Goal: Task Accomplishment & Management: Manage account settings

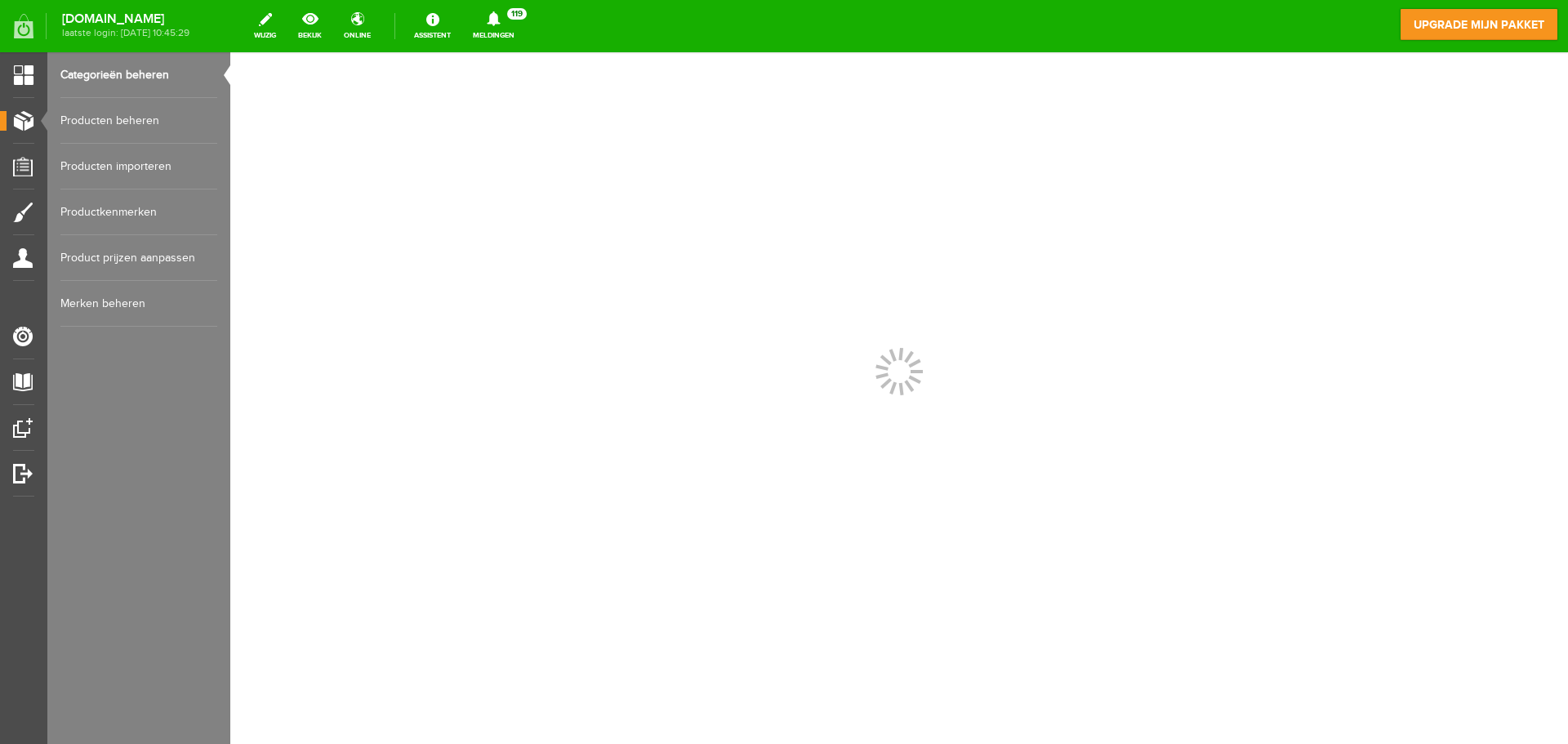
click at [140, 120] on link "Producten beheren" at bounding box center [139, 120] width 157 height 46
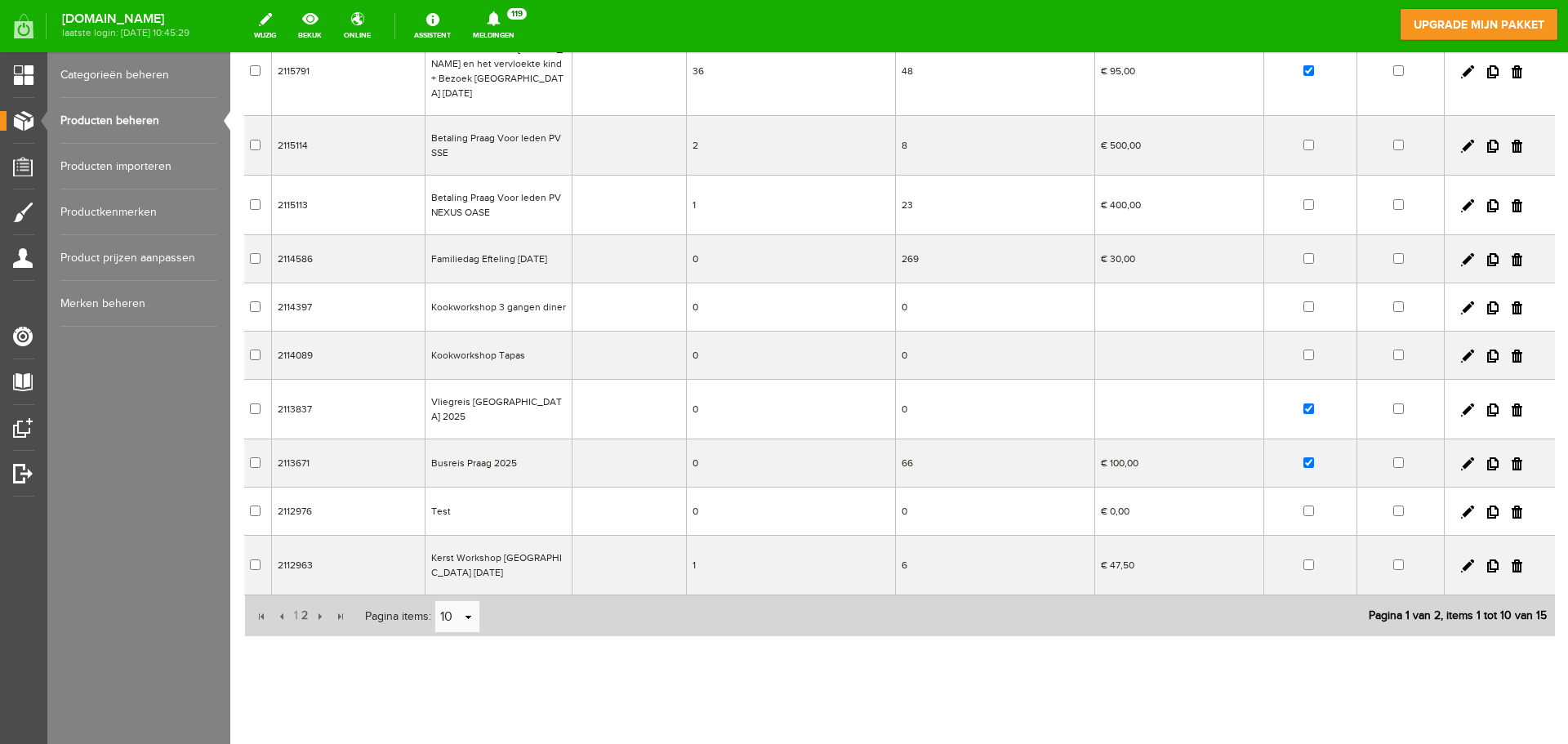
scroll to position [206, 0]
click at [465, 608] on link "select" at bounding box center [469, 616] width 13 height 31
click at [455, 548] on li "20" at bounding box center [456, 543] width 44 height 27
type input "20"
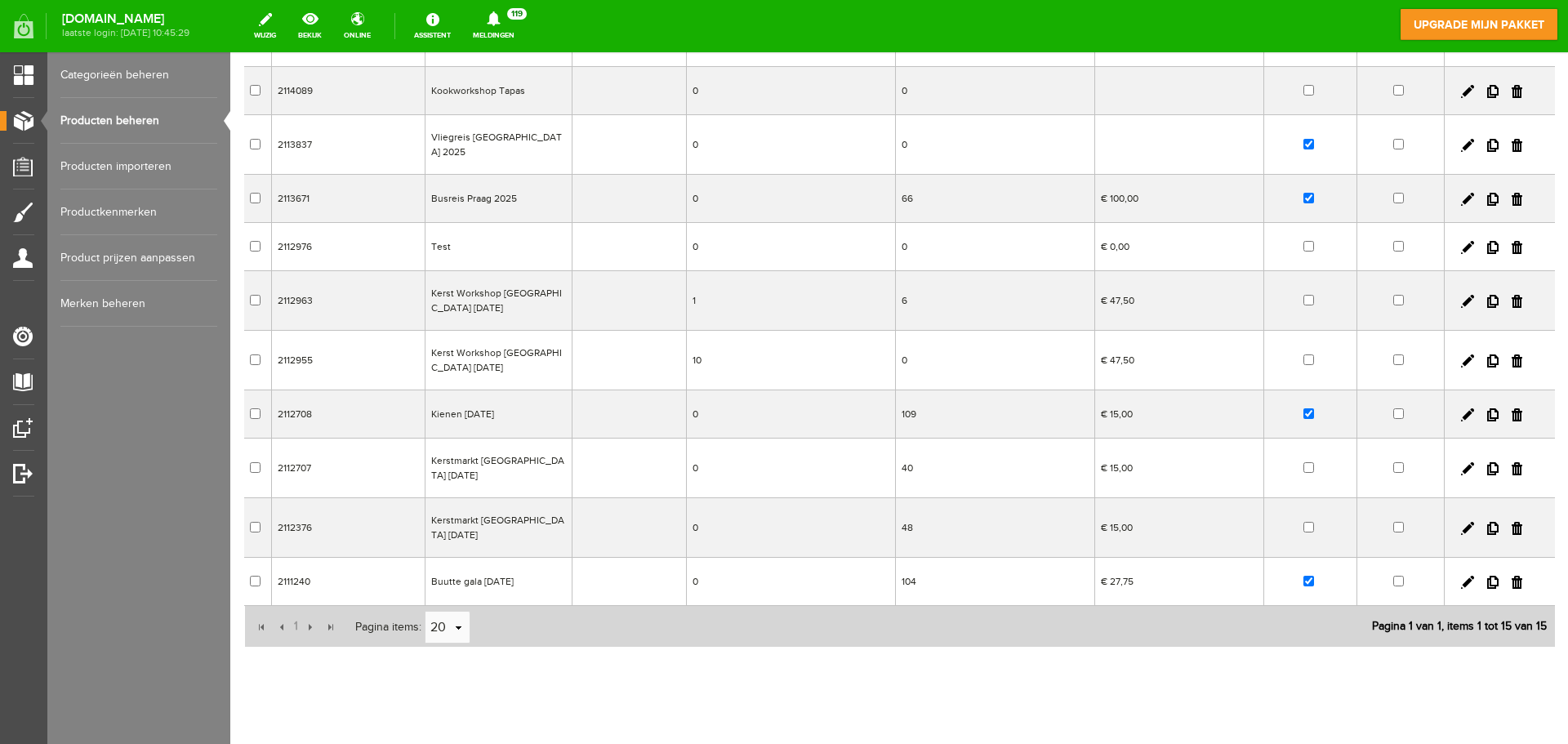
scroll to position [481, 0]
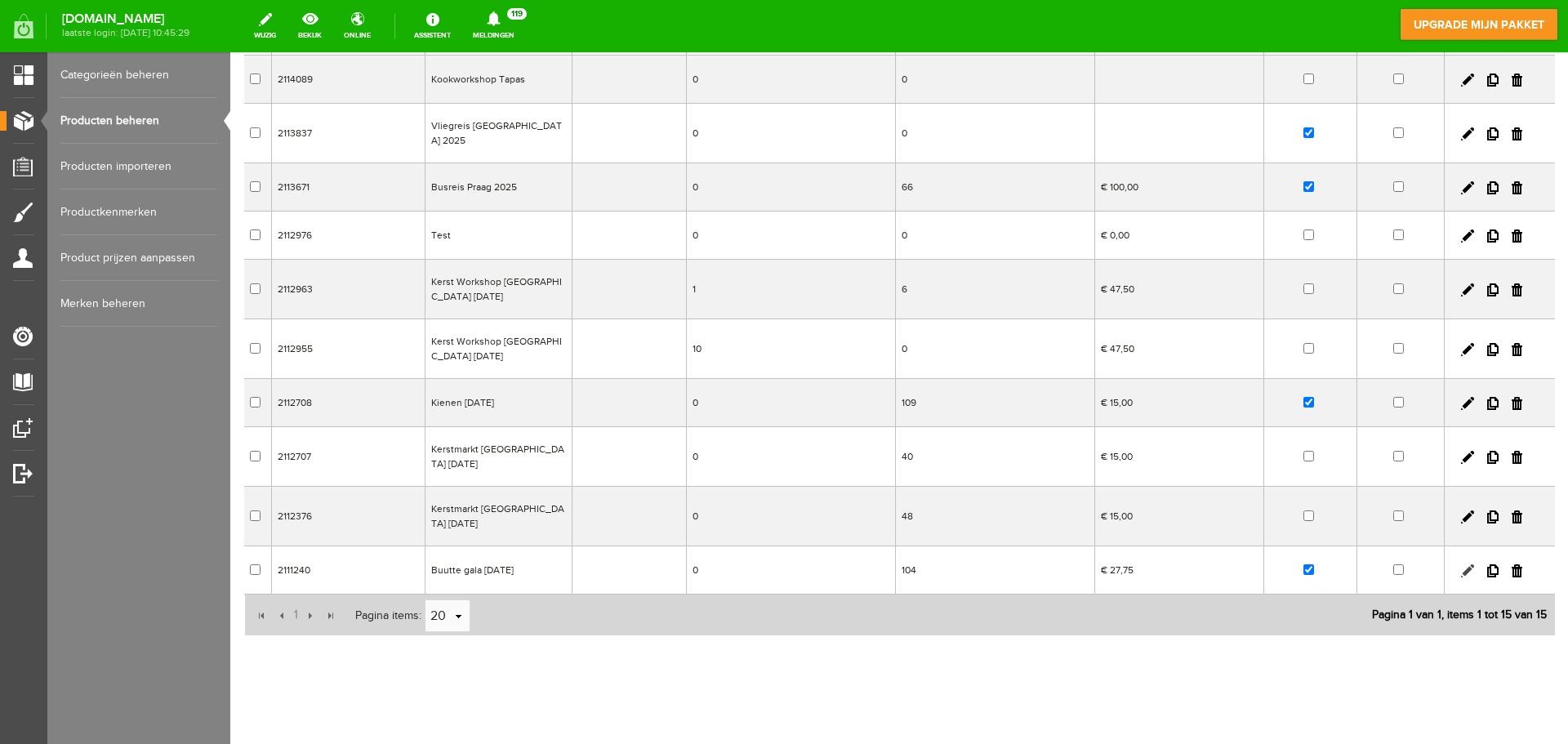
click at [1461, 564] on link at bounding box center [1468, 571] width 13 height 13
checkbox input "true"
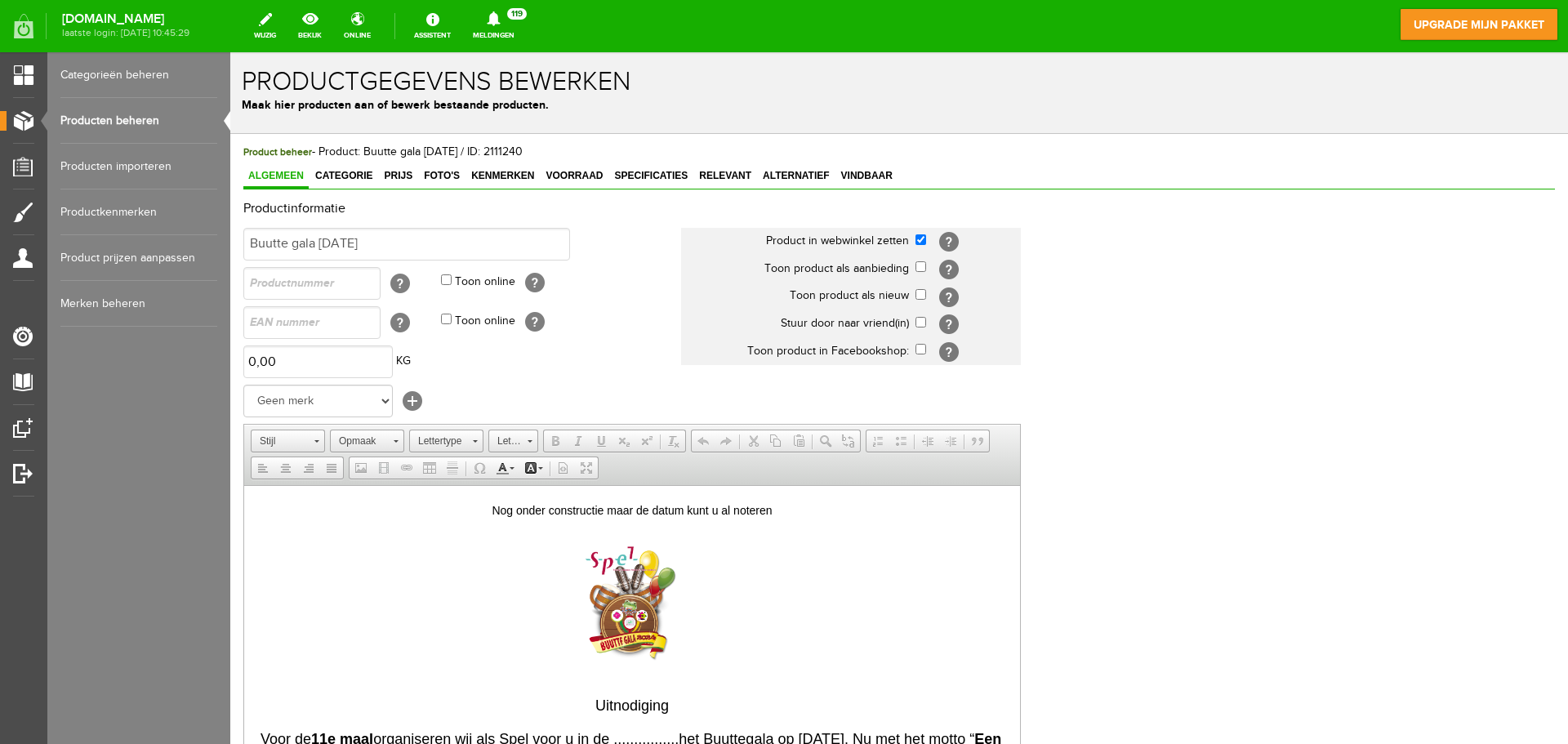
scroll to position [0, 0]
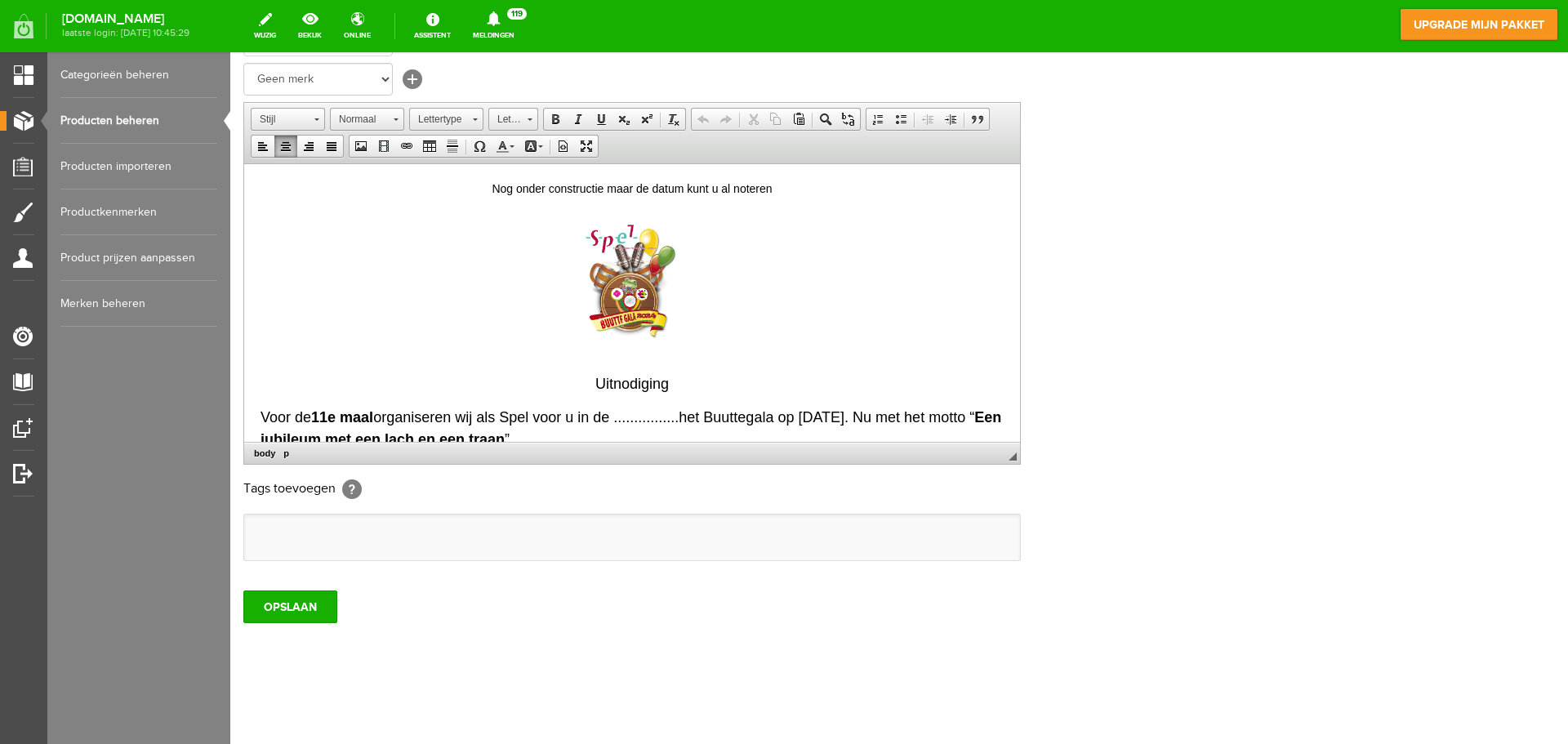
drag, startPoint x: 448, startPoint y: 309, endPoint x: 257, endPoint y: 288, distance: 192.2
click at [508, 263] on p at bounding box center [632, 284] width 743 height 153
drag, startPoint x: 389, startPoint y: 314, endPoint x: 284, endPoint y: 191, distance: 161.7
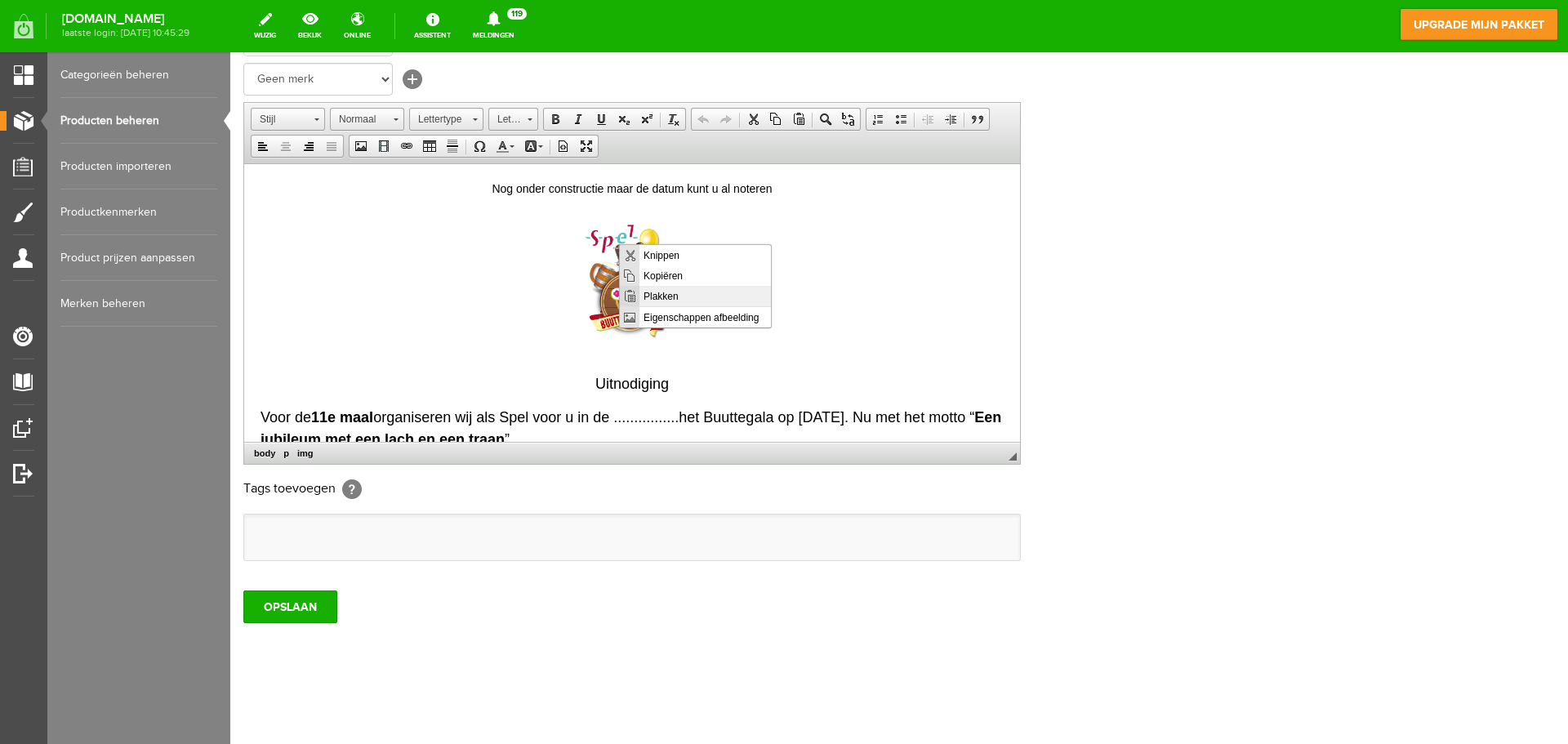
click at [663, 297] on span "Plakken" at bounding box center [705, 295] width 132 height 21
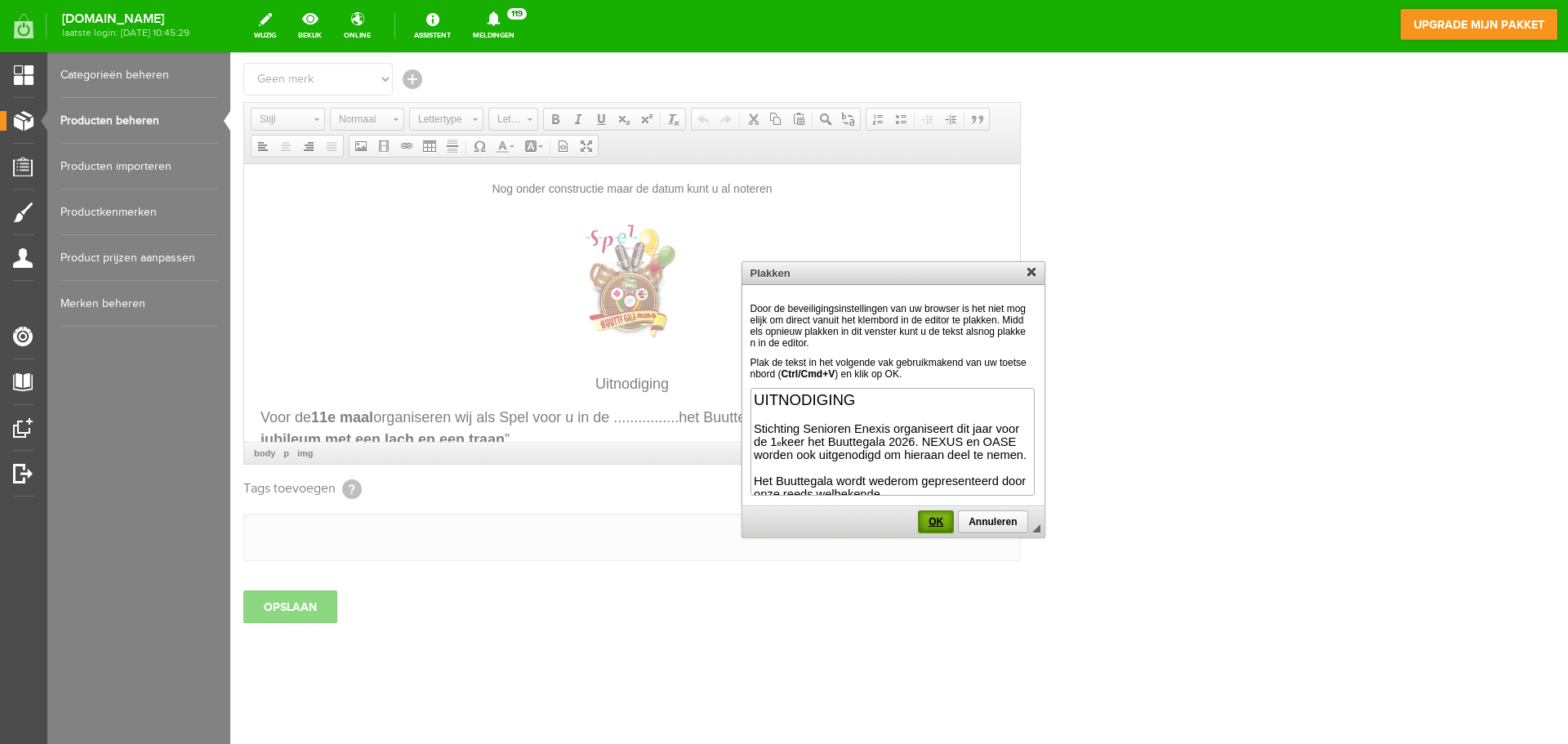
click at [932, 521] on span "OK" at bounding box center [936, 522] width 32 height 12
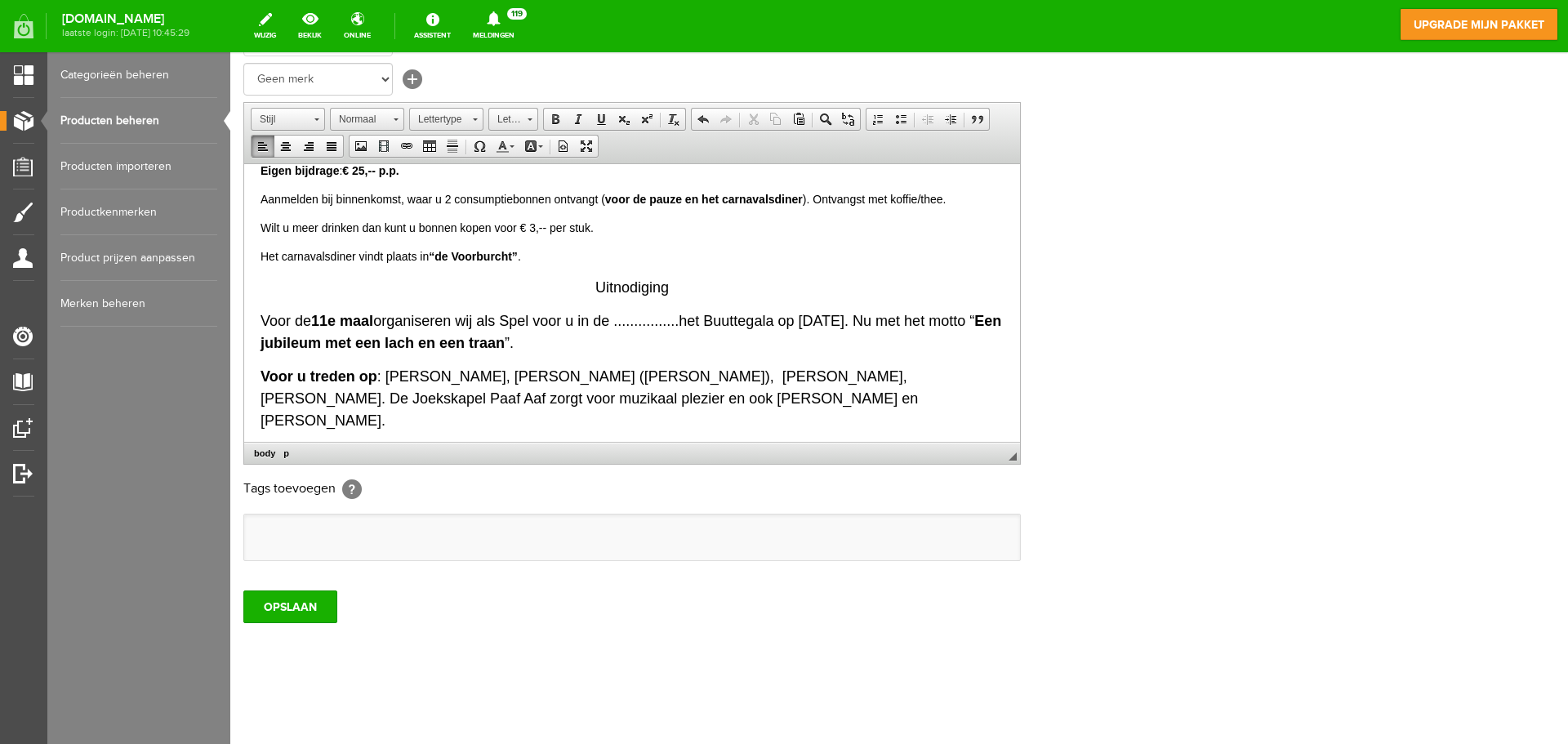
scroll to position [926, 0]
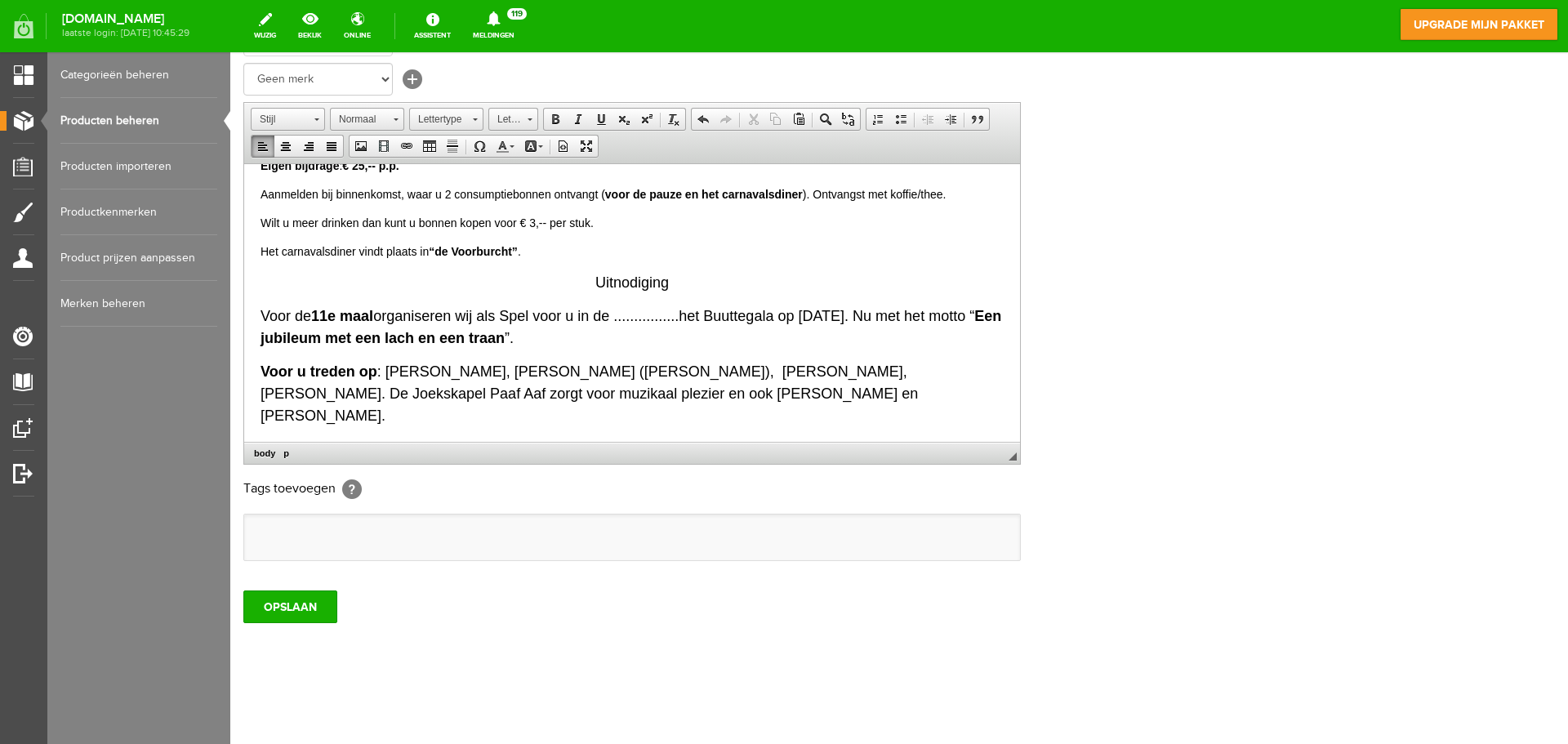
drag, startPoint x: 715, startPoint y: 354, endPoint x: 588, endPoint y: 286, distance: 144.1
click at [588, 286] on body "Nog onder constructie maar de datum kunt u al noteren UITNODIGING Stichting Sen…" at bounding box center [632, 255] width 743 height 2005
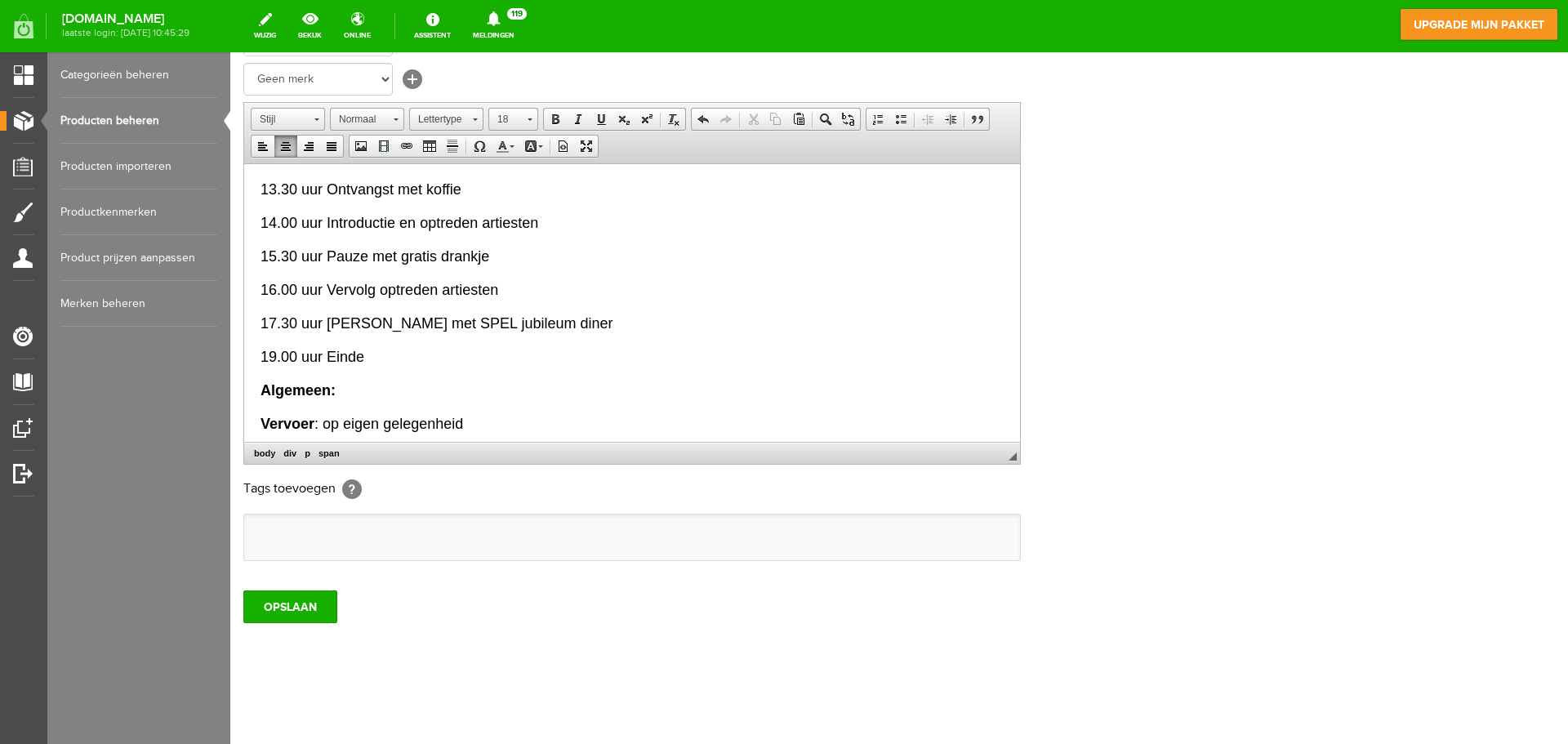
scroll to position [1089, 0]
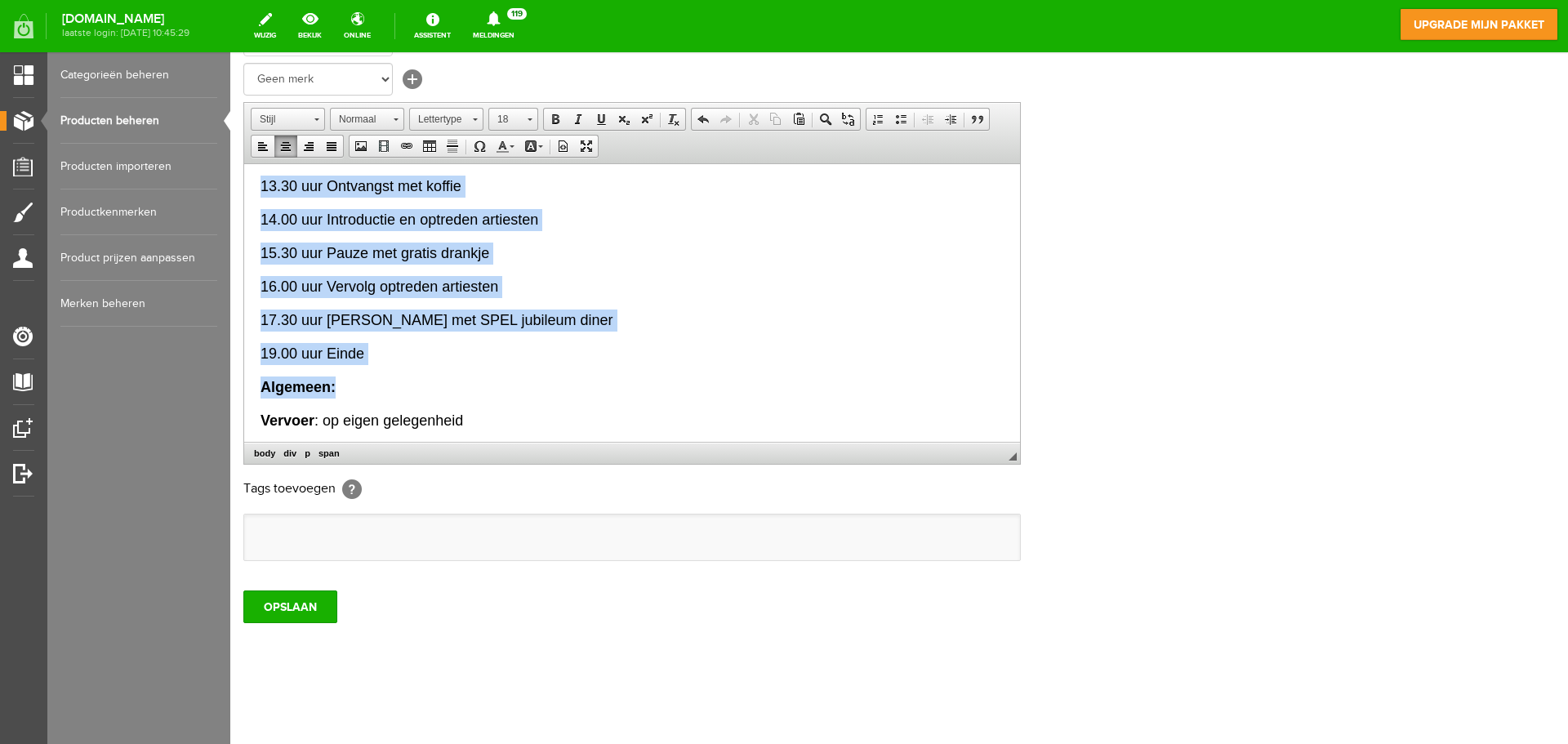
drag, startPoint x: 391, startPoint y: 364, endPoint x: 261, endPoint y: 197, distance: 211.6
click at [256, 191] on html "Nog onder constructie maar de datum kunt u al noteren UITNODIGING Stichting Sen…" at bounding box center [631, 8] width 776 height 1868
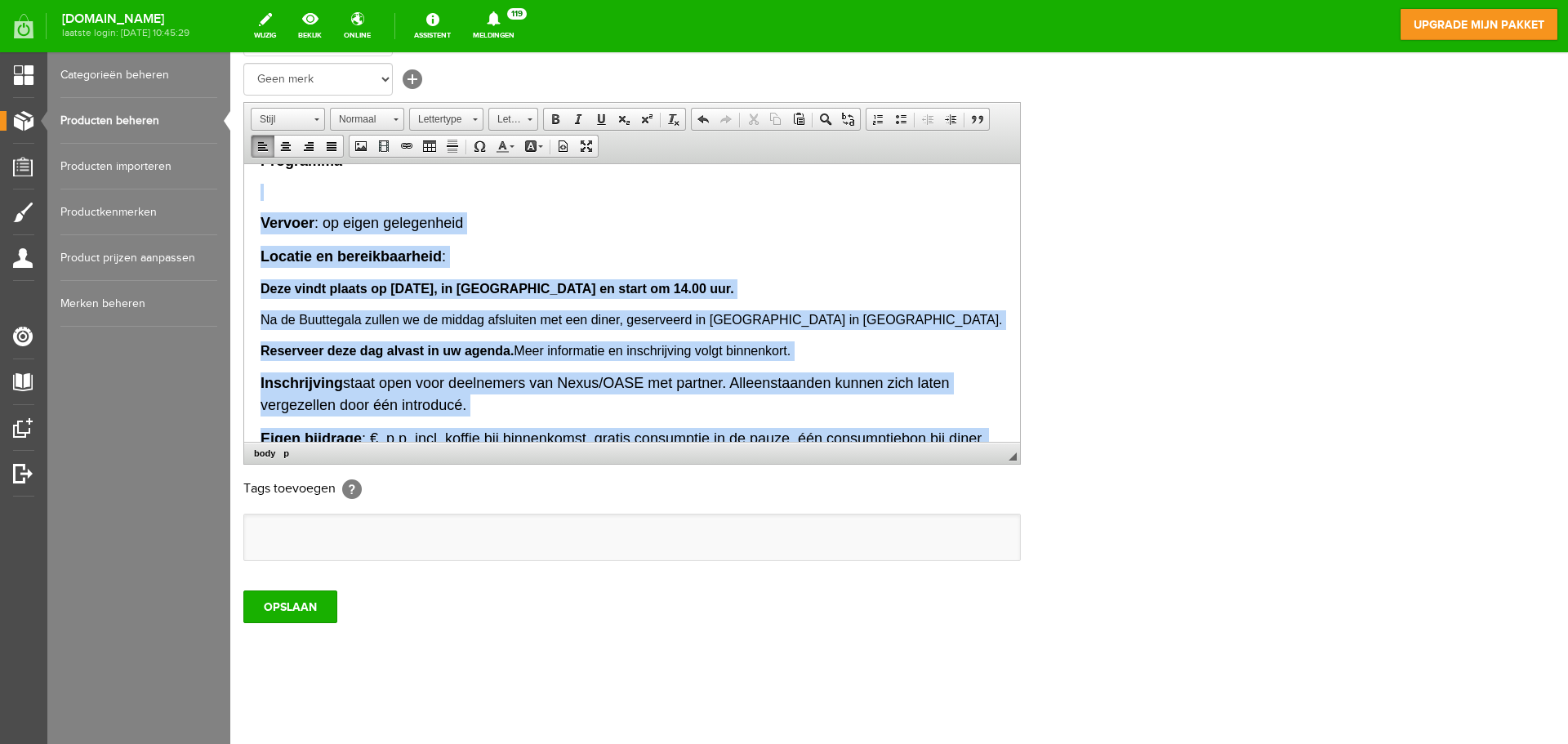
scroll to position [1037, 0]
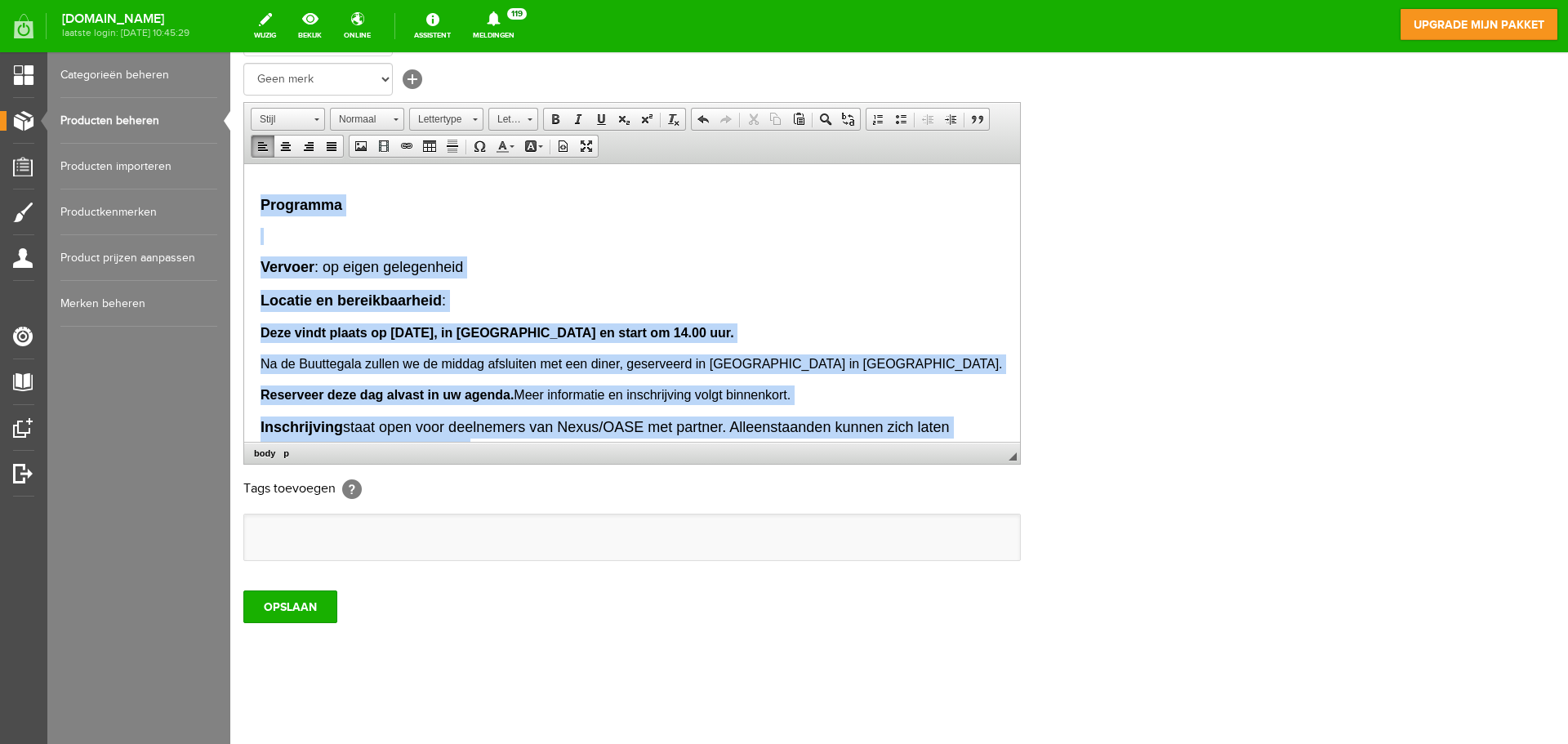
drag, startPoint x: 431, startPoint y: 280, endPoint x: 262, endPoint y: 197, distance: 188.3
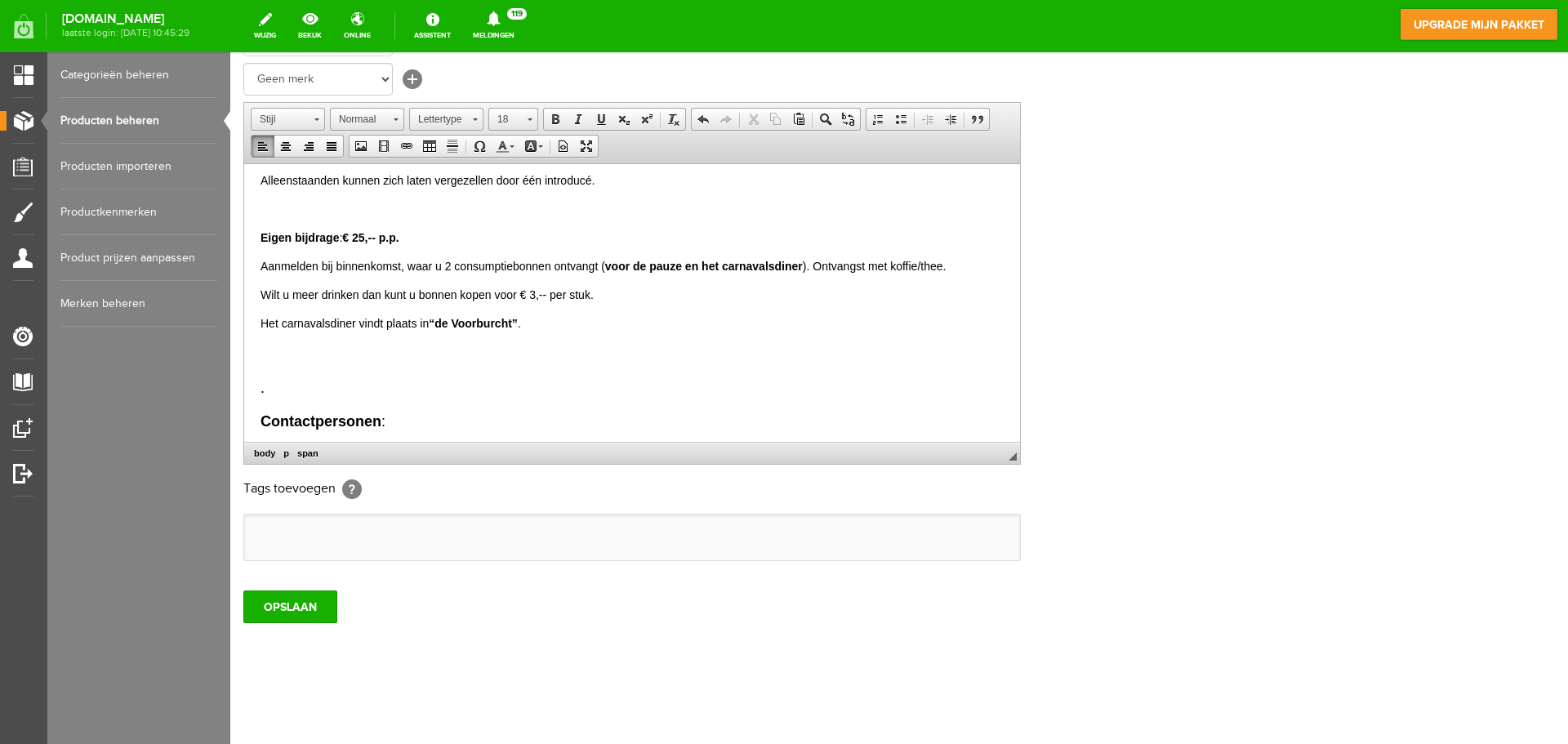
scroll to position [936, 0]
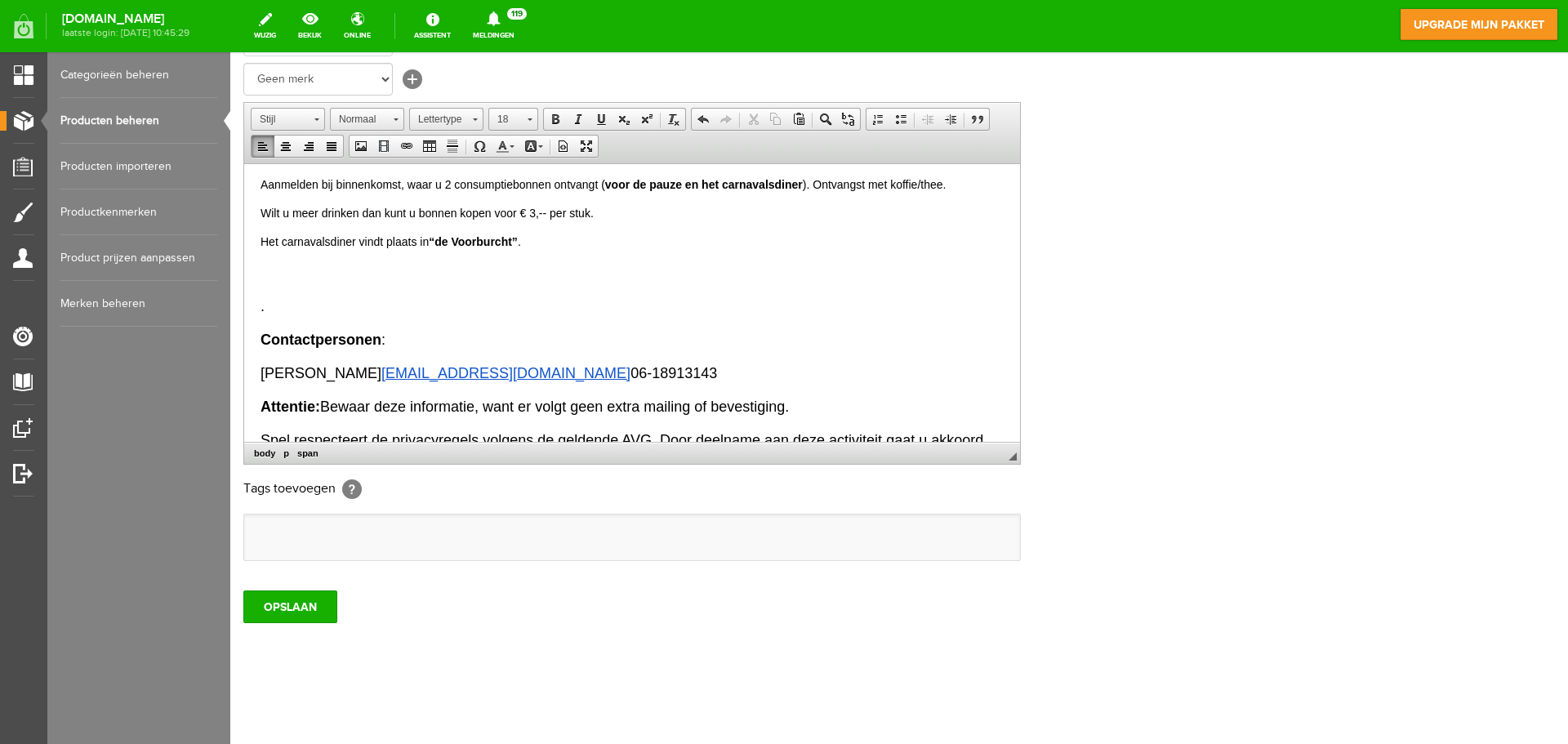
drag, startPoint x: 274, startPoint y: 308, endPoint x: 249, endPoint y: 301, distance: 26.0
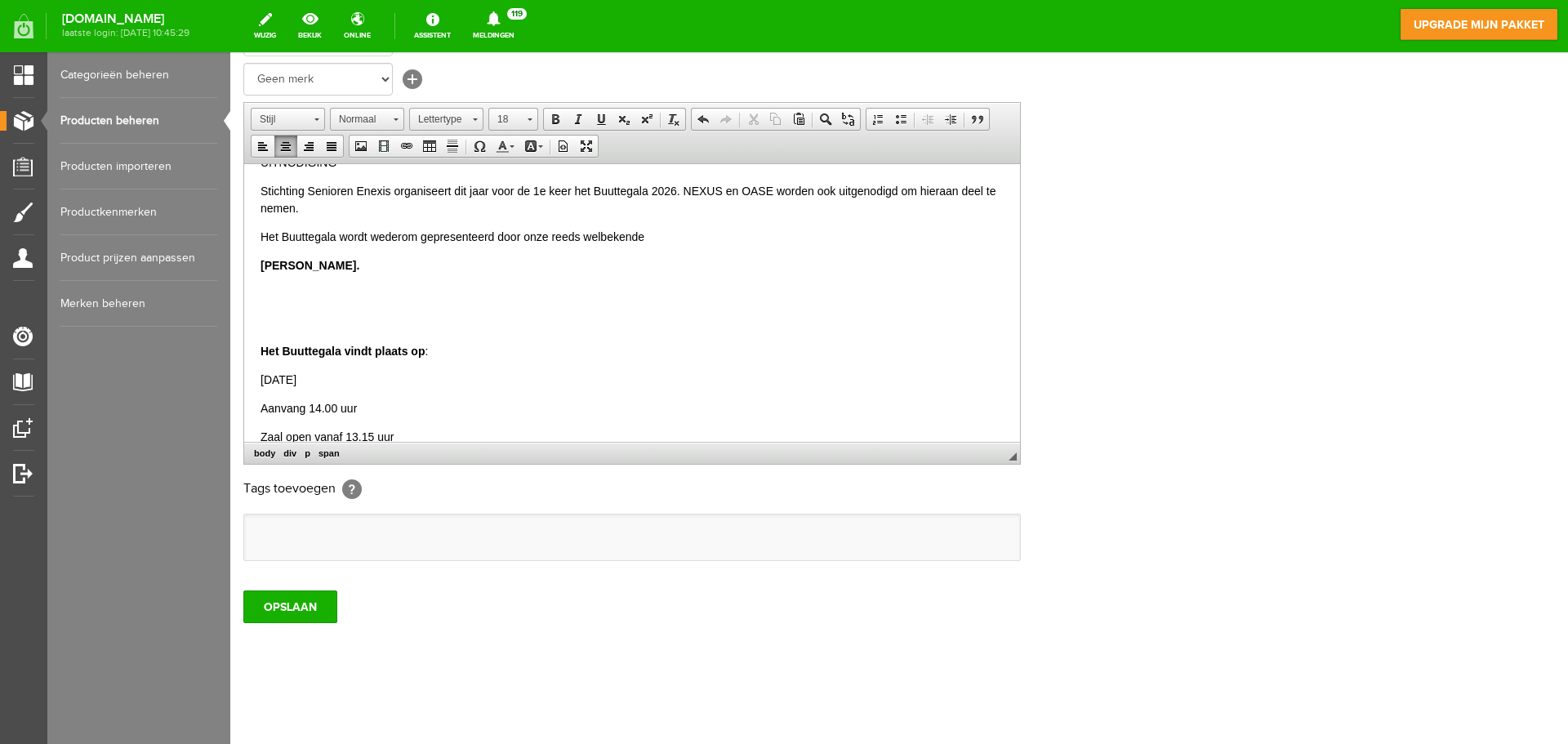
scroll to position [0, 0]
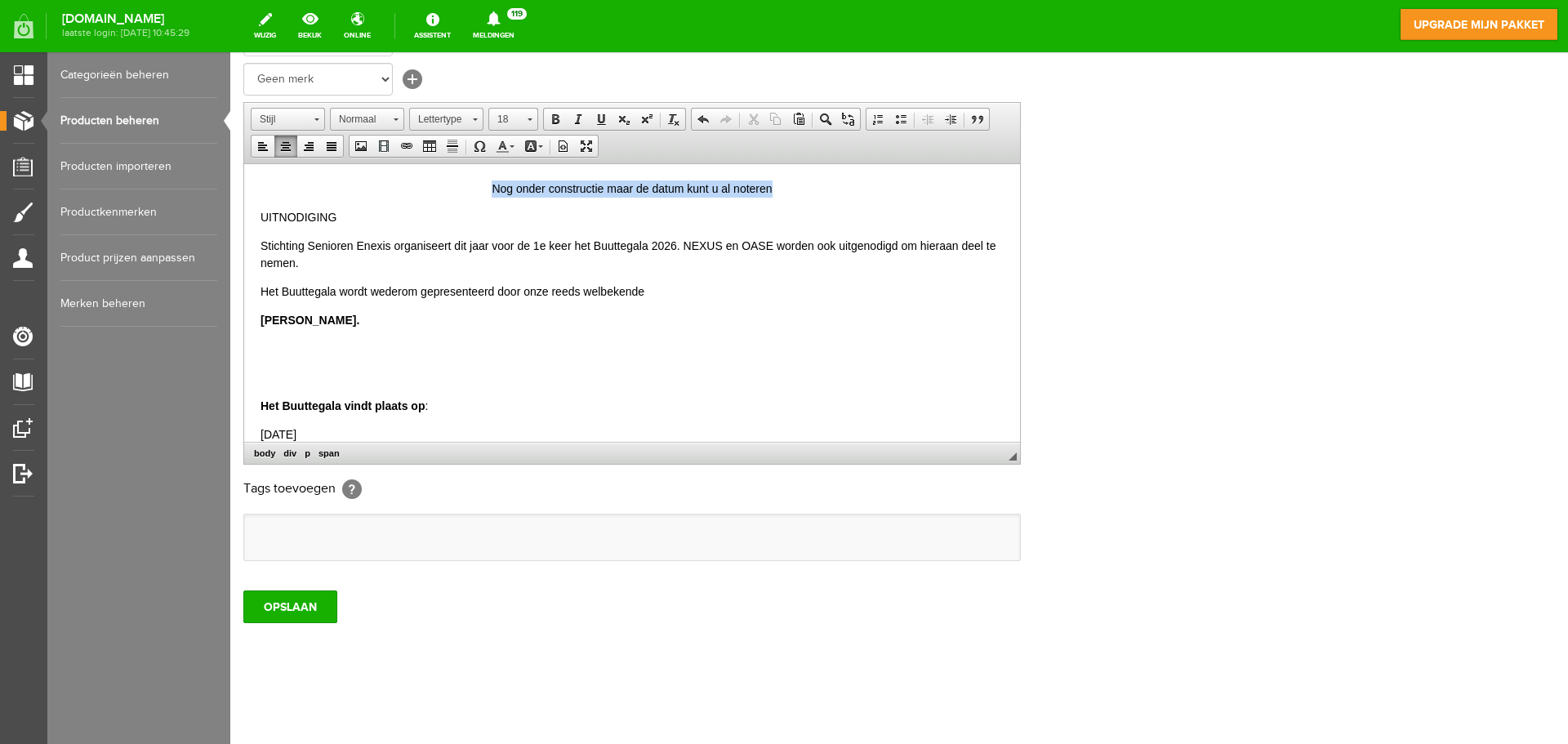
drag, startPoint x: 640, startPoint y: 189, endPoint x: 486, endPoint y: 186, distance: 154.0
click at [486, 186] on p "Nog onder constructie maar de datum kunt u al noteren" at bounding box center [632, 188] width 743 height 17
drag, startPoint x: 358, startPoint y: 213, endPoint x: 240, endPoint y: 215, distance: 118.0
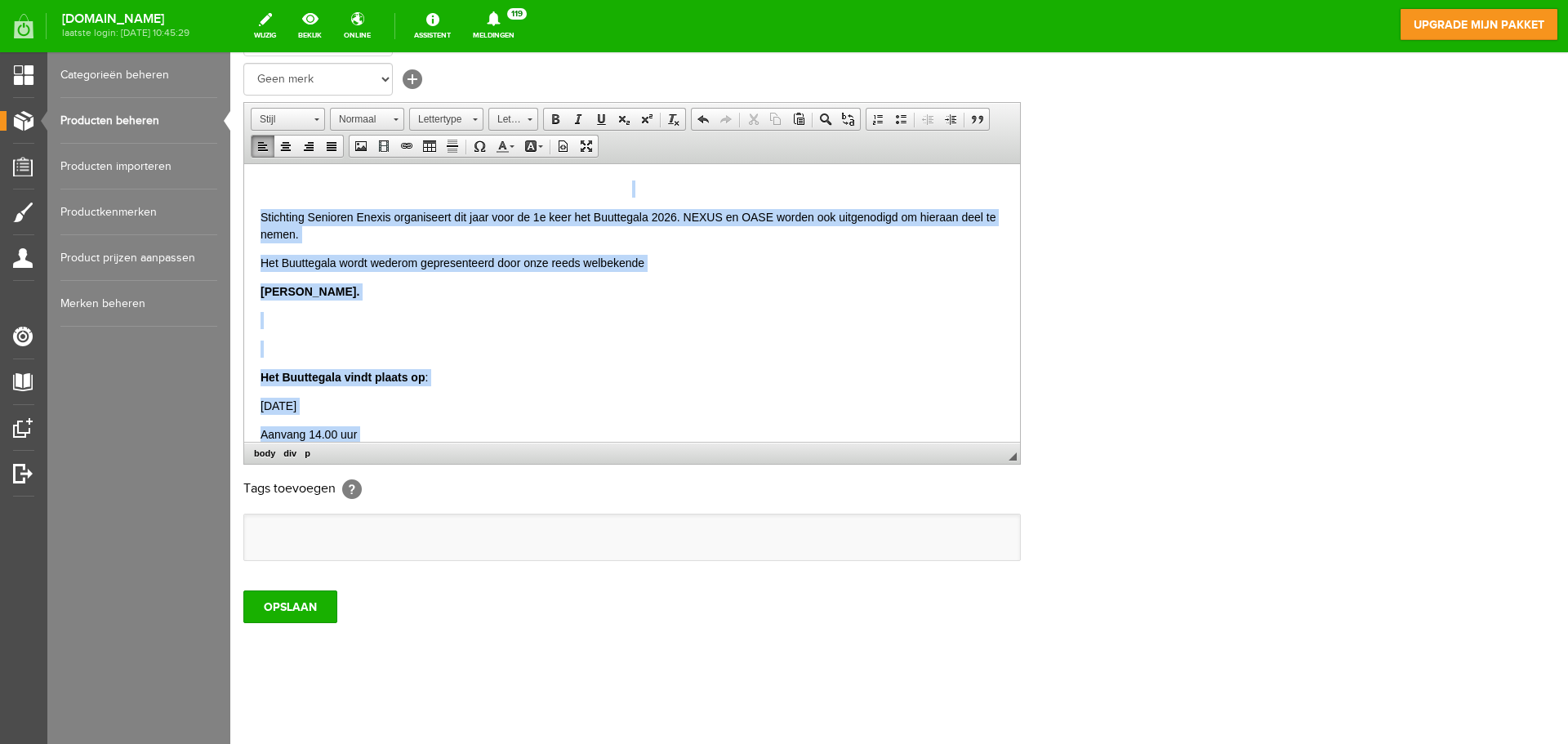
drag, startPoint x: 537, startPoint y: 286, endPoint x: 214, endPoint y: 82, distance: 382.0
click at [528, 120] on span at bounding box center [530, 119] width 5 height 2
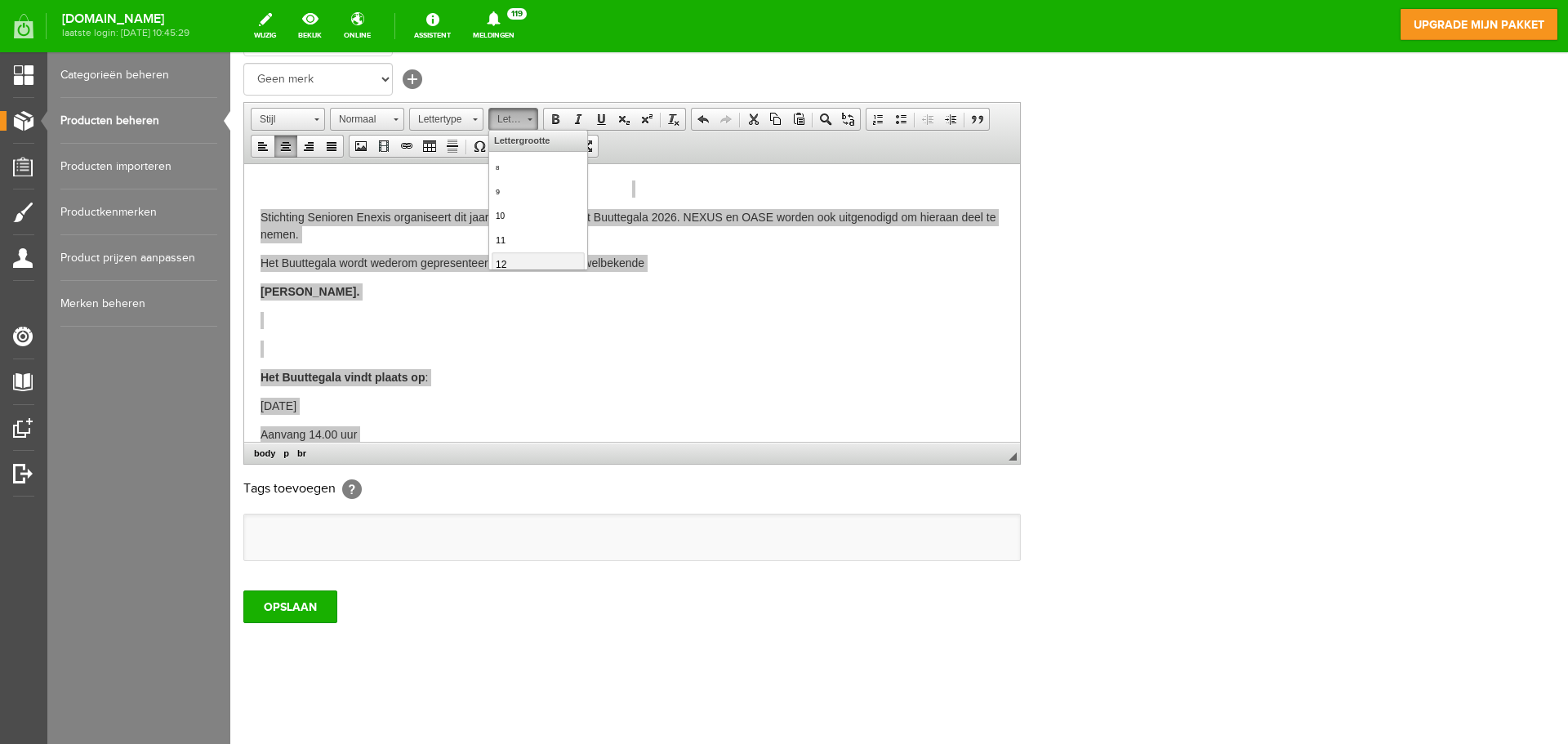
scroll to position [81, 0]
drag, startPoint x: 752, startPoint y: 177, endPoint x: 506, endPoint y: 210, distance: 248.2
click at [506, 210] on span "14" at bounding box center [503, 206] width 13 height 13
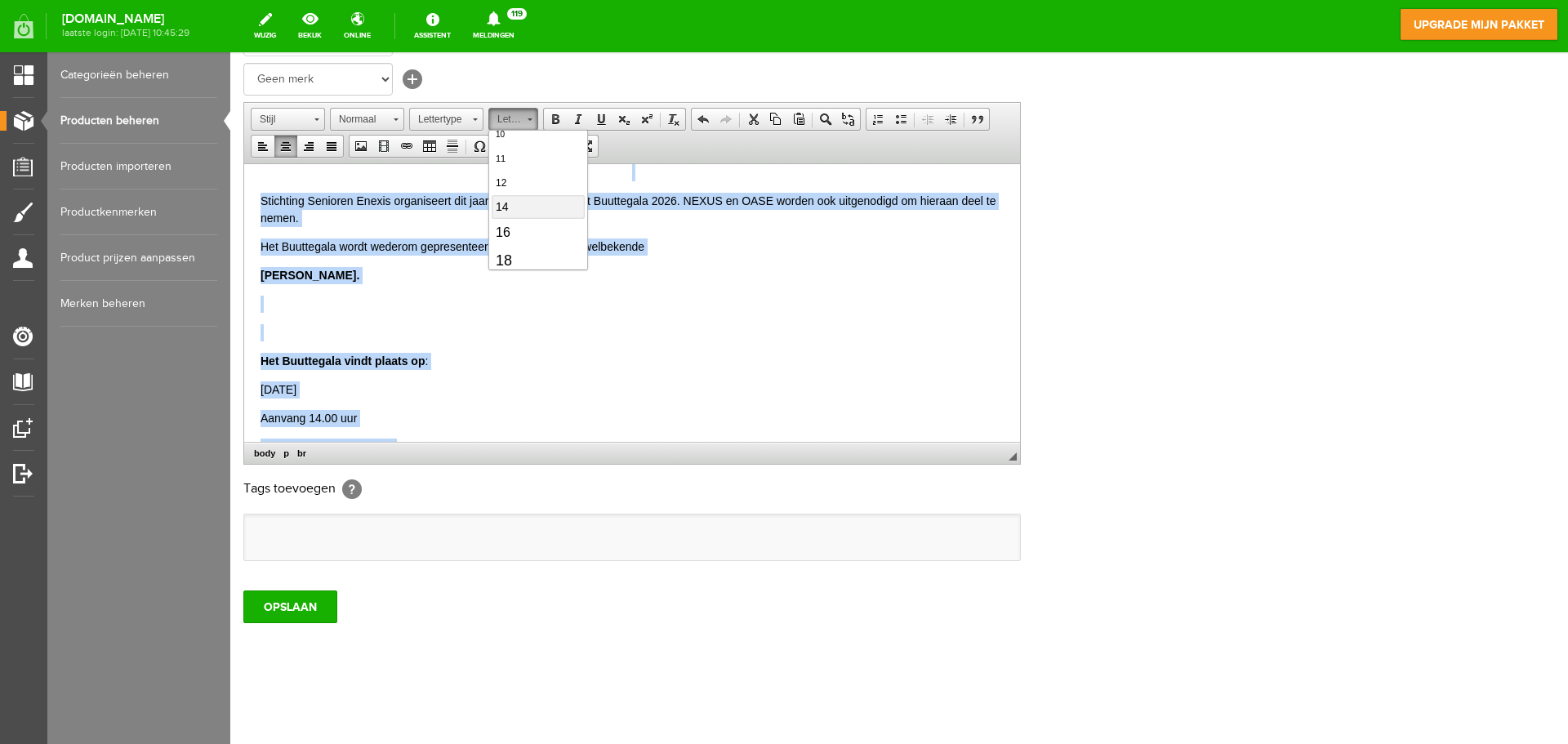
scroll to position [0, 0]
click at [532, 119] on span at bounding box center [530, 119] width 5 height 2
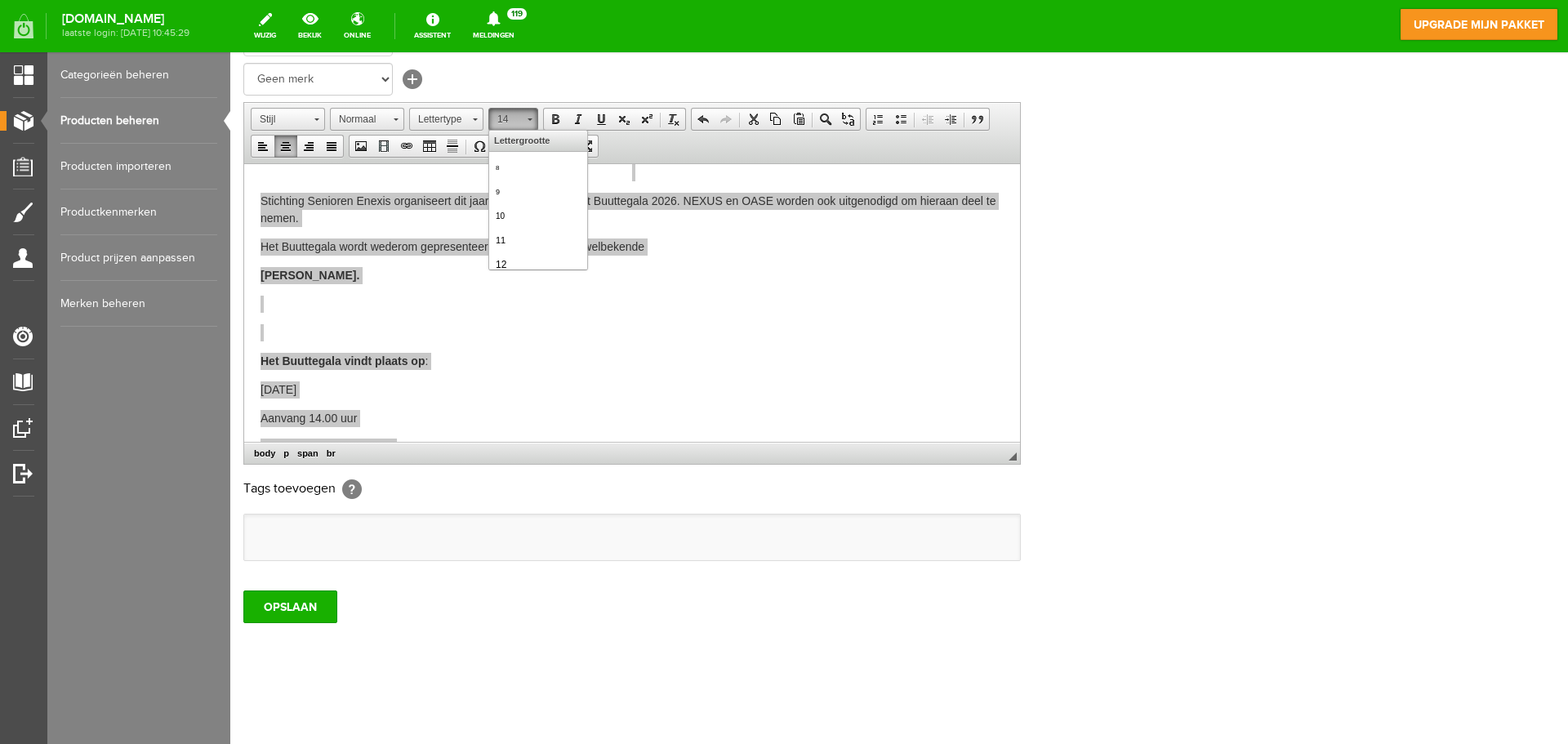
scroll to position [88, 0]
click at [514, 225] on link "16" at bounding box center [538, 226] width 93 height 27
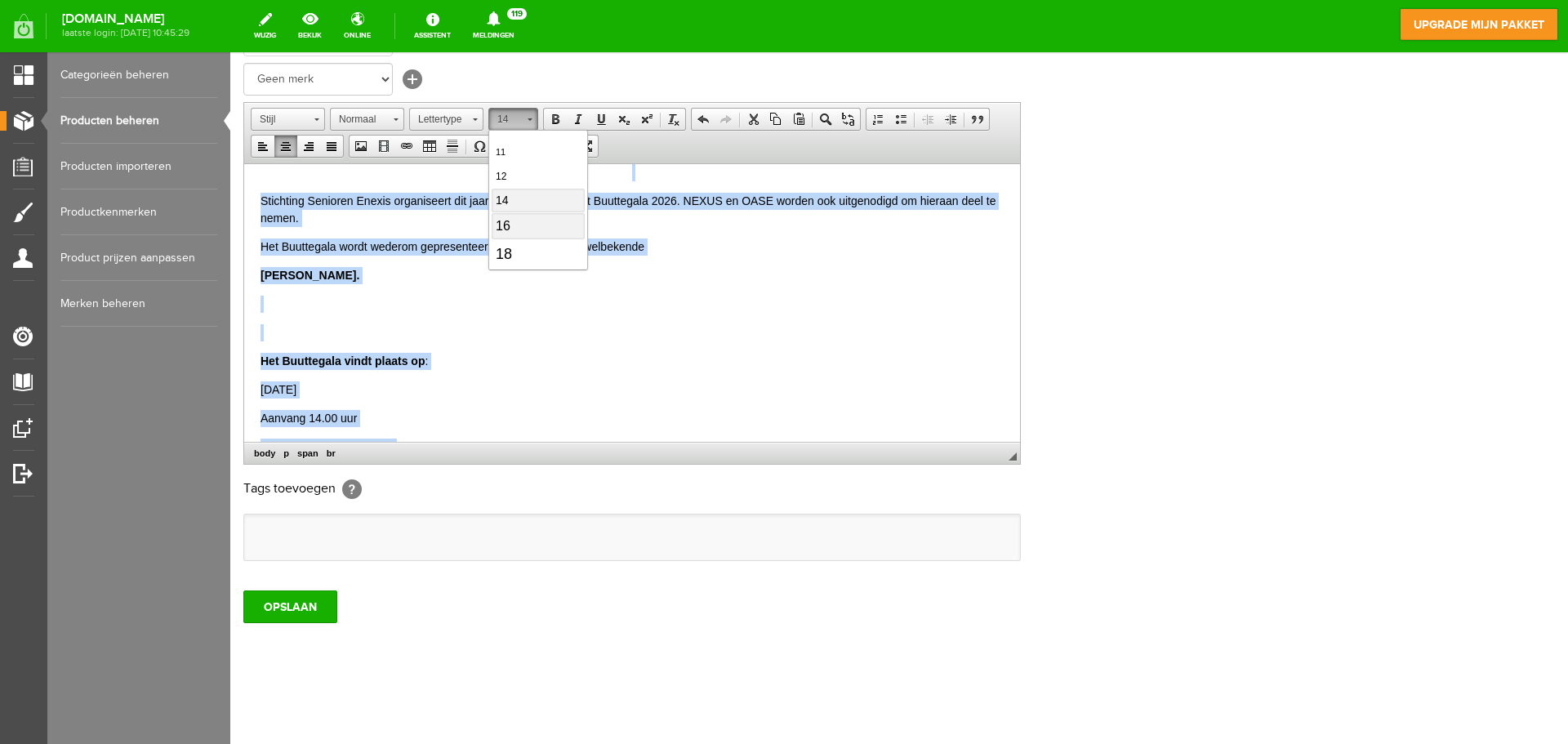
scroll to position [0, 0]
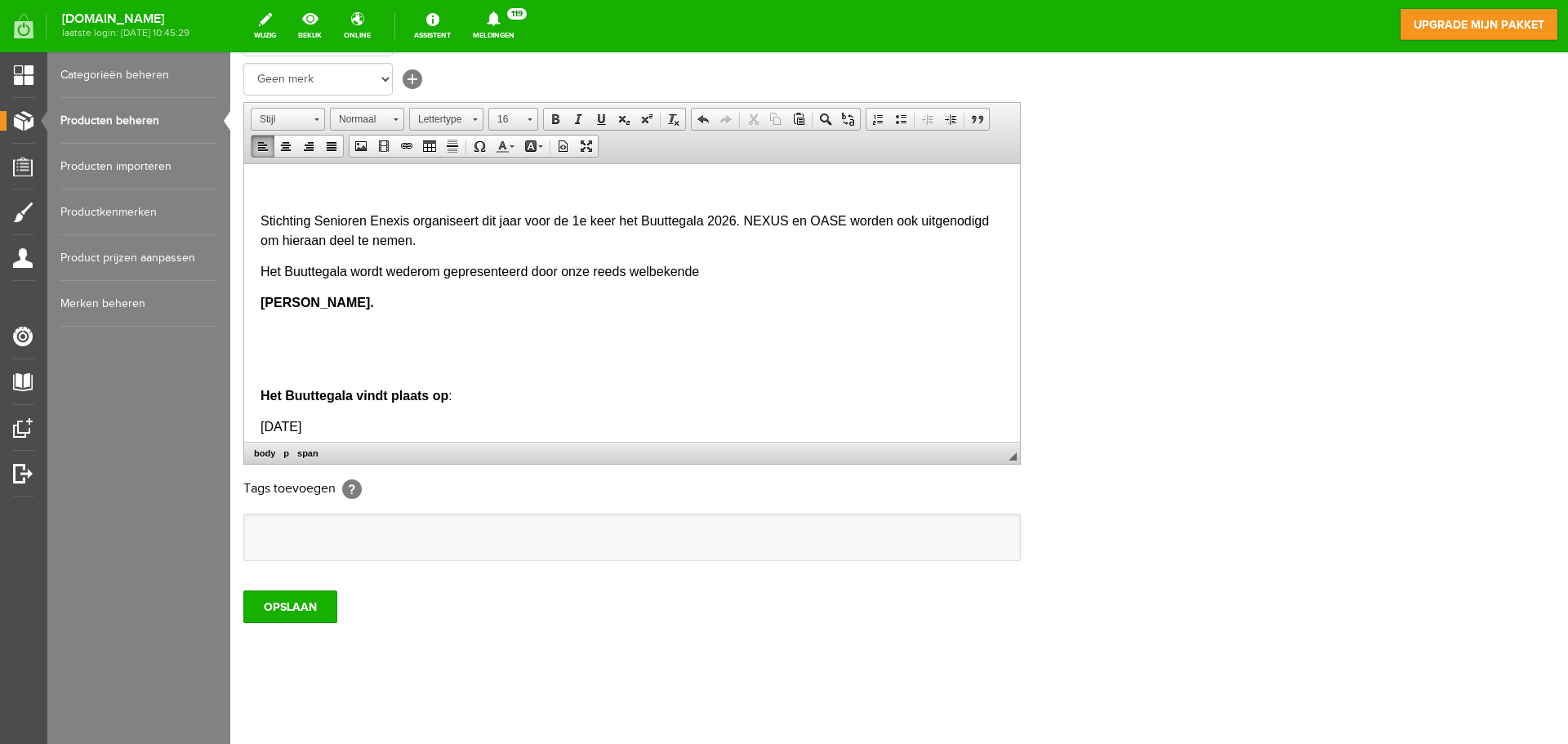
click at [1415, 457] on div "Productinformatie Buutte gala [DATE] Product in webwinkel zetten [?] Toon produ…" at bounding box center [898, 221] width 1312 height 684
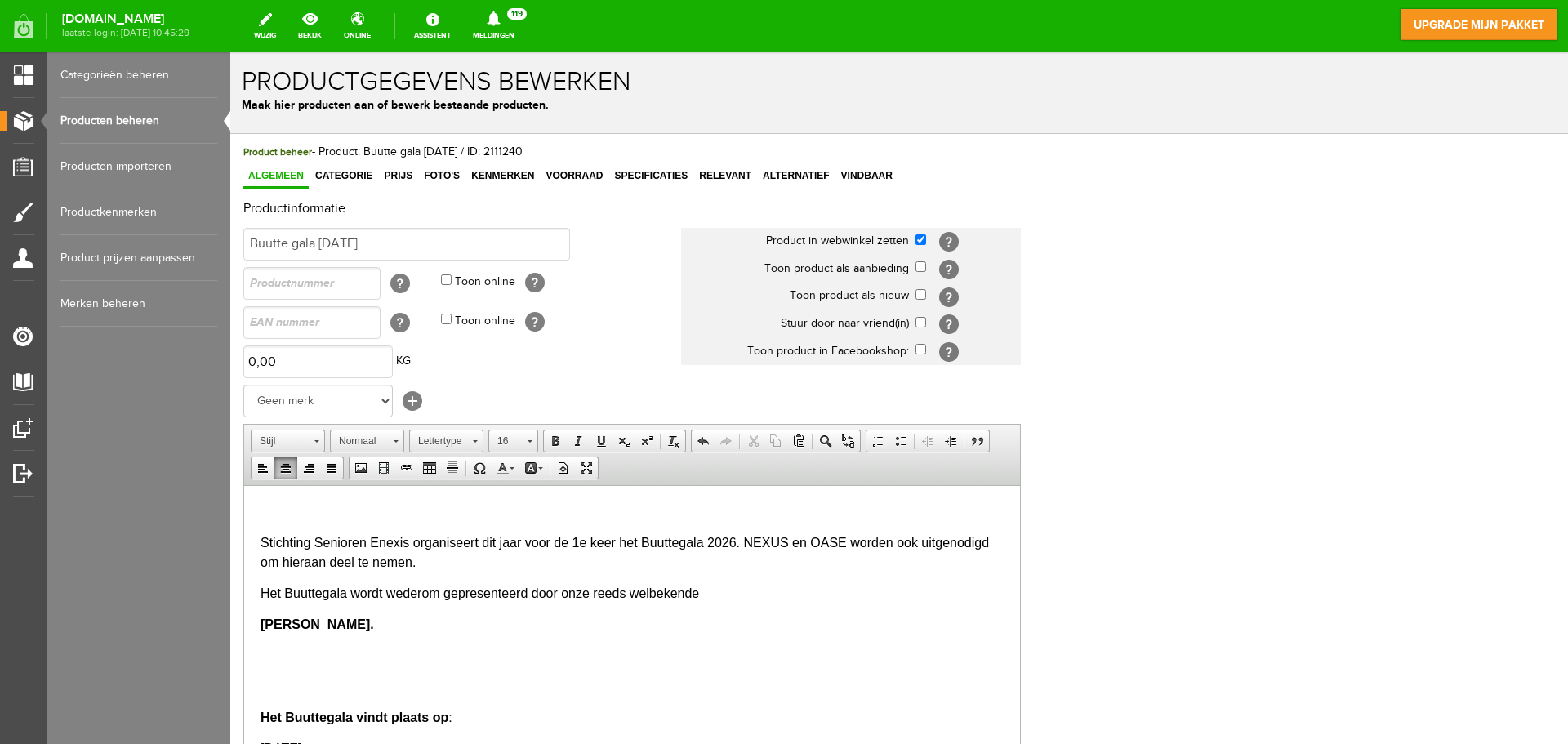
click at [269, 502] on p at bounding box center [632, 511] width 743 height 20
click at [694, 520] on span "Plakken" at bounding box center [716, 523] width 86 height 21
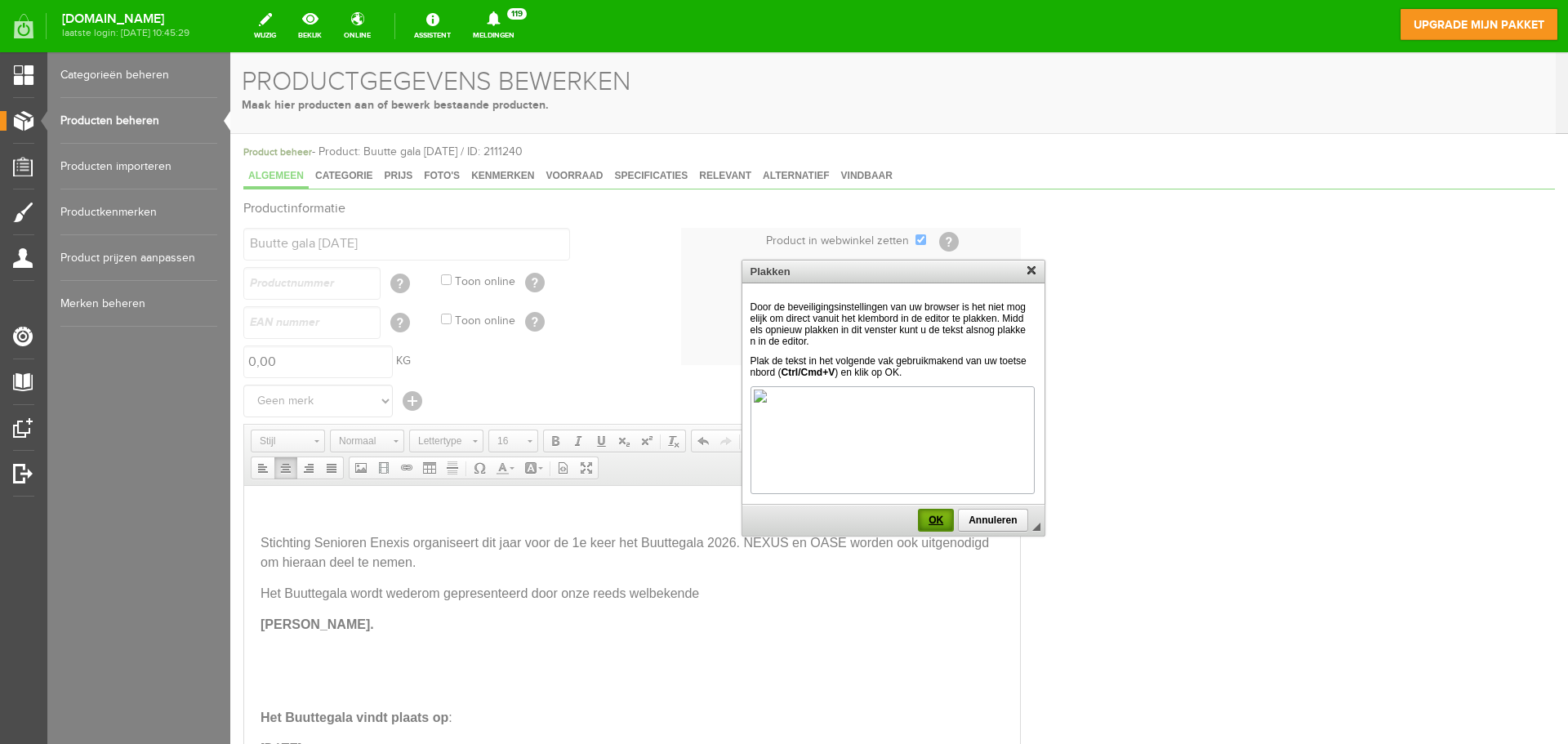
click at [929, 520] on span "OK" at bounding box center [936, 520] width 32 height 12
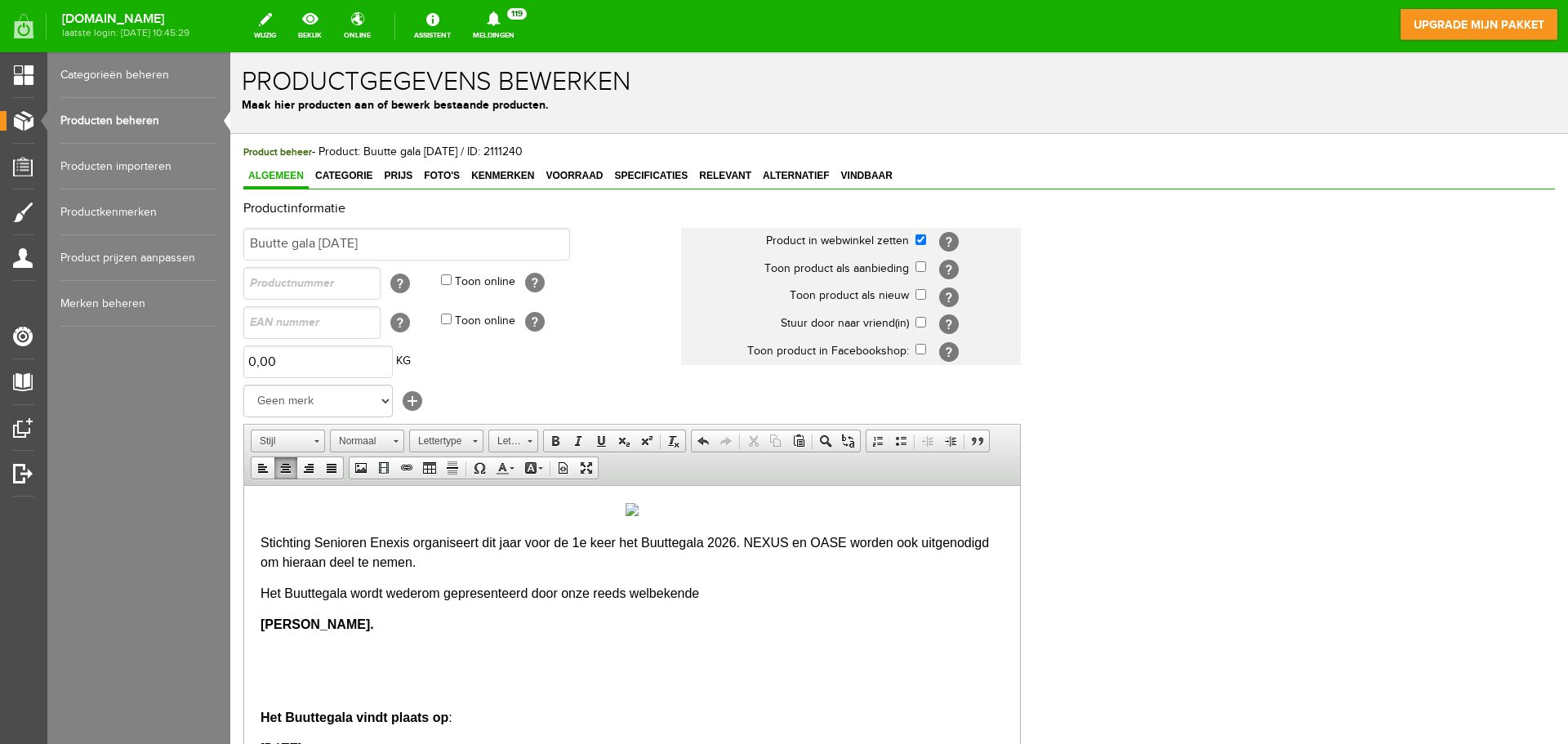
click at [626, 508] on img at bounding box center [632, 508] width 13 height 13
click at [363, 469] on span at bounding box center [361, 468] width 13 height 13
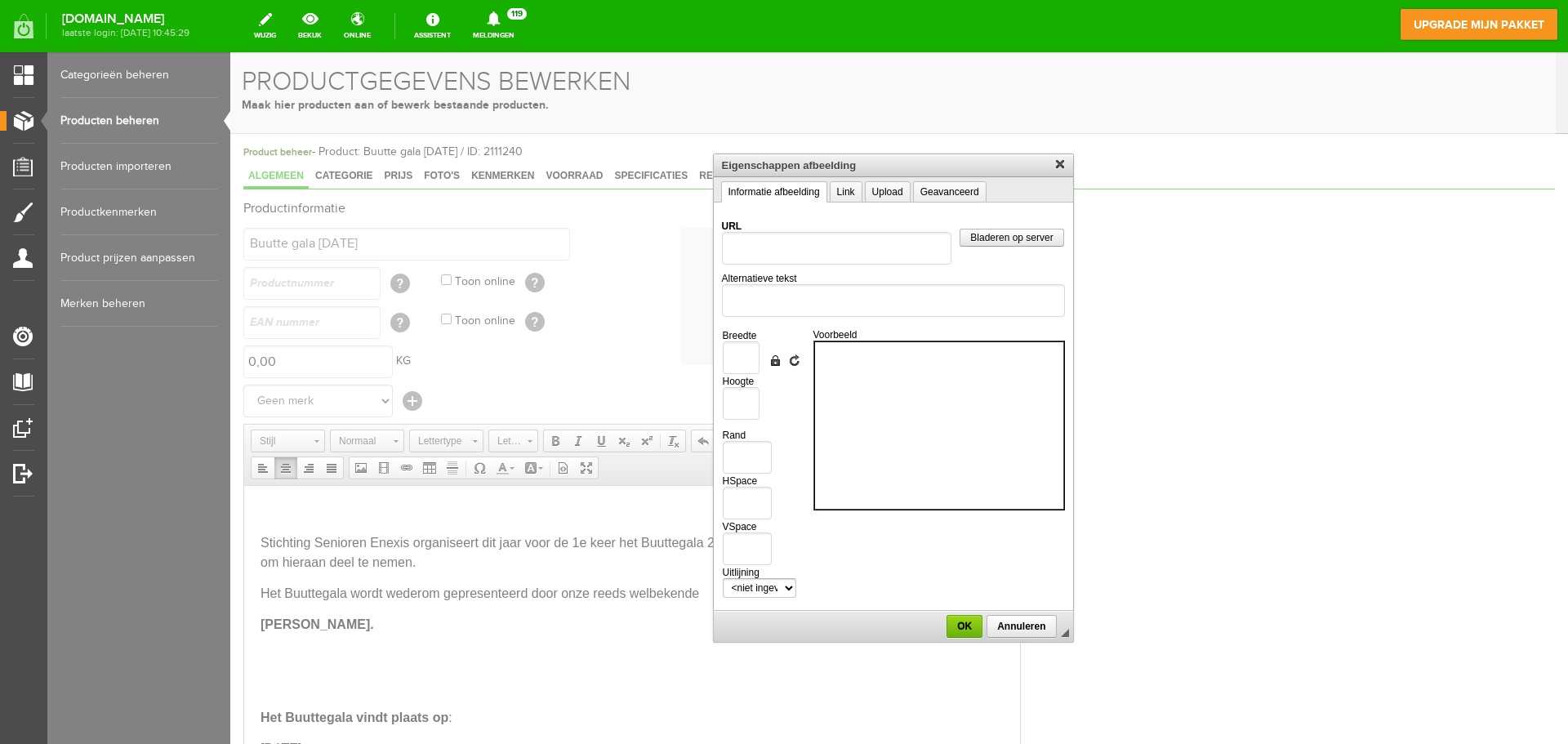
drag, startPoint x: 865, startPoint y: 372, endPoint x: 813, endPoint y: 317, distance: 75.7
click at [813, 317] on td "Alternatieve tekst" at bounding box center [893, 294] width 343 height 52
click at [991, 238] on span "Bladeren op server" at bounding box center [1011, 238] width 102 height 12
click at [891, 191] on link "Upload" at bounding box center [888, 192] width 46 height 22
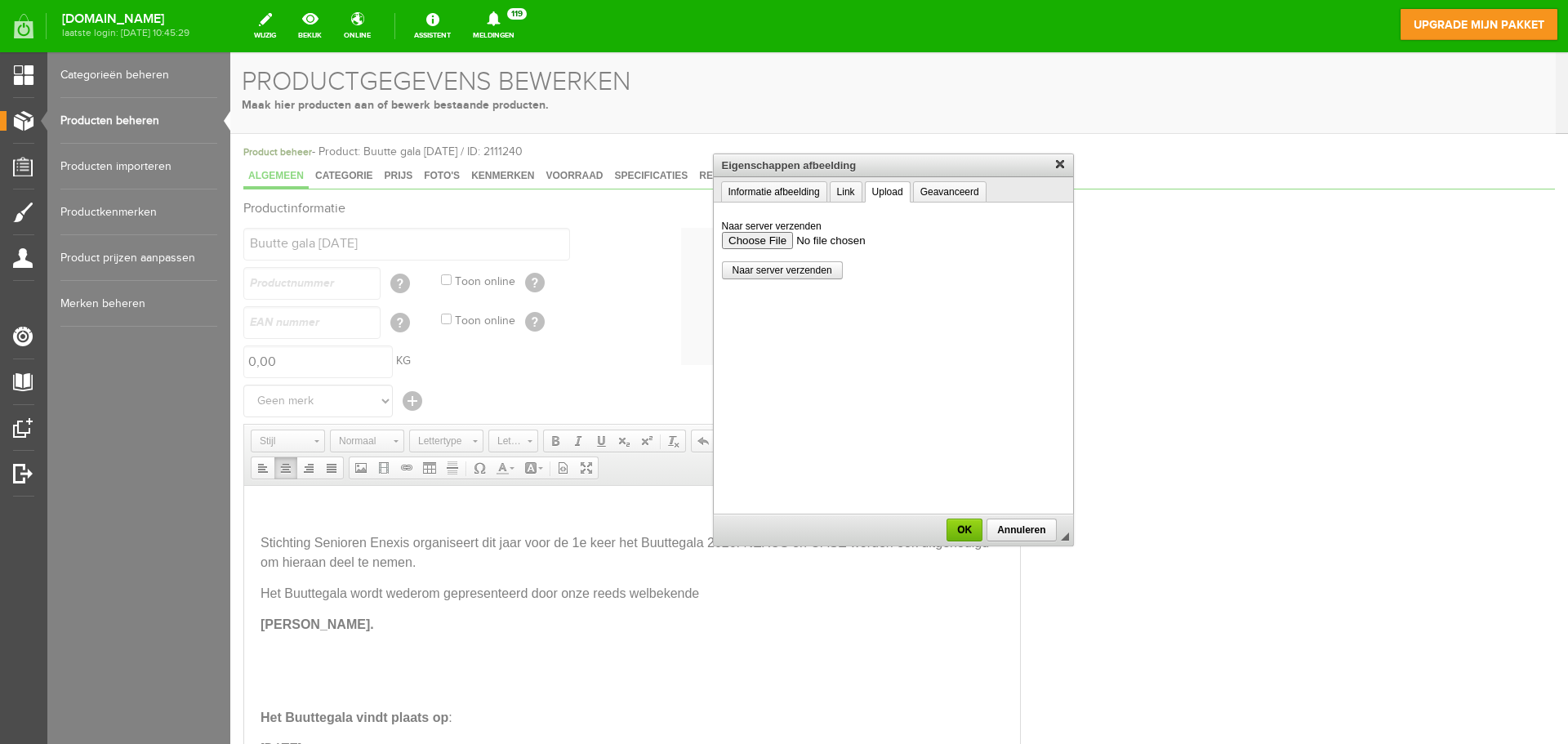
click at [742, 239] on input "Naar server verzenden" at bounding box center [892, 241] width 343 height 17
type input "C:\fakepath\Afbeelding (77).jpg"
click at [806, 275] on span "Naar server verzenden" at bounding box center [782, 270] width 119 height 12
type input "/upload/29010/afbeelding-77-.jpg"
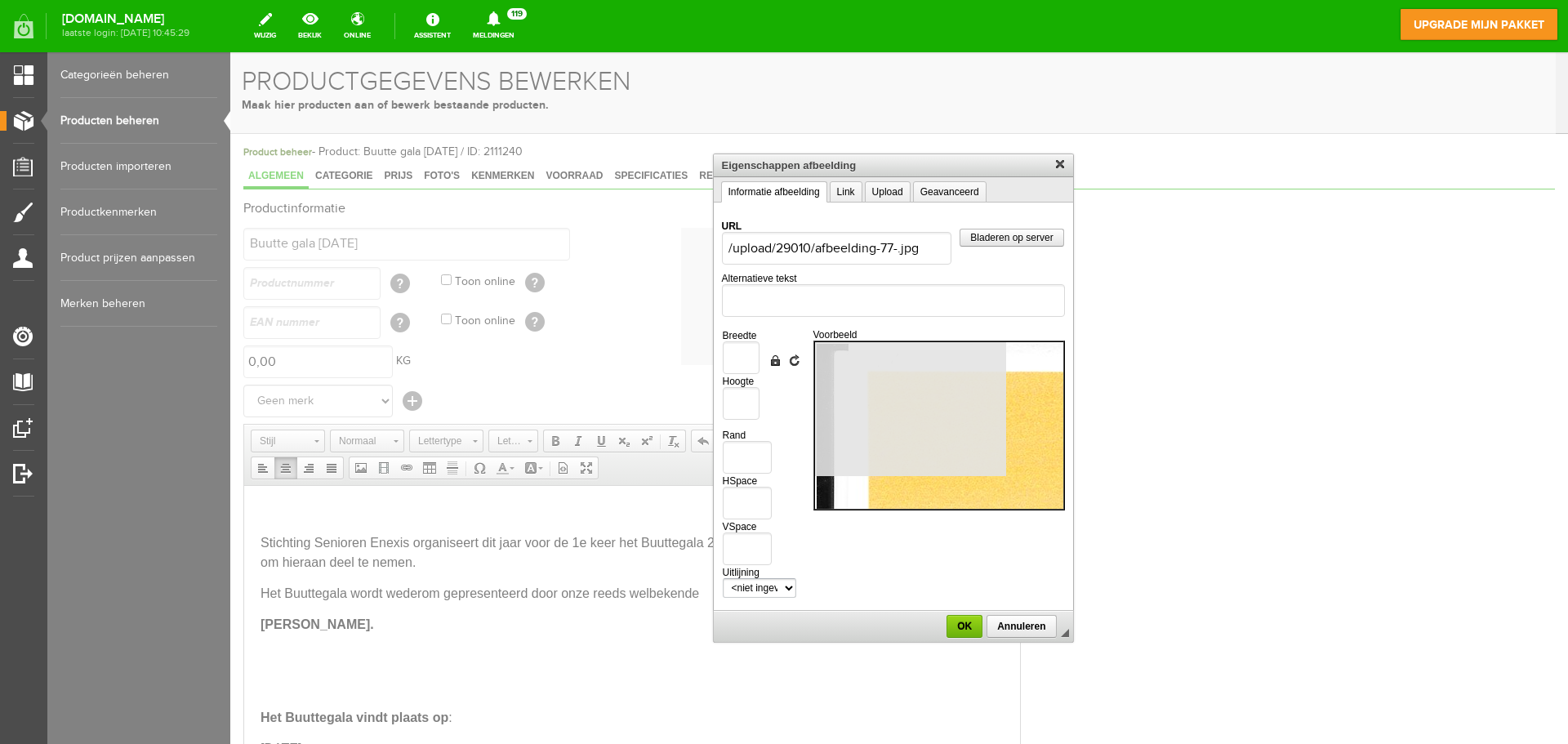
type input "2550"
type input "3507"
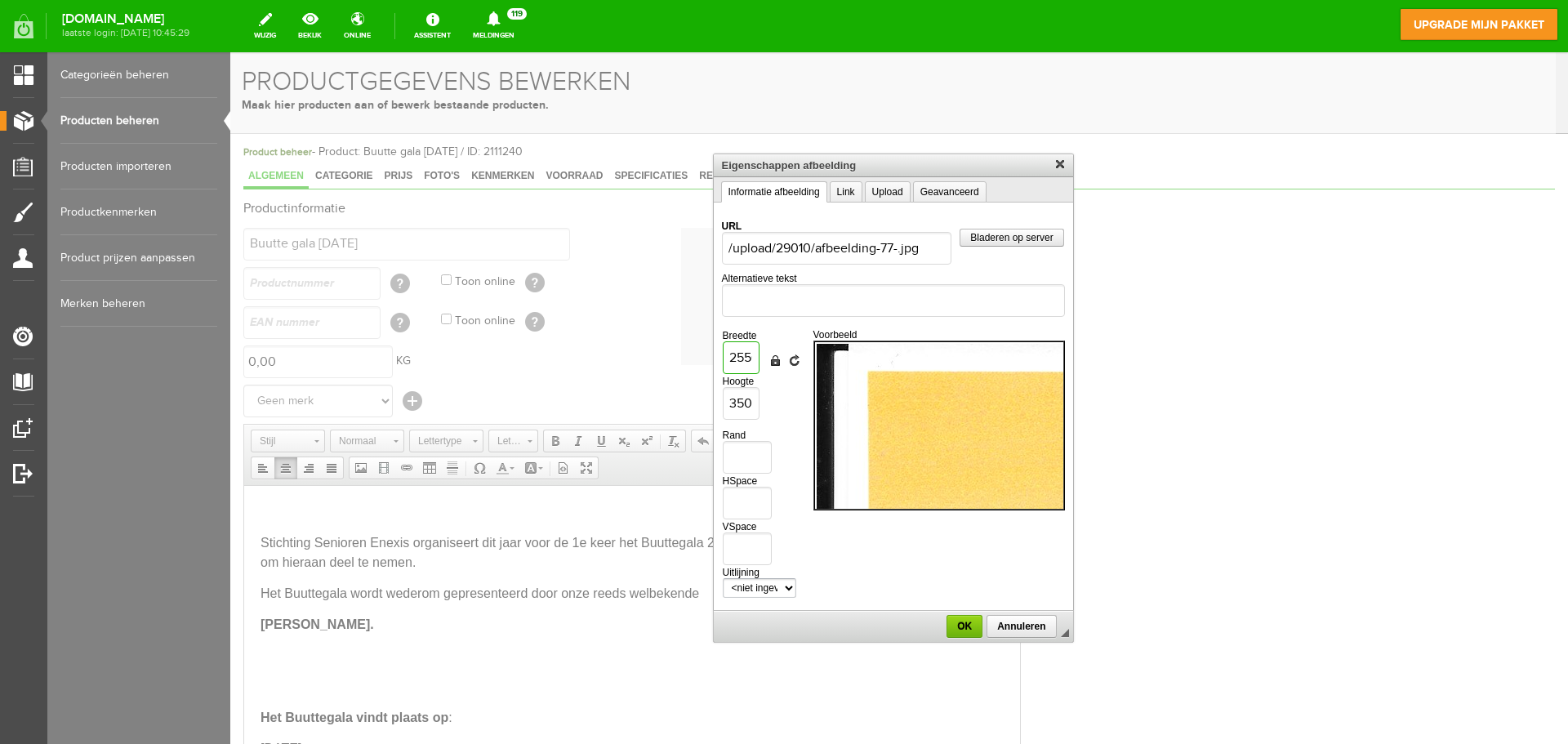
drag, startPoint x: 751, startPoint y: 354, endPoint x: 719, endPoint y: 357, distance: 32.1
click at [719, 357] on td "URL /upload/29010/afbeelding-77-.jpg Bladeren op server Alternatieve tekst Bree…" at bounding box center [893, 406] width 359 height 409
type input "20"
type input "28"
type input "250"
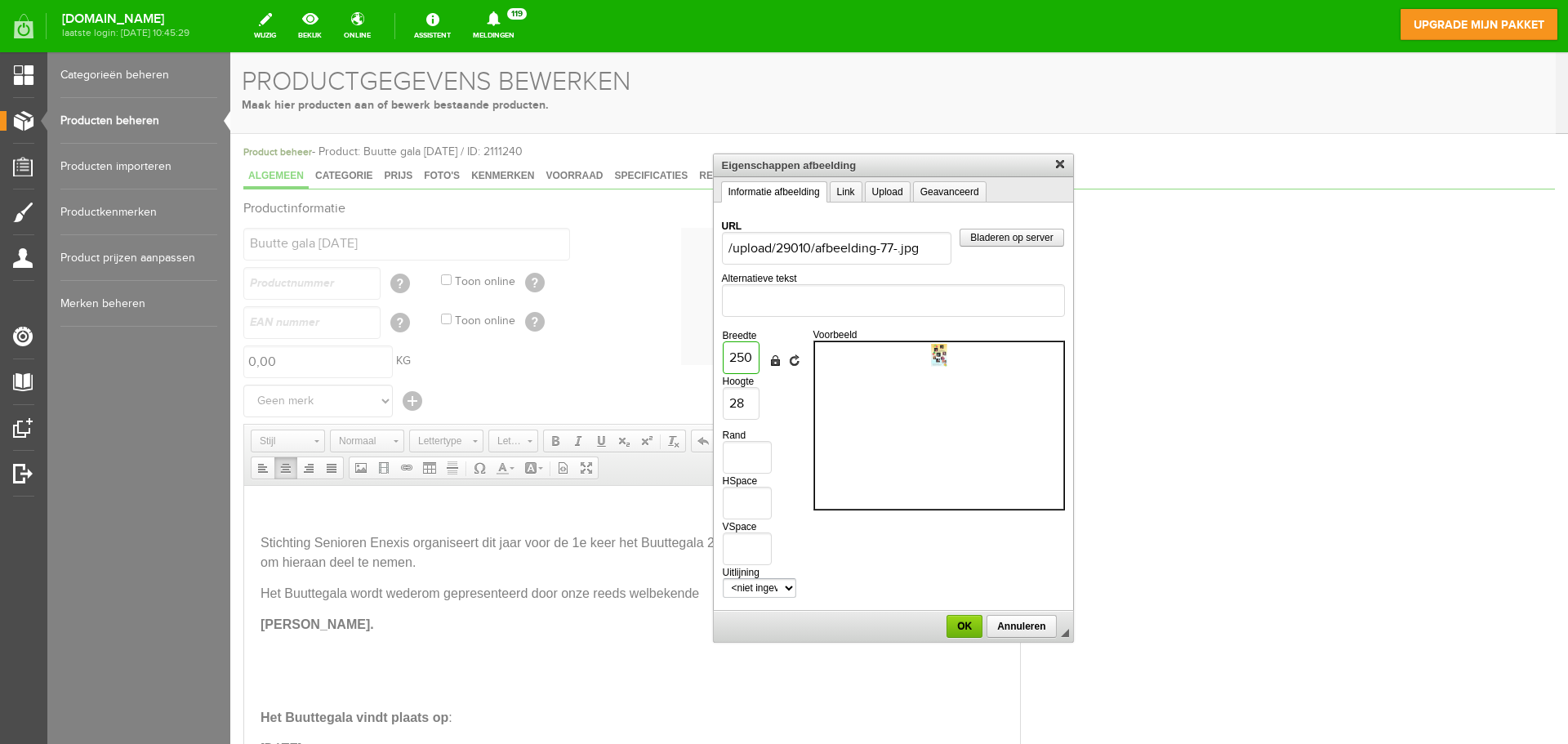
type input "344"
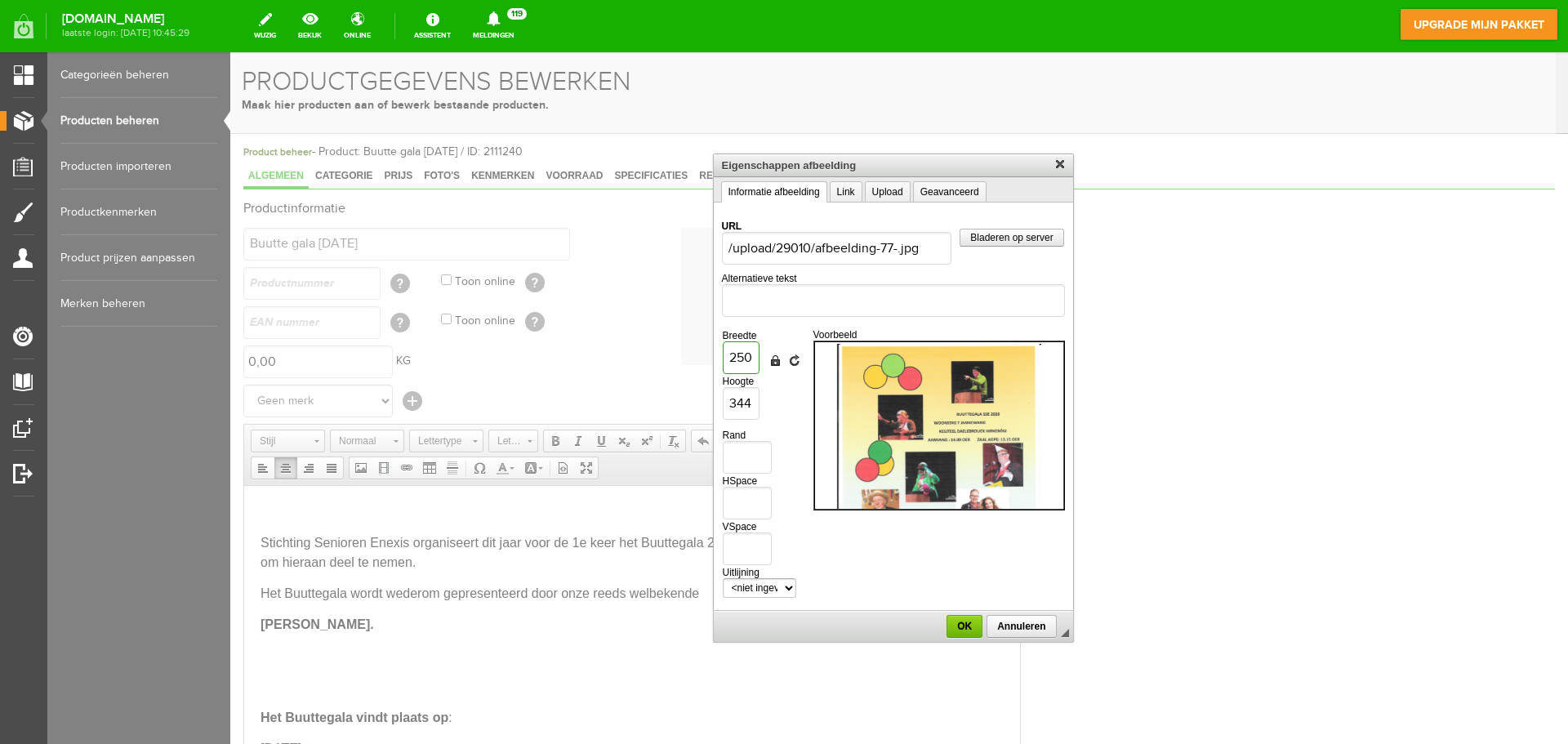
type input "2500"
type input "3438"
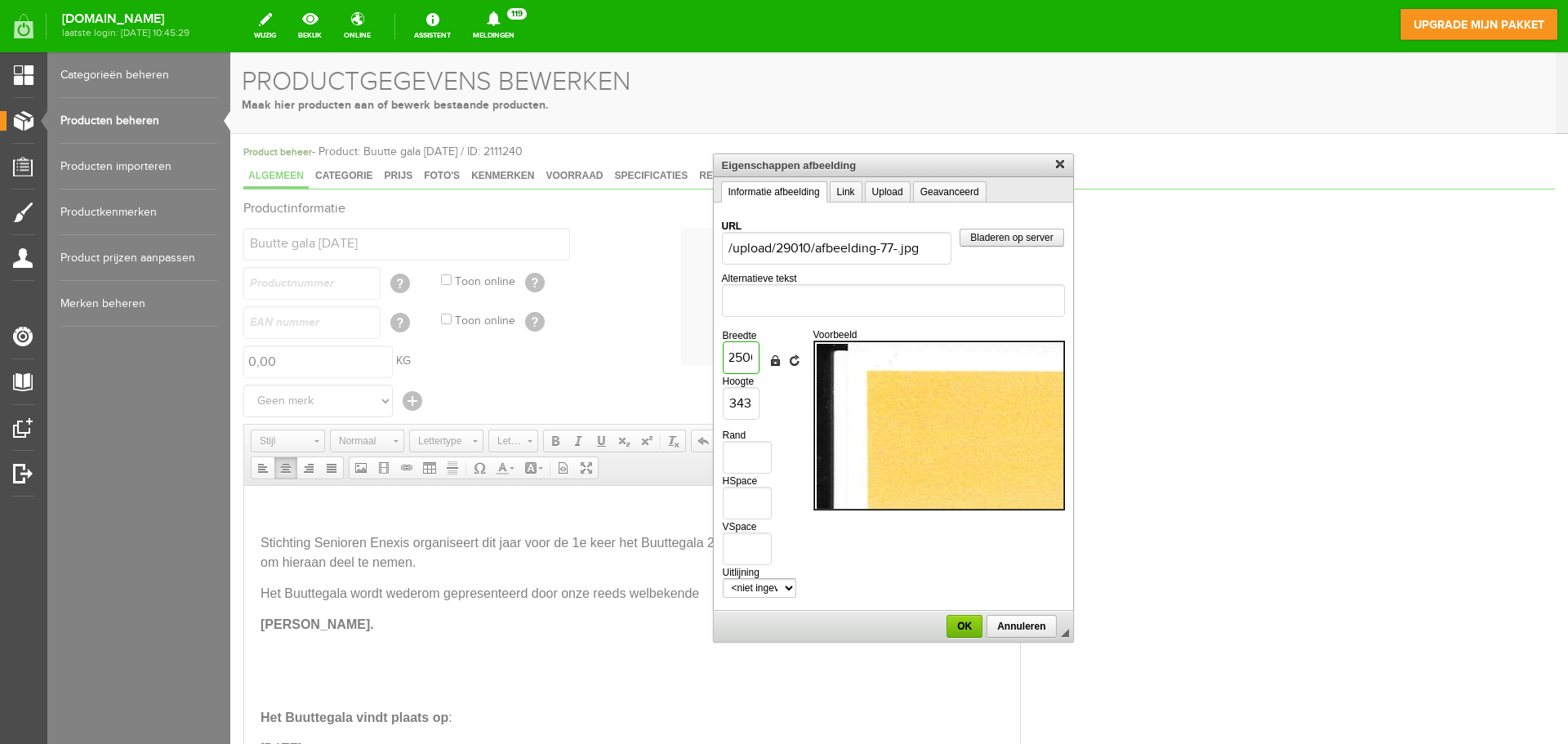
scroll to position [0, 0]
drag, startPoint x: 753, startPoint y: 357, endPoint x: 714, endPoint y: 353, distance: 39.2
click at [714, 353] on td "URL /upload/29010/afbeelding-77-.jpg Bladeren op server Alternatieve tekst Bree…" at bounding box center [893, 406] width 359 height 409
type input "20"
type input "28"
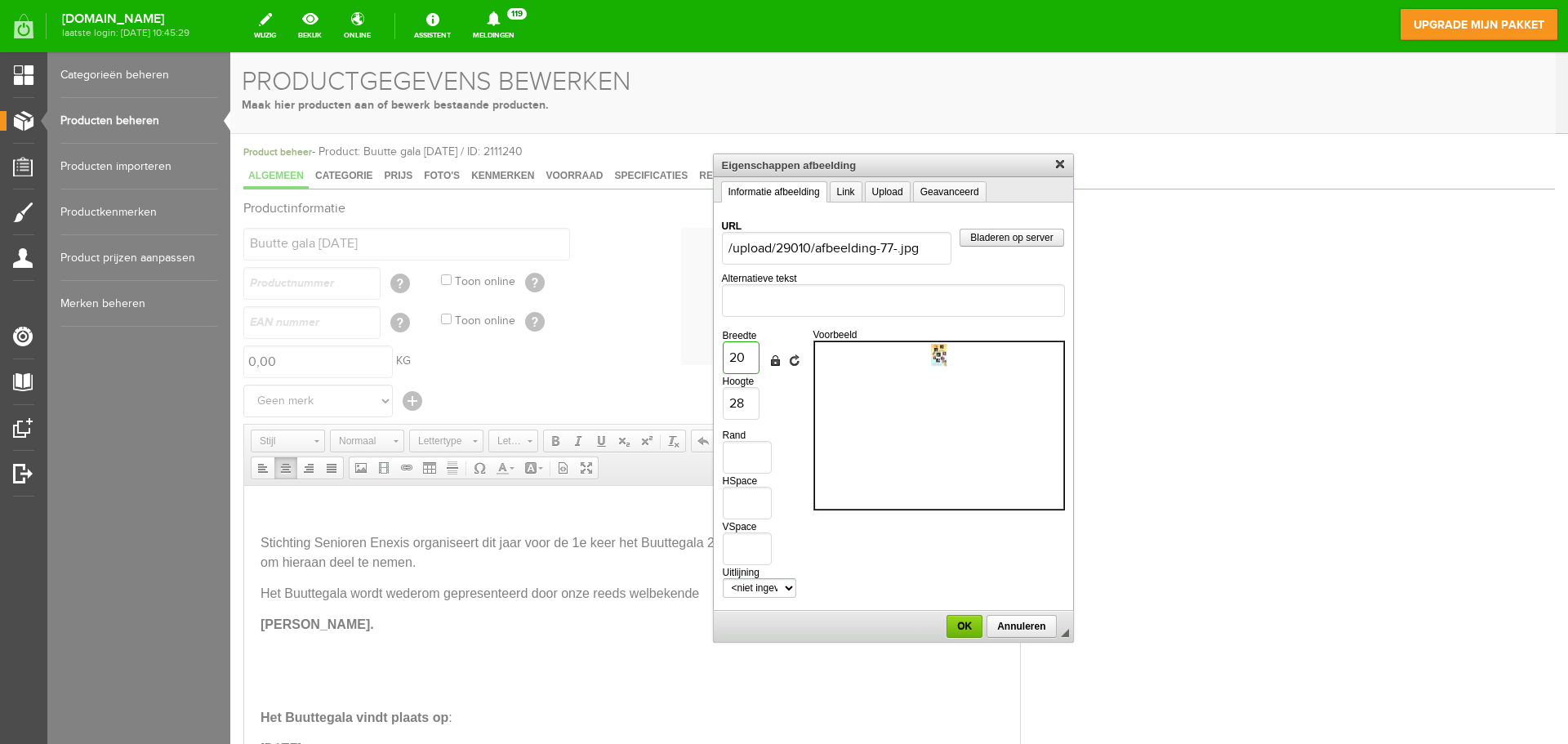
type input "200"
type input "275"
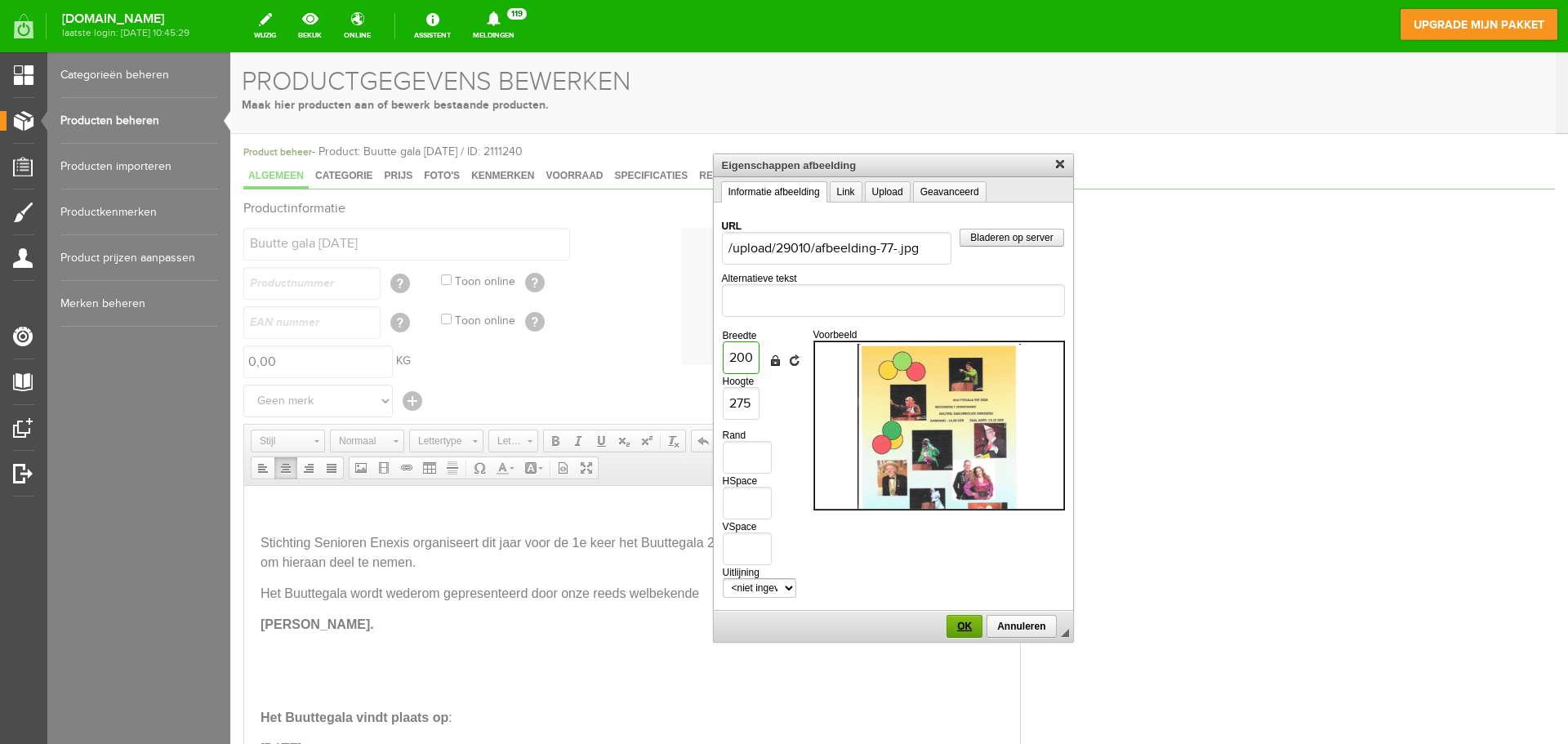
type input "200"
click at [971, 628] on span "OK" at bounding box center [964, 626] width 32 height 12
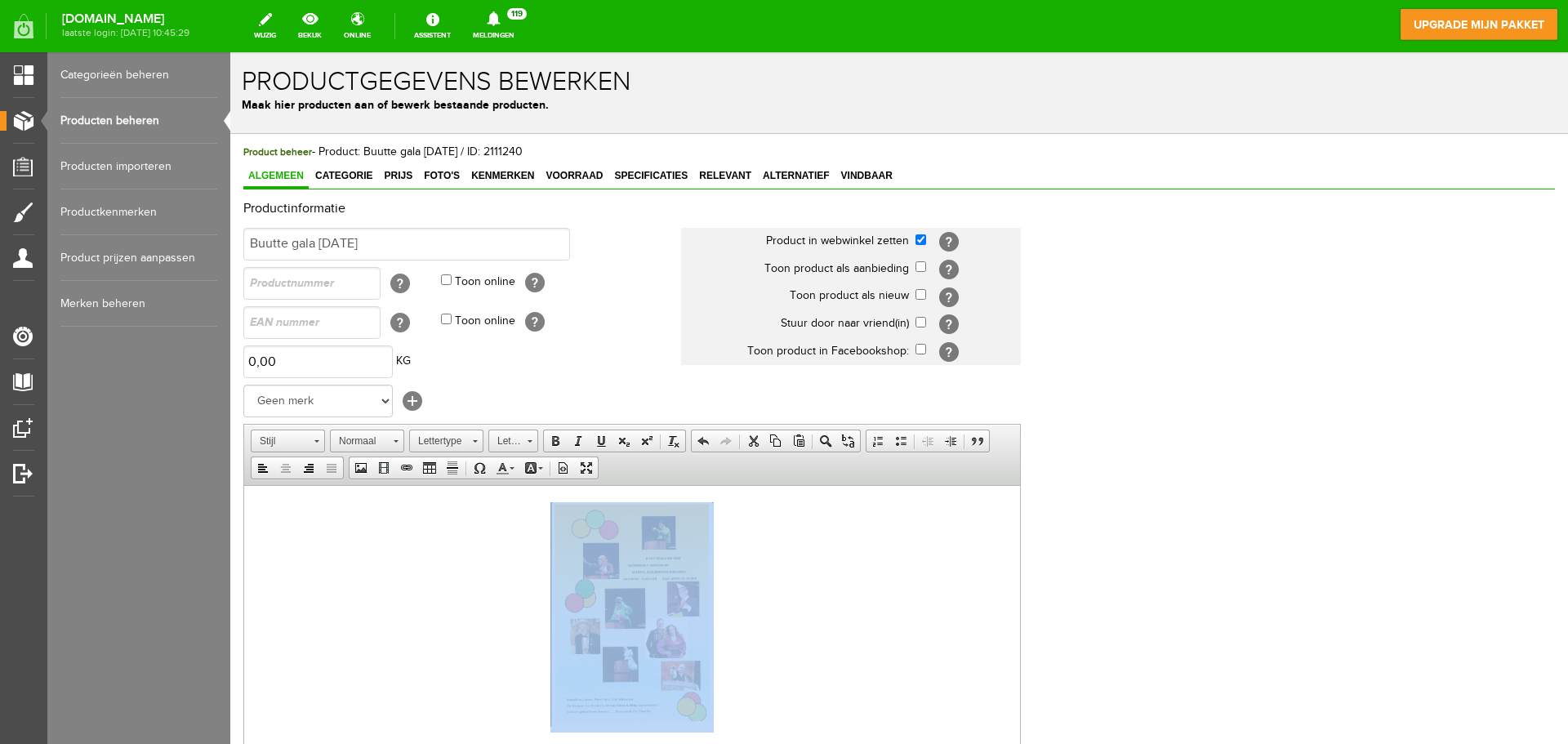
click at [663, 574] on img at bounding box center [632, 613] width 163 height 225
click at [623, 571] on img at bounding box center [632, 613] width 163 height 225
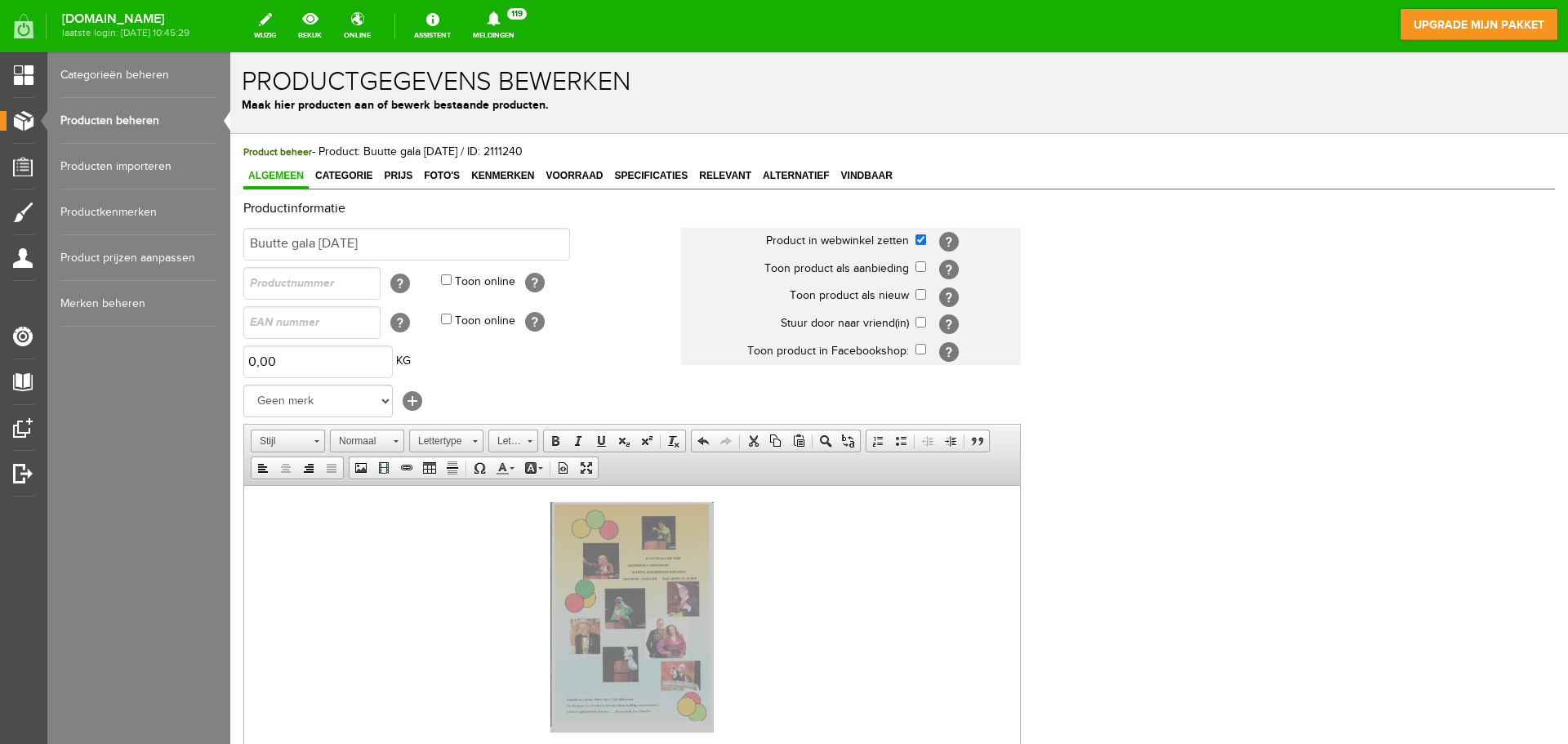
type input "/upload/29010/afbeelding-77-.jpg"
type input "200"
type input "275"
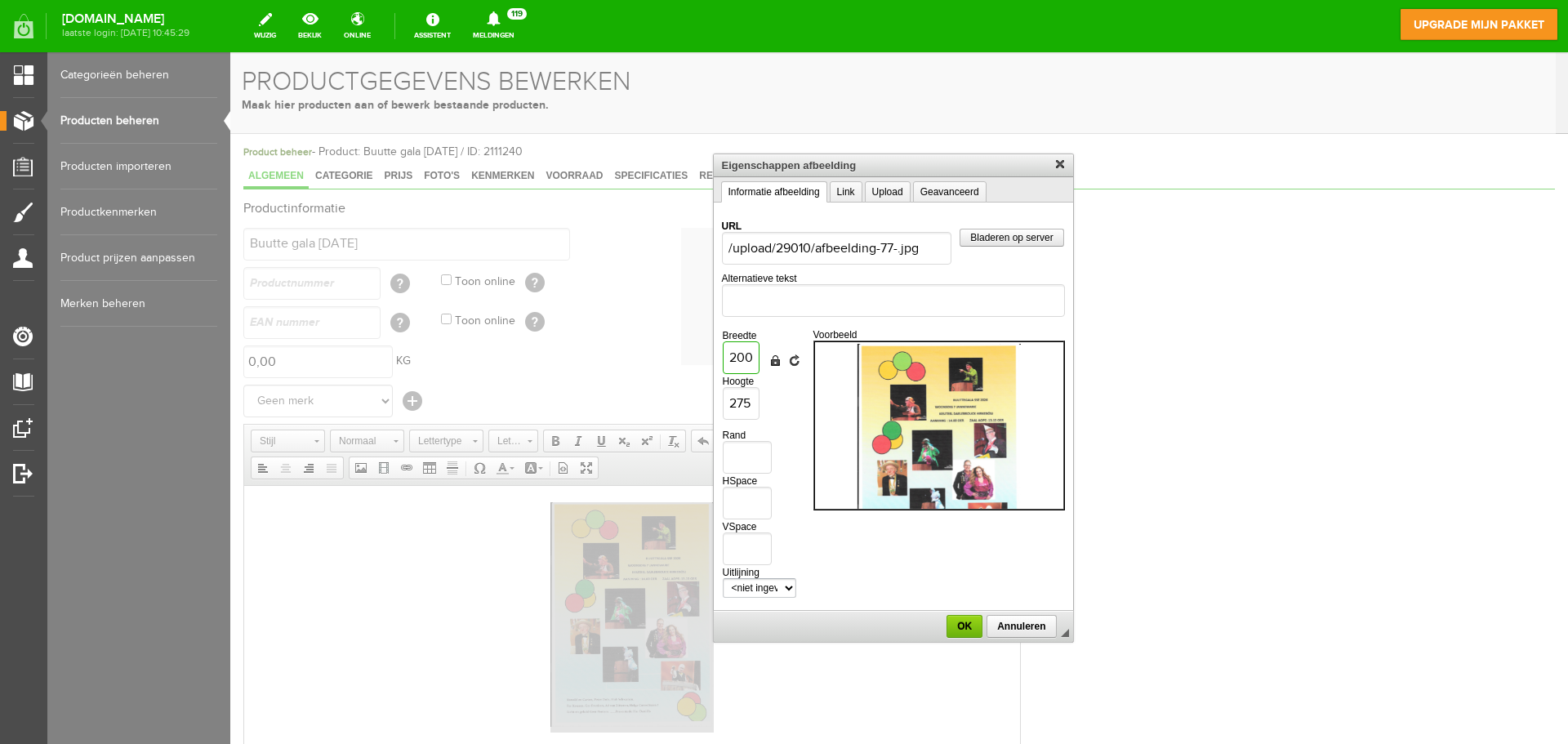
drag, startPoint x: 752, startPoint y: 359, endPoint x: 729, endPoint y: 356, distance: 23.2
click at [729, 356] on input "200" at bounding box center [741, 357] width 37 height 32
type input "4"
type input "6"
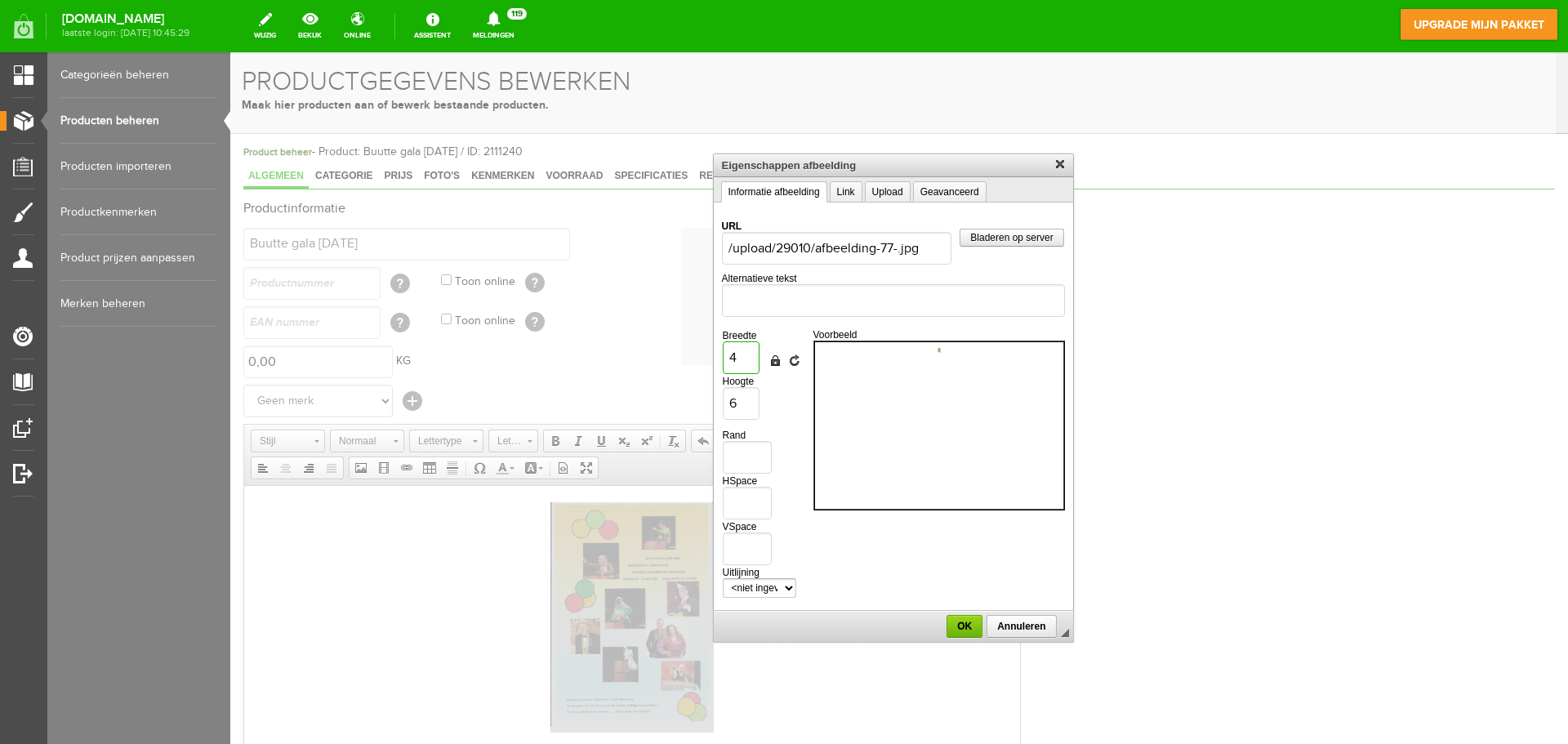
type input "40"
type input "55"
type input "400"
type input "550"
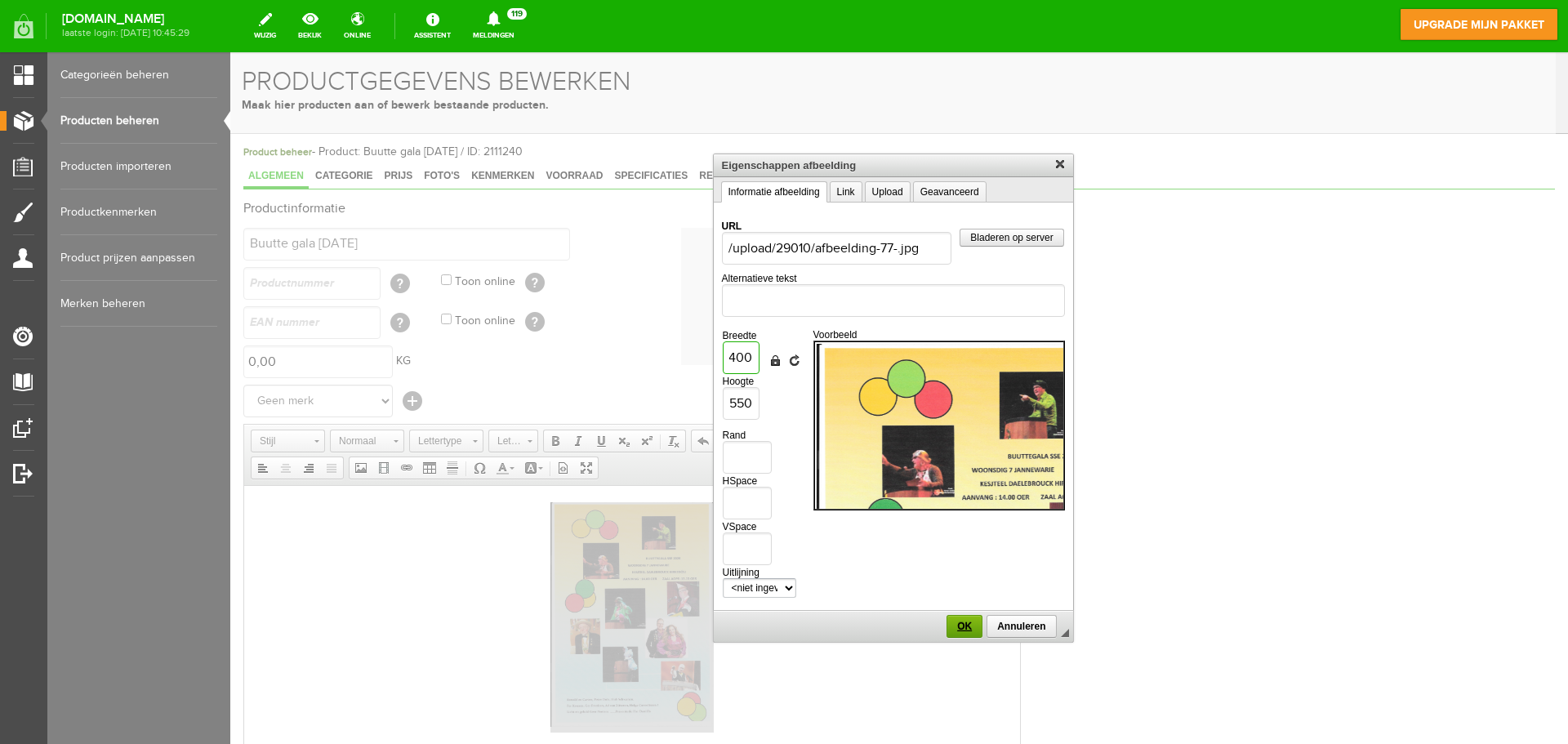
type input "400"
click at [961, 625] on span "OK" at bounding box center [964, 626] width 32 height 12
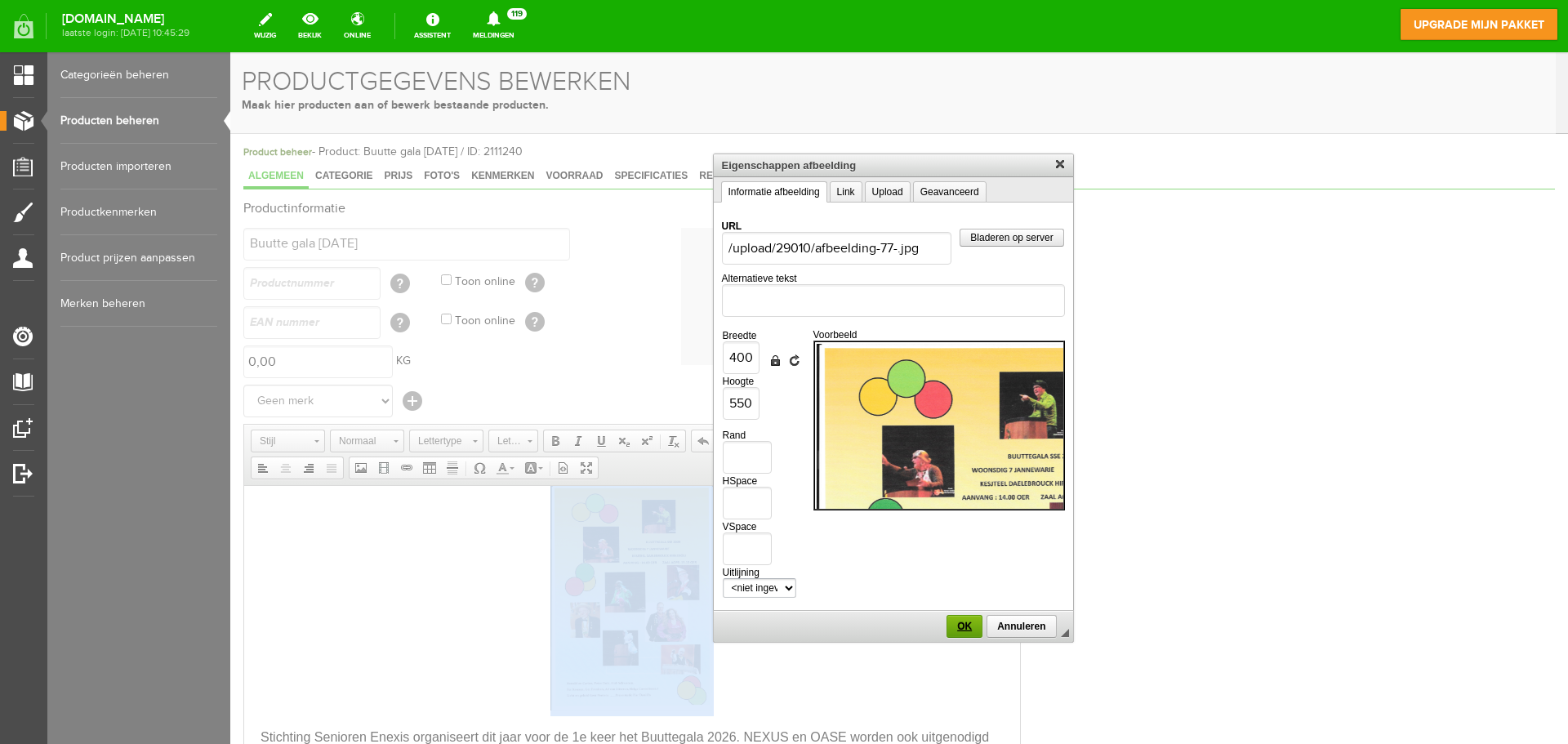
scroll to position [20, 0]
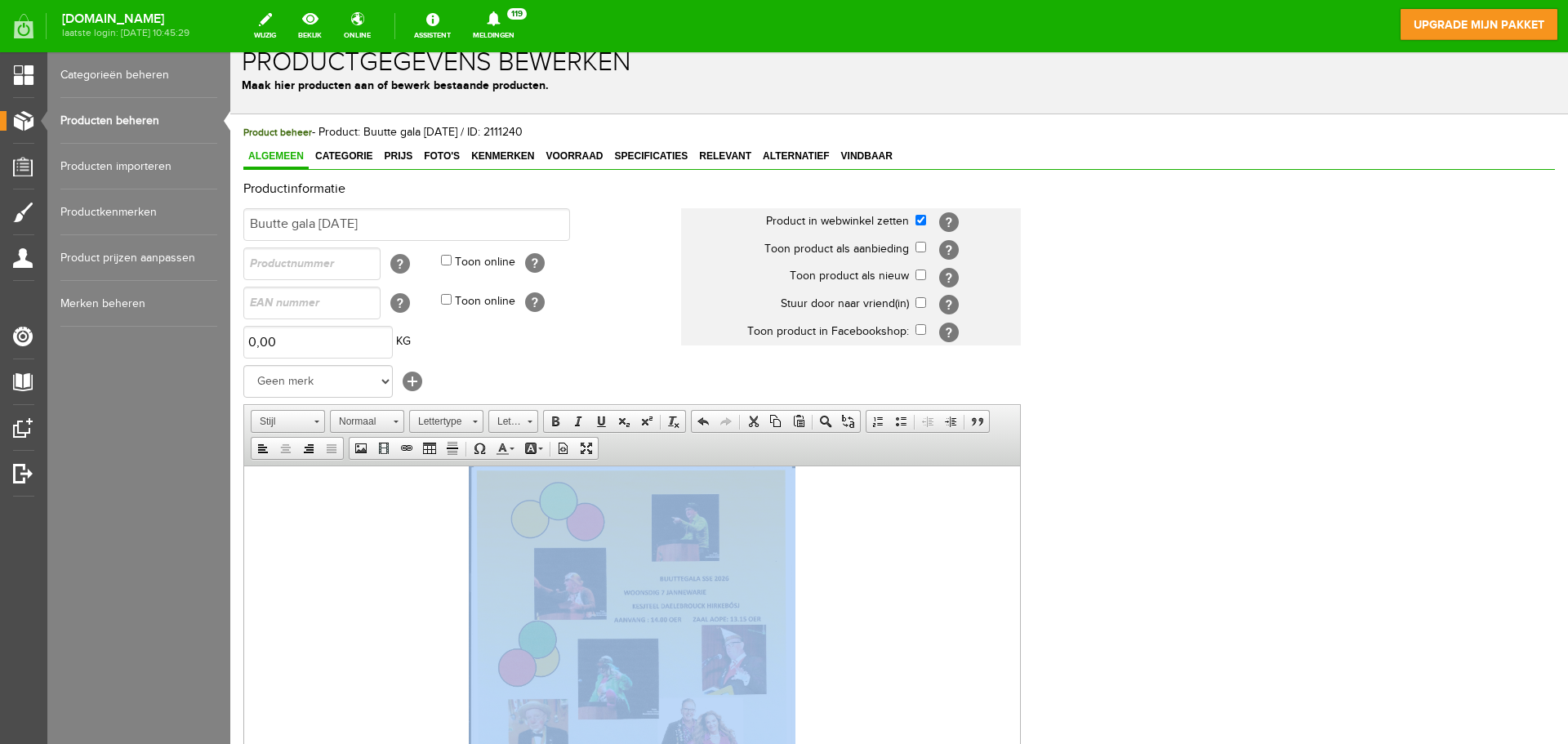
click at [955, 613] on p at bounding box center [632, 693] width 743 height 455
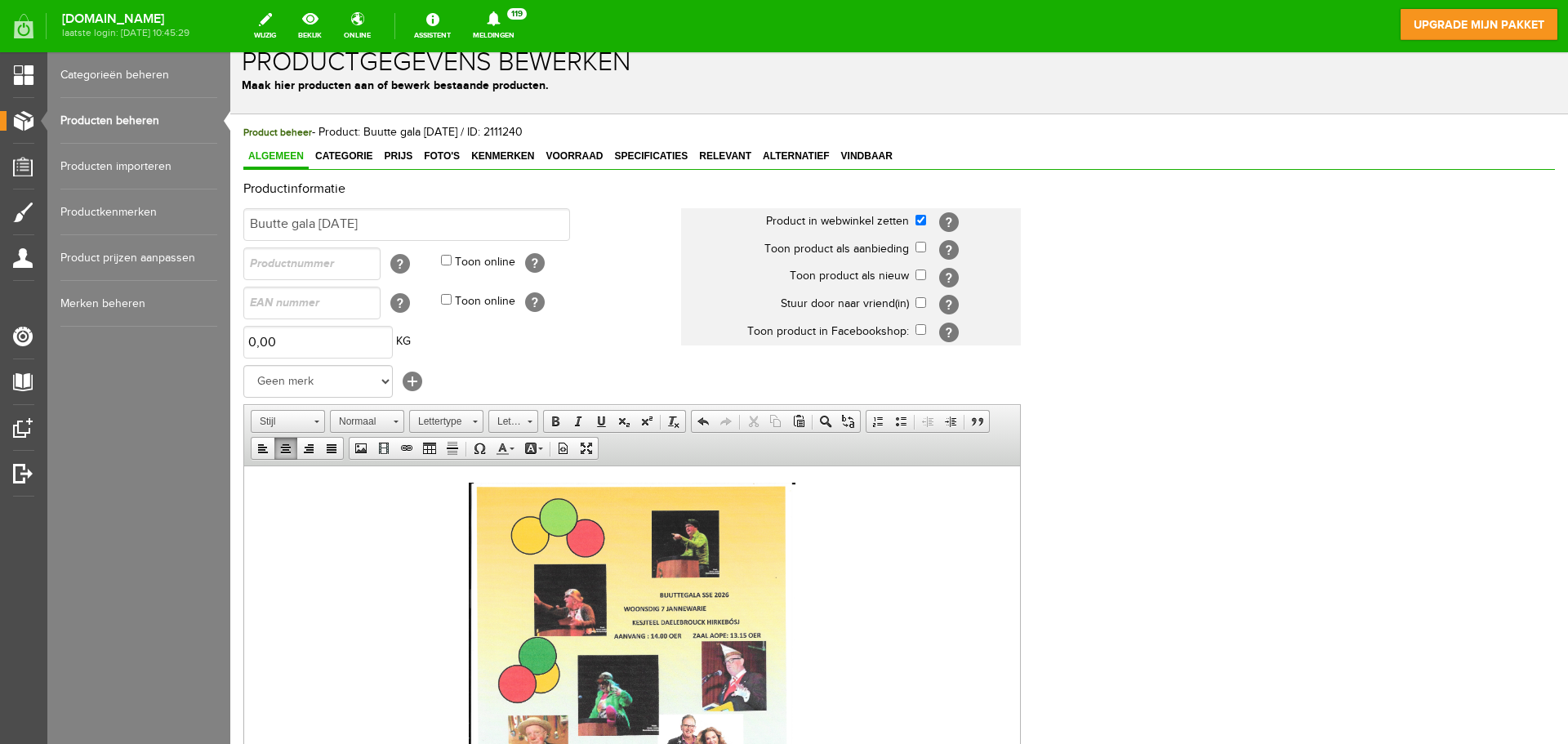
scroll to position [327, 0]
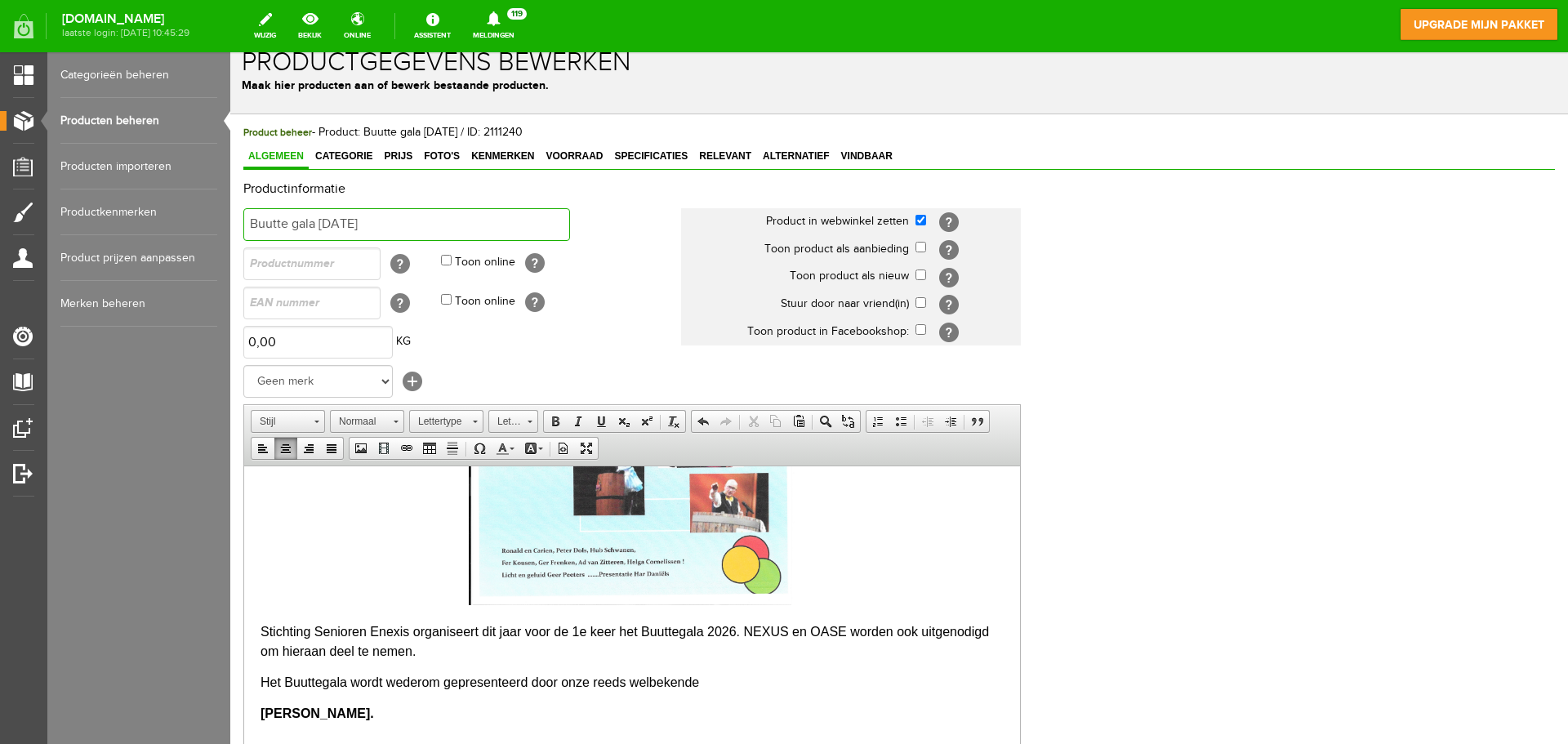
click at [293, 232] on input "Buutte gala [DATE]" at bounding box center [407, 224] width 327 height 32
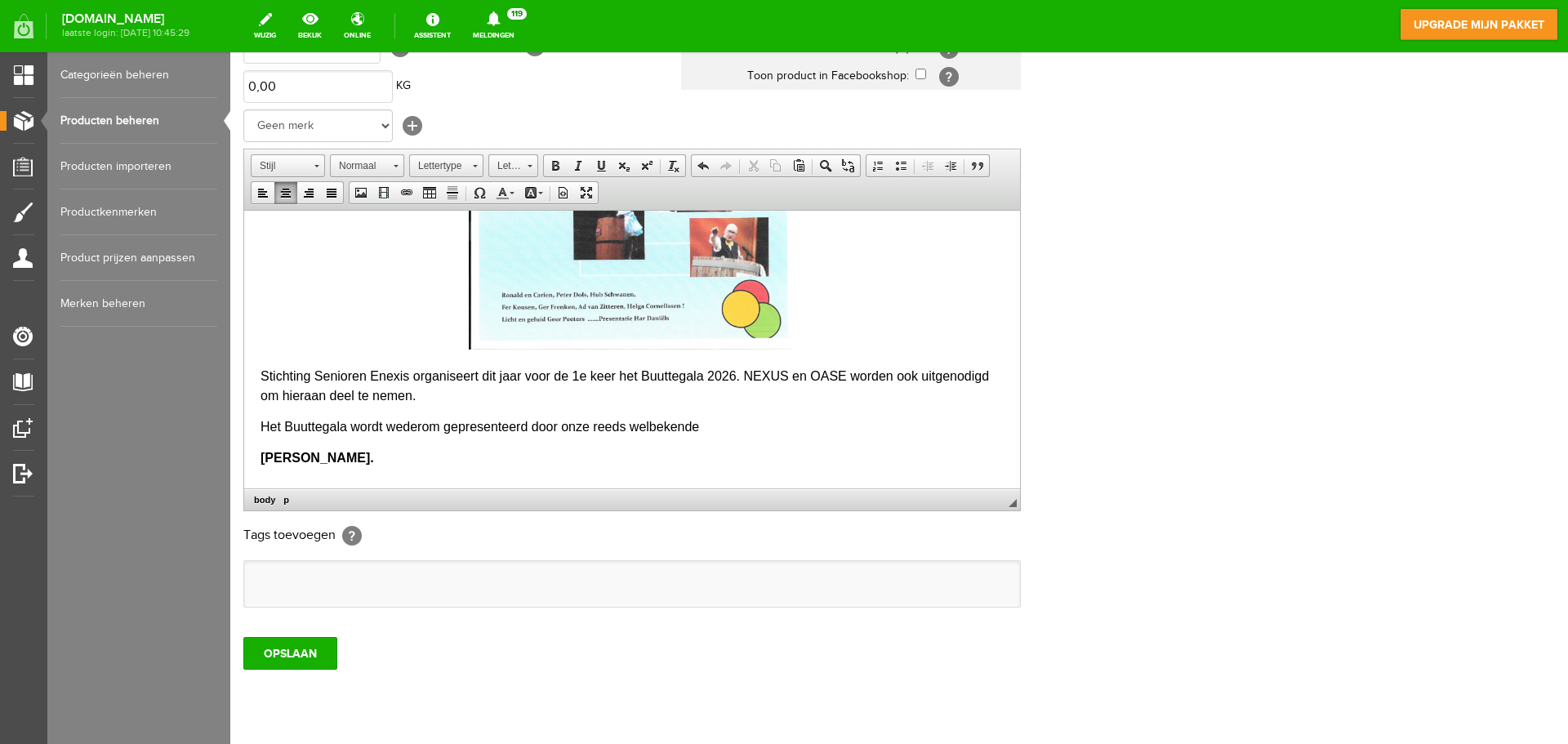
scroll to position [322, 0]
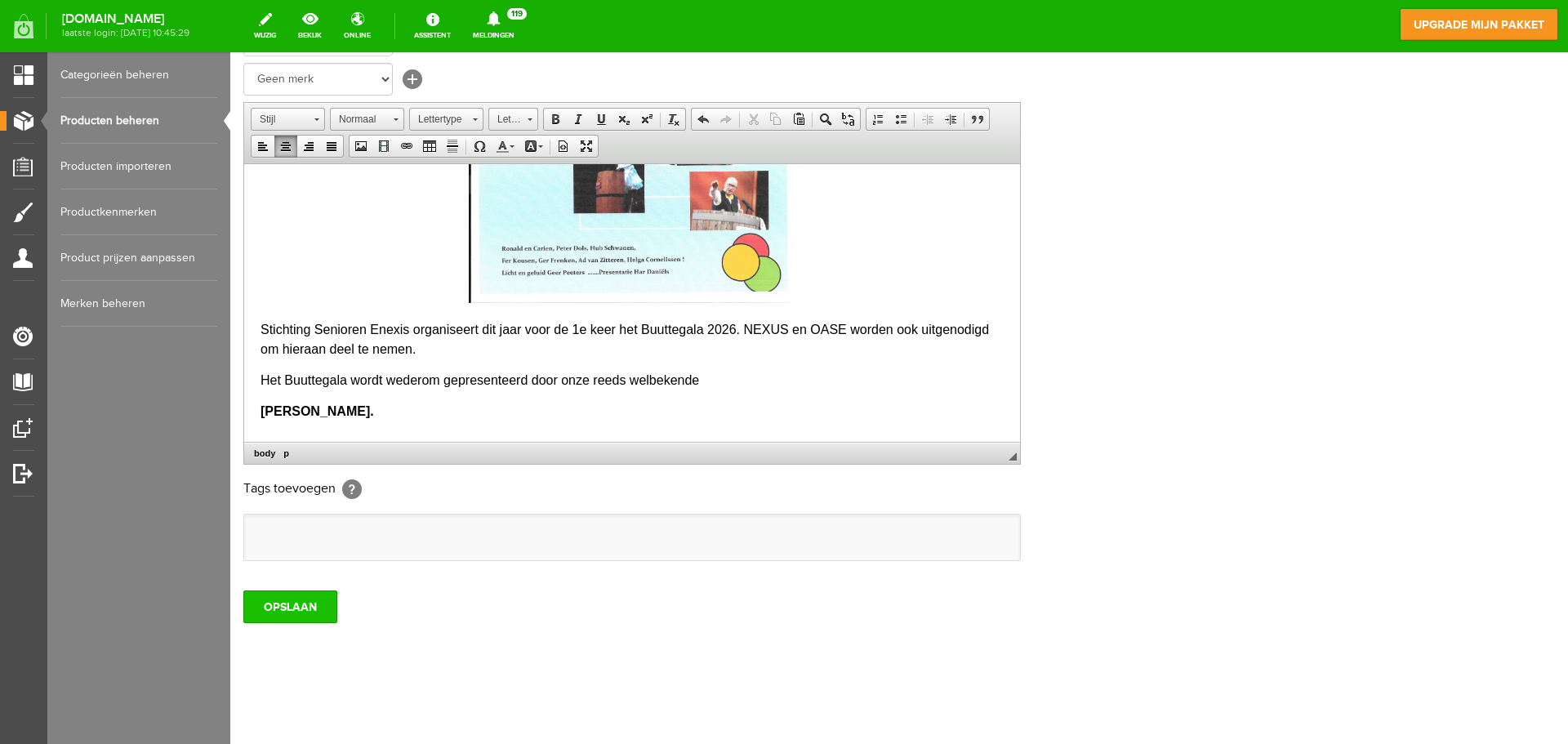
type input "Buuttegala [DATE]"
click at [294, 601] on input "OPSLAAN" at bounding box center [290, 606] width 94 height 32
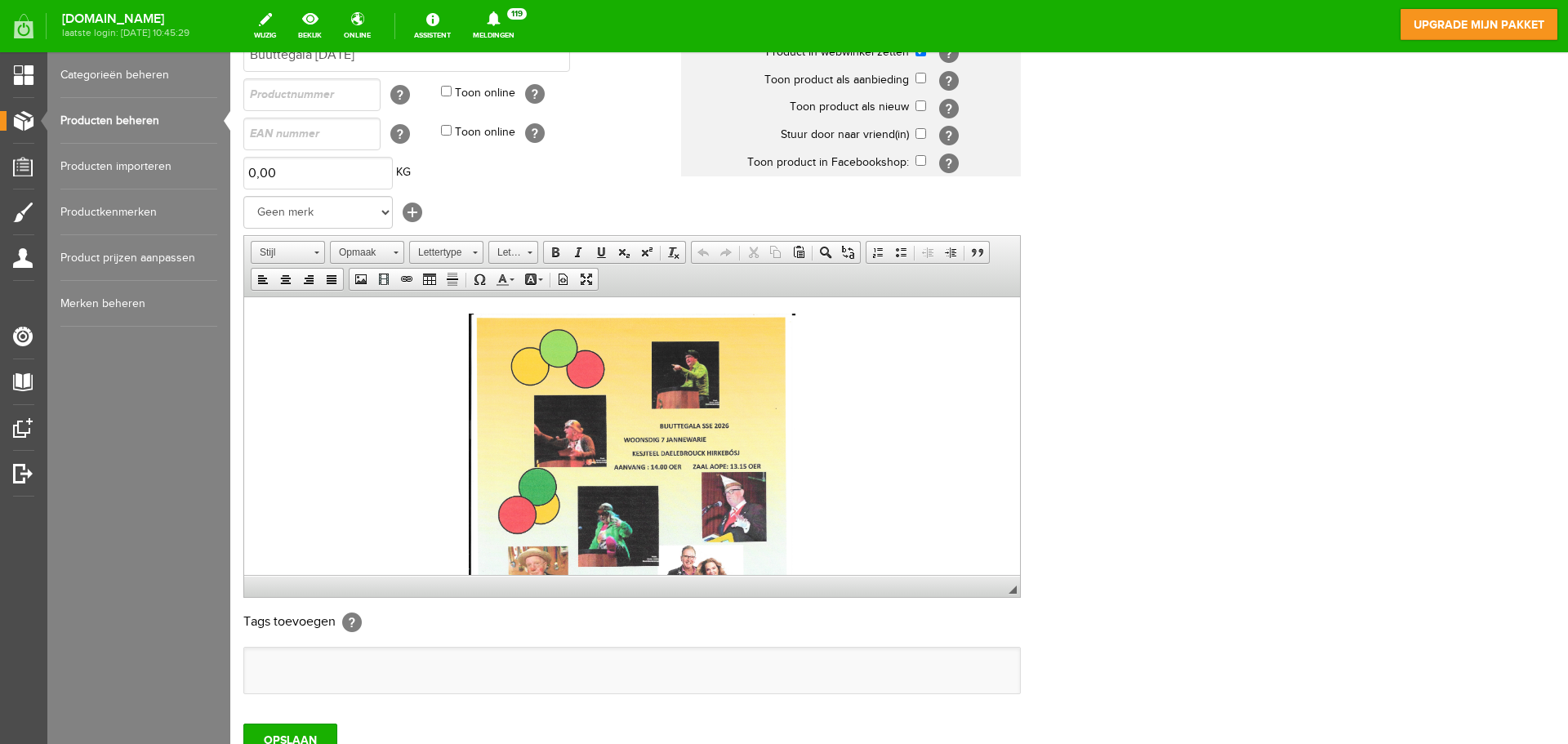
scroll to position [0, 0]
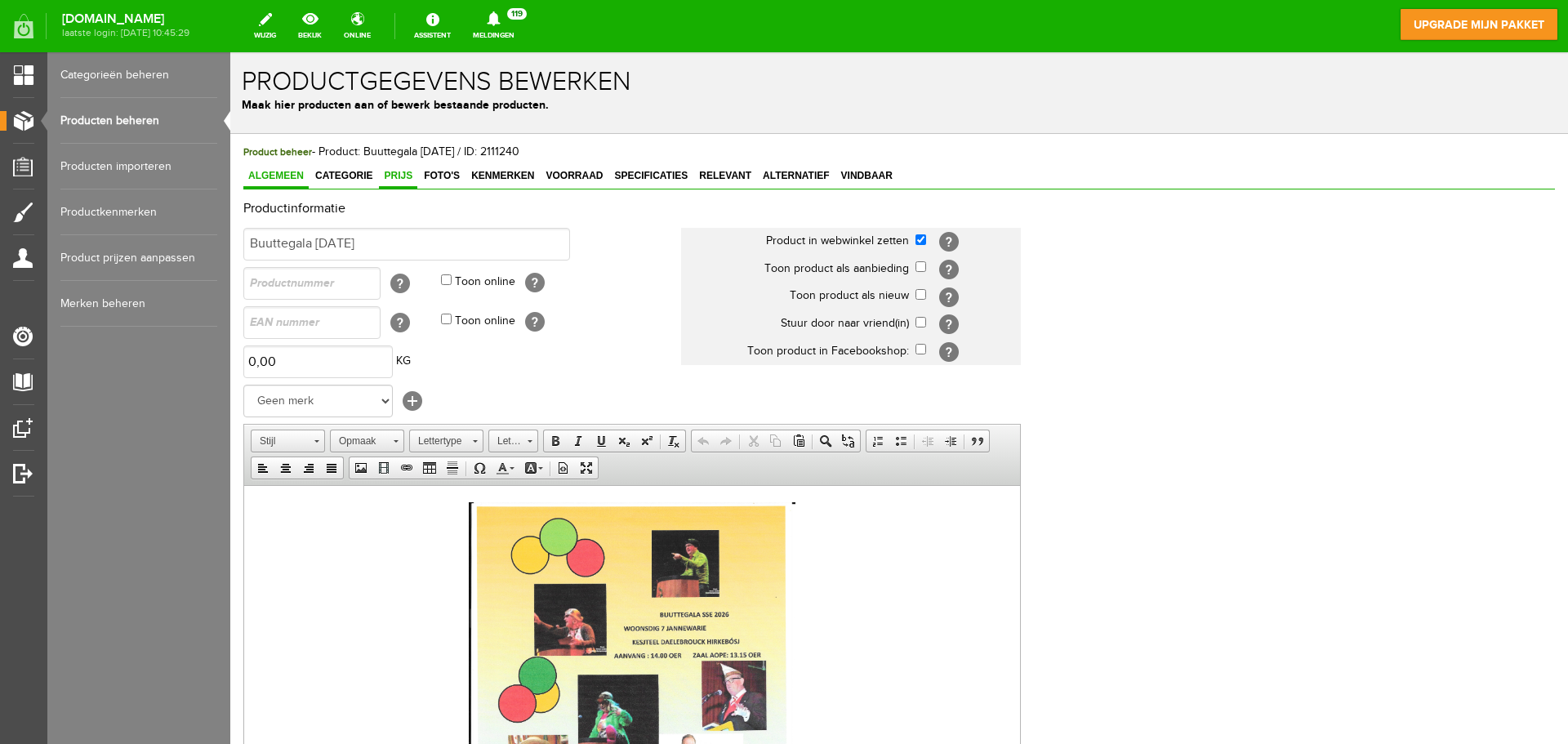
click at [407, 177] on span "Prijs" at bounding box center [398, 176] width 38 height 12
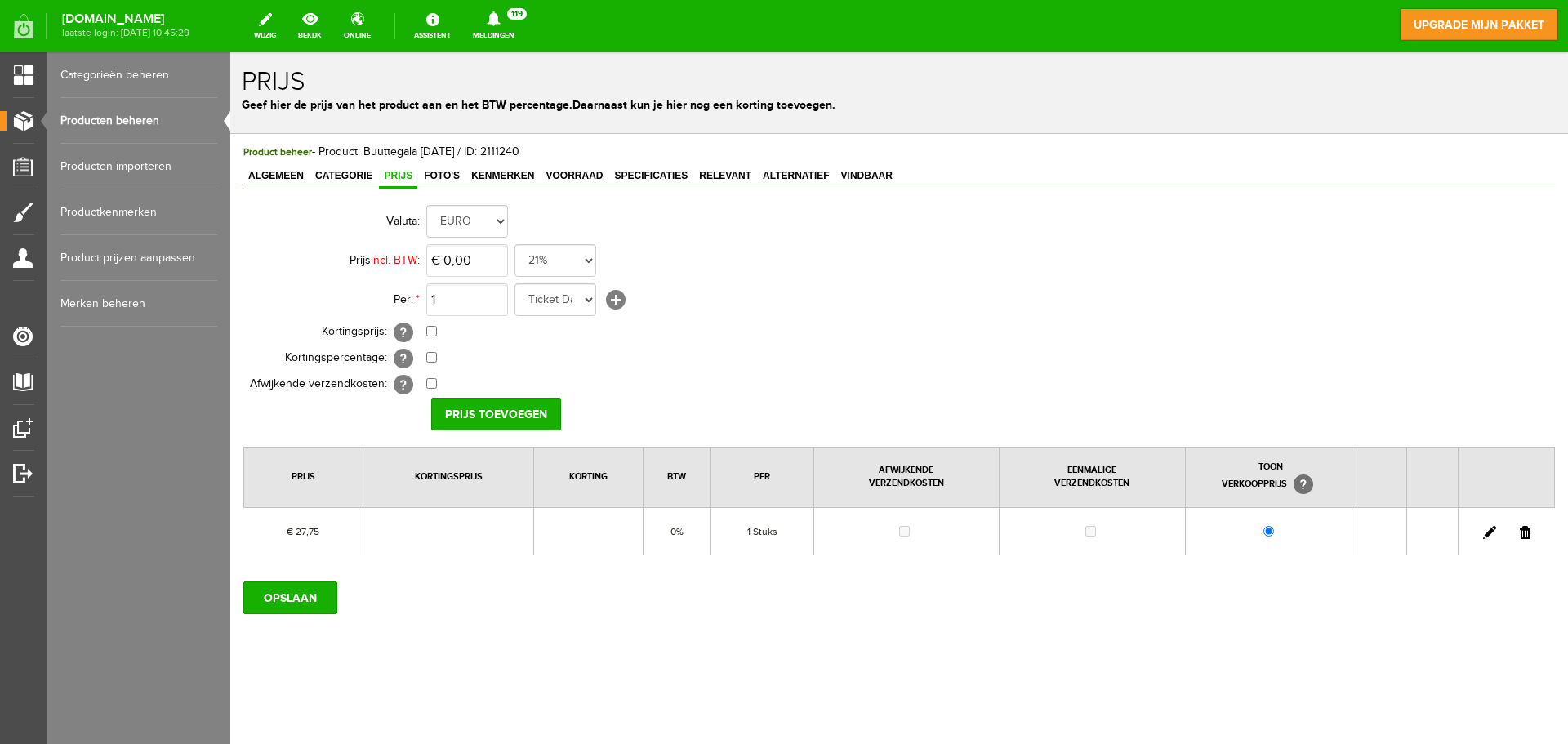
click at [1491, 531] on link at bounding box center [1490, 532] width 13 height 13
type input "€ 25,00"
click at [479, 408] on input "[PERSON_NAME]" at bounding box center [490, 413] width 119 height 32
click at [302, 591] on input "OPSLAAN" at bounding box center [290, 597] width 94 height 32
click at [562, 179] on span "Voorraad" at bounding box center [574, 176] width 67 height 12
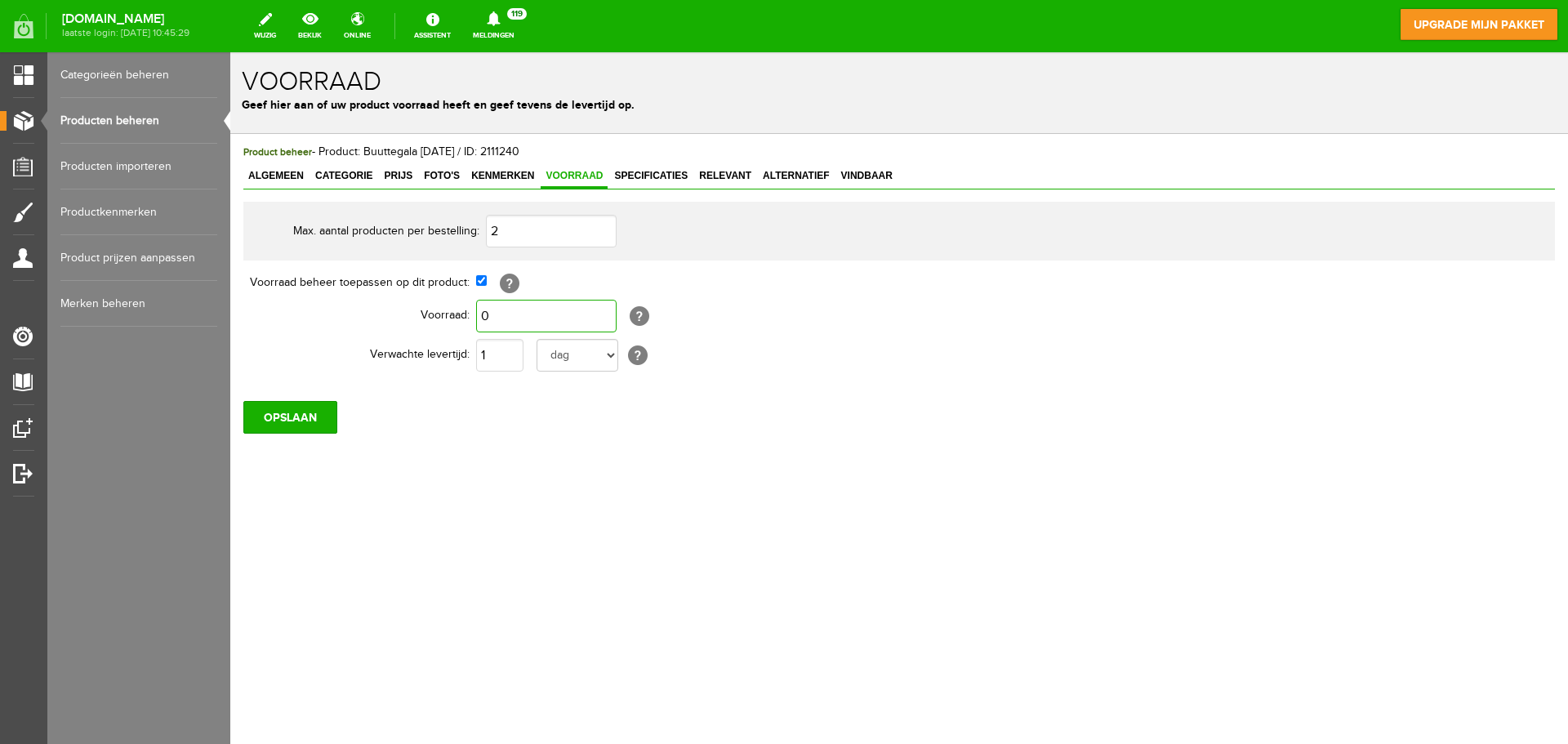
click at [499, 317] on input "0" at bounding box center [546, 315] width 140 height 32
type input "110"
click at [847, 298] on td "110 [?] Kenmerk voorraad moet gelijk of minder zijn dan de product voorraad" at bounding box center [752, 315] width 552 height 39
click at [303, 415] on input "OPSLAAN" at bounding box center [290, 416] width 94 height 32
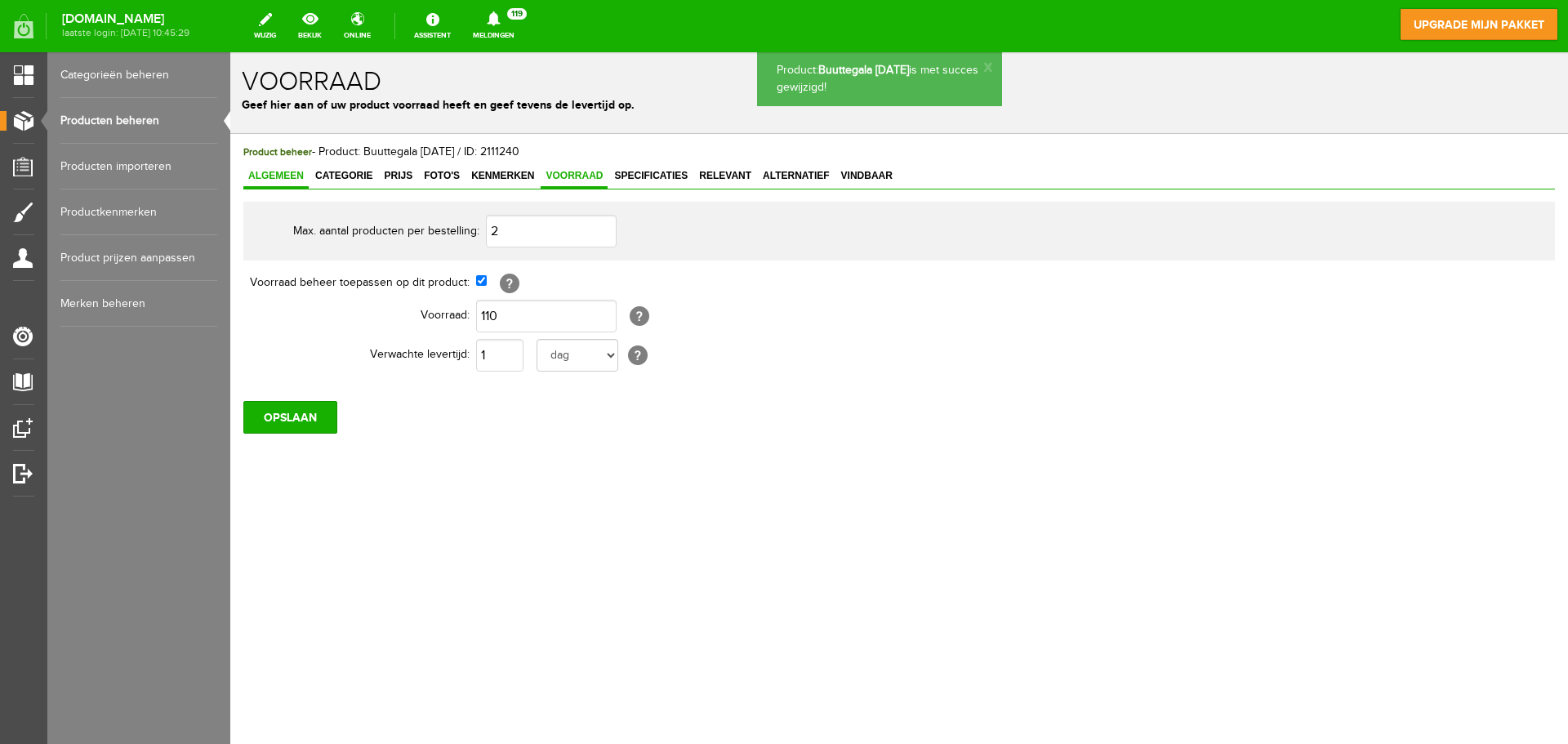
click at [280, 172] on span "Algemeen" at bounding box center [275, 176] width 66 height 12
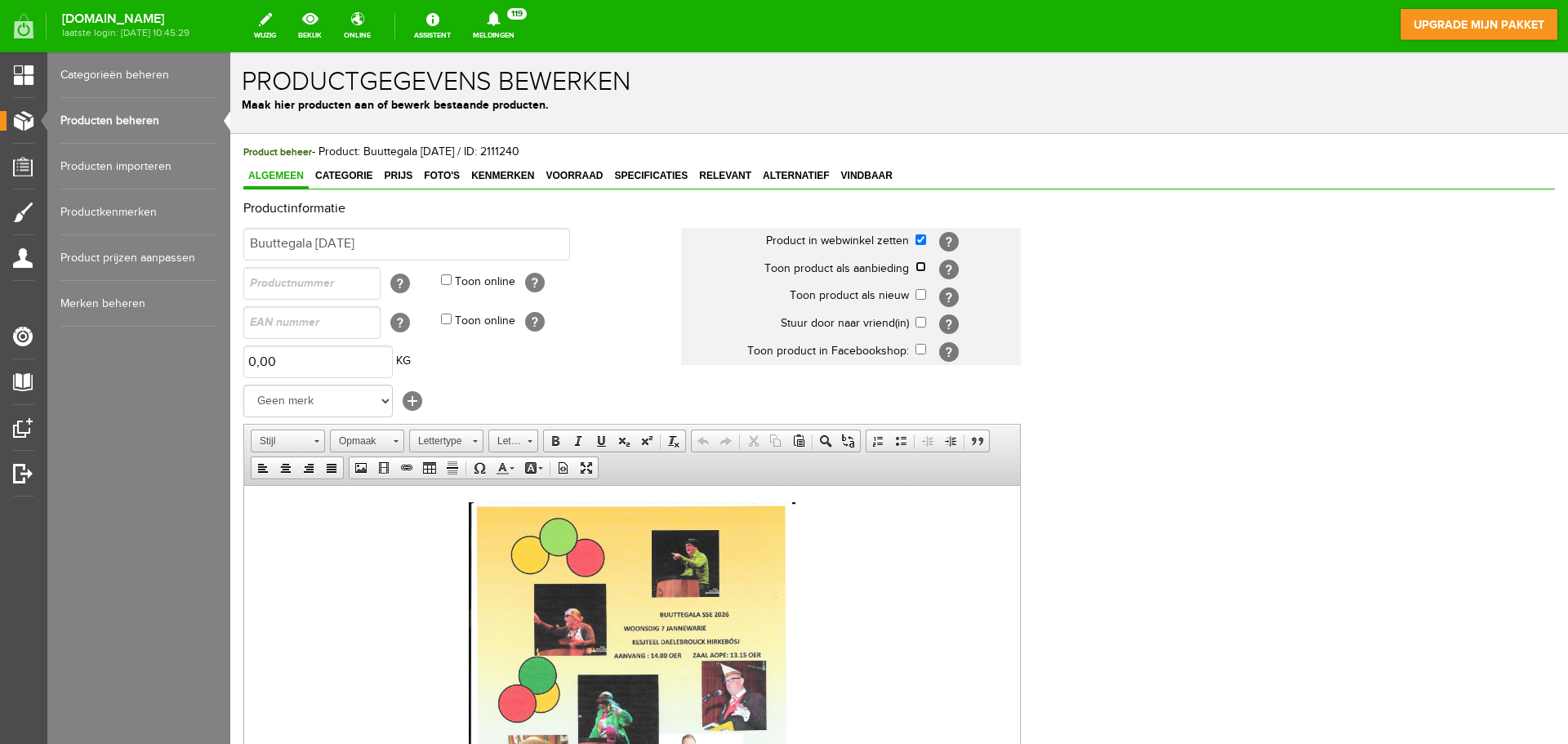
click at [923, 265] on input "checkbox" at bounding box center [921, 266] width 11 height 11
checkbox input "true"
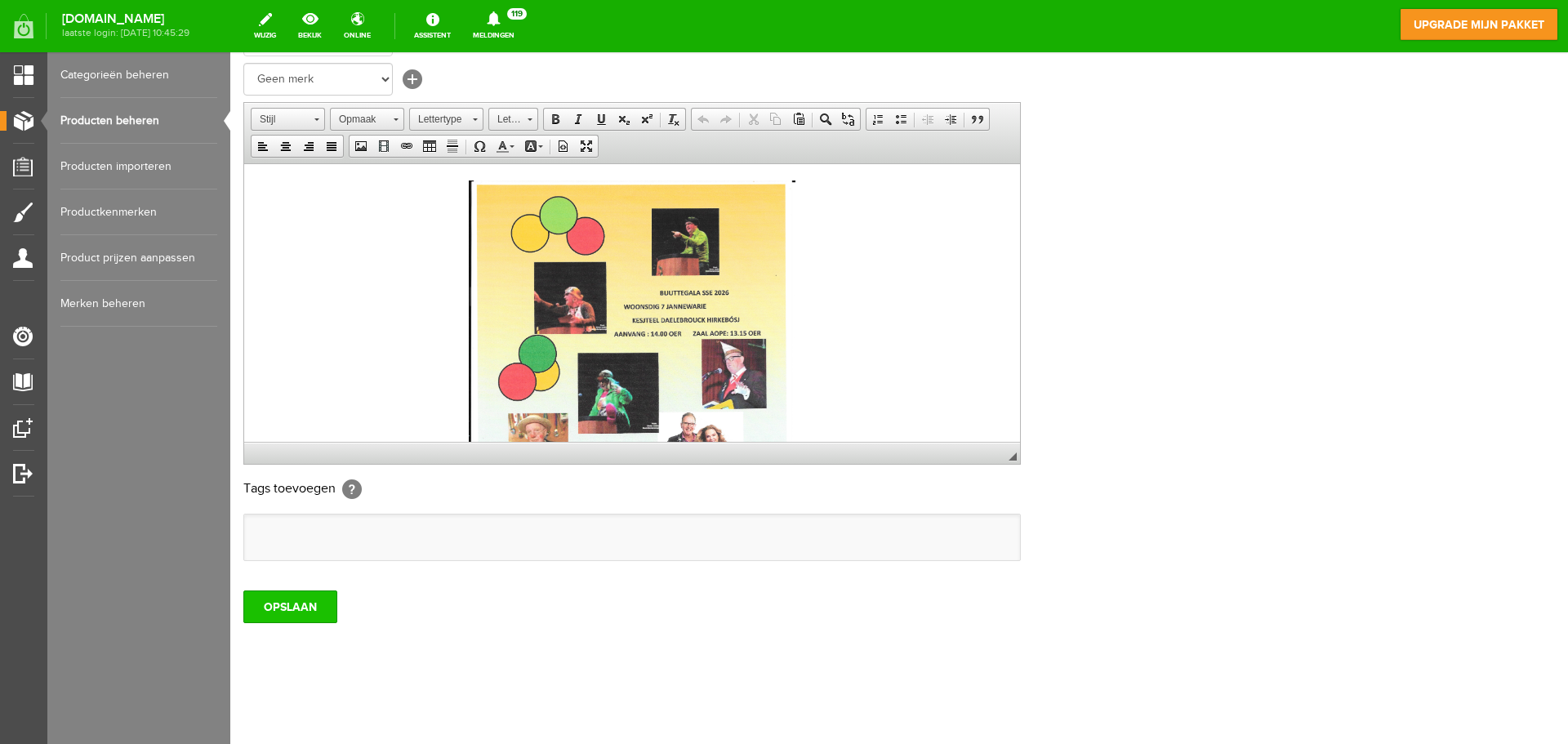
click at [277, 605] on input "OPSLAAN" at bounding box center [290, 606] width 94 height 32
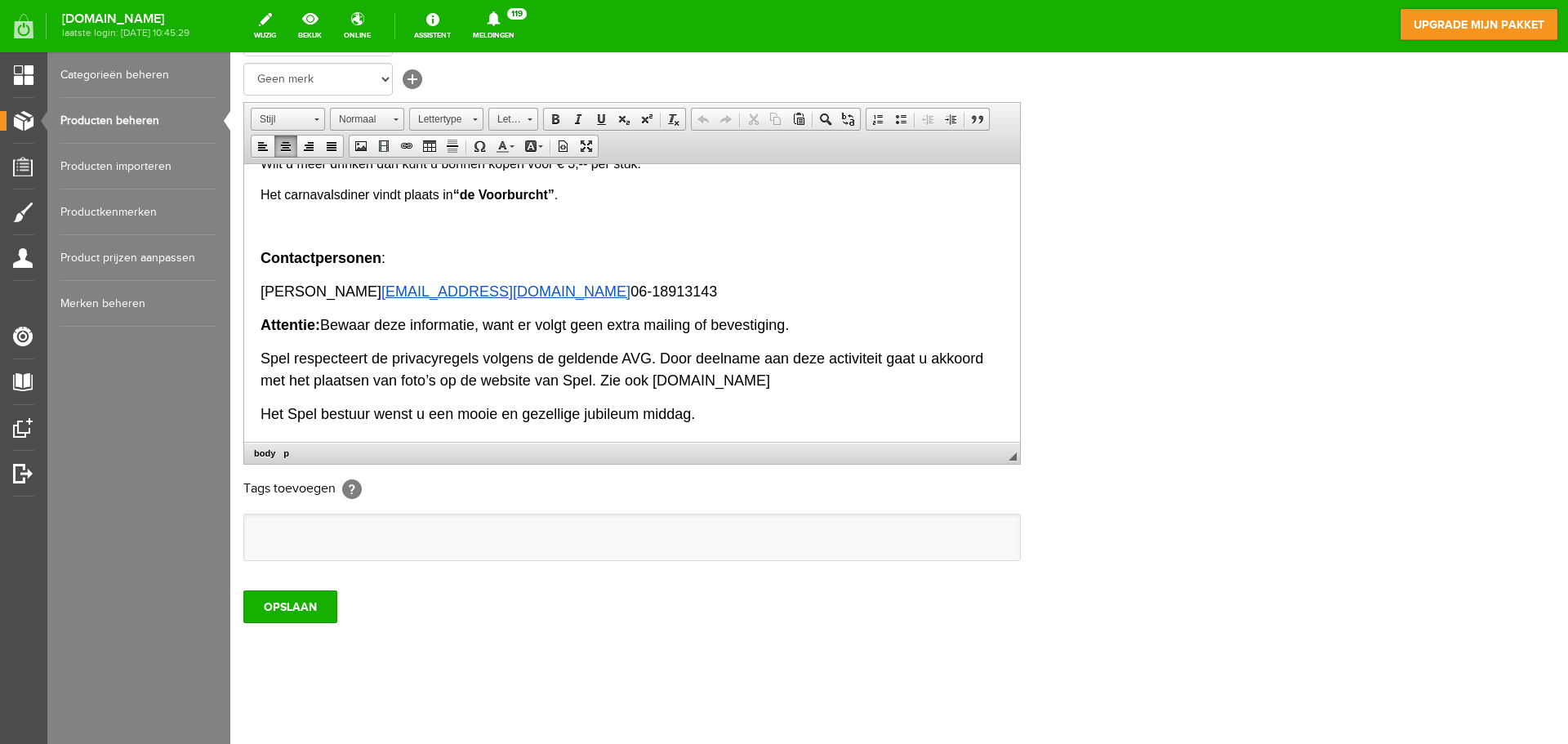
drag, startPoint x: 794, startPoint y: 382, endPoint x: 256, endPoint y: 367, distance: 538.2
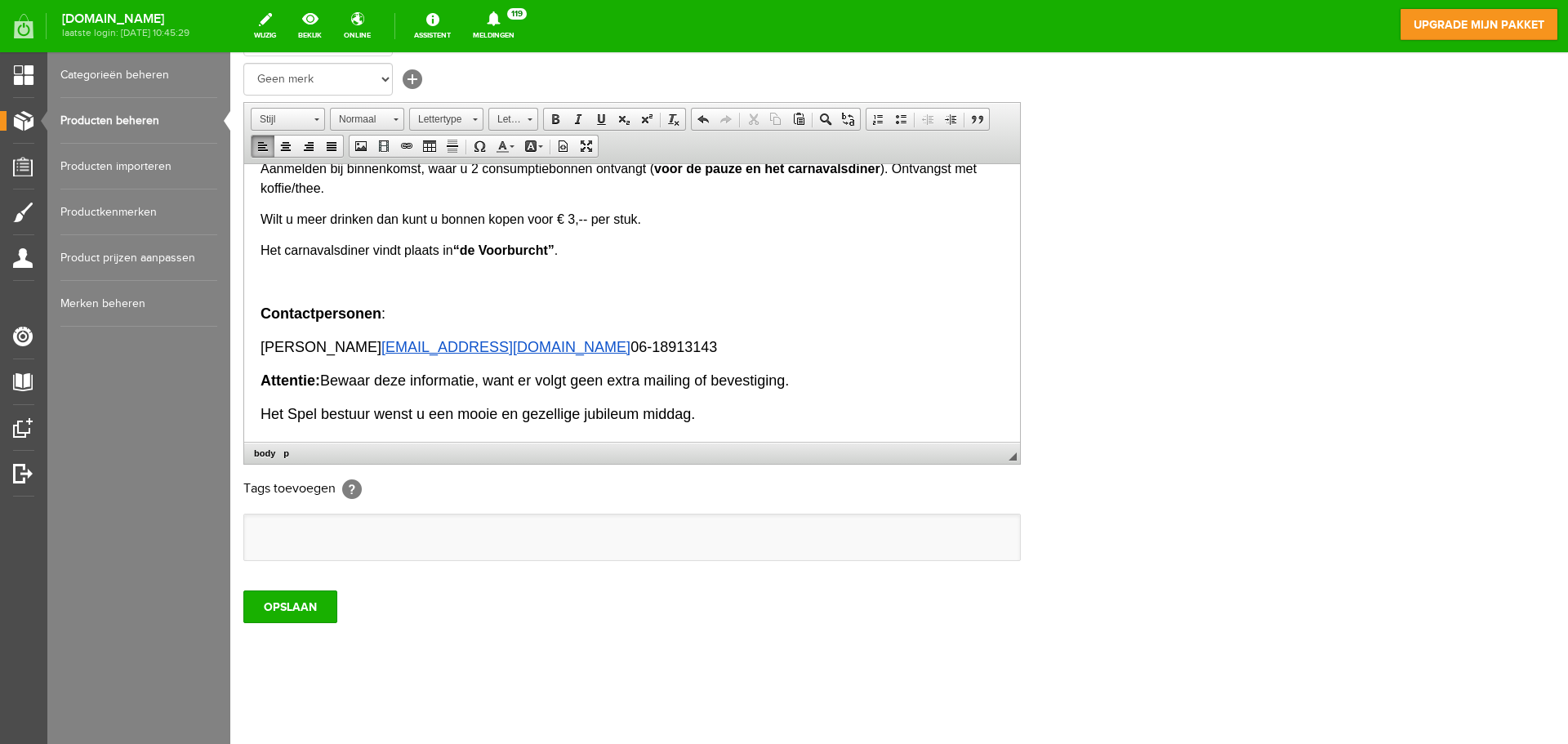
scroll to position [1422, 0]
click at [314, 609] on input "OPSLAAN" at bounding box center [290, 606] width 94 height 32
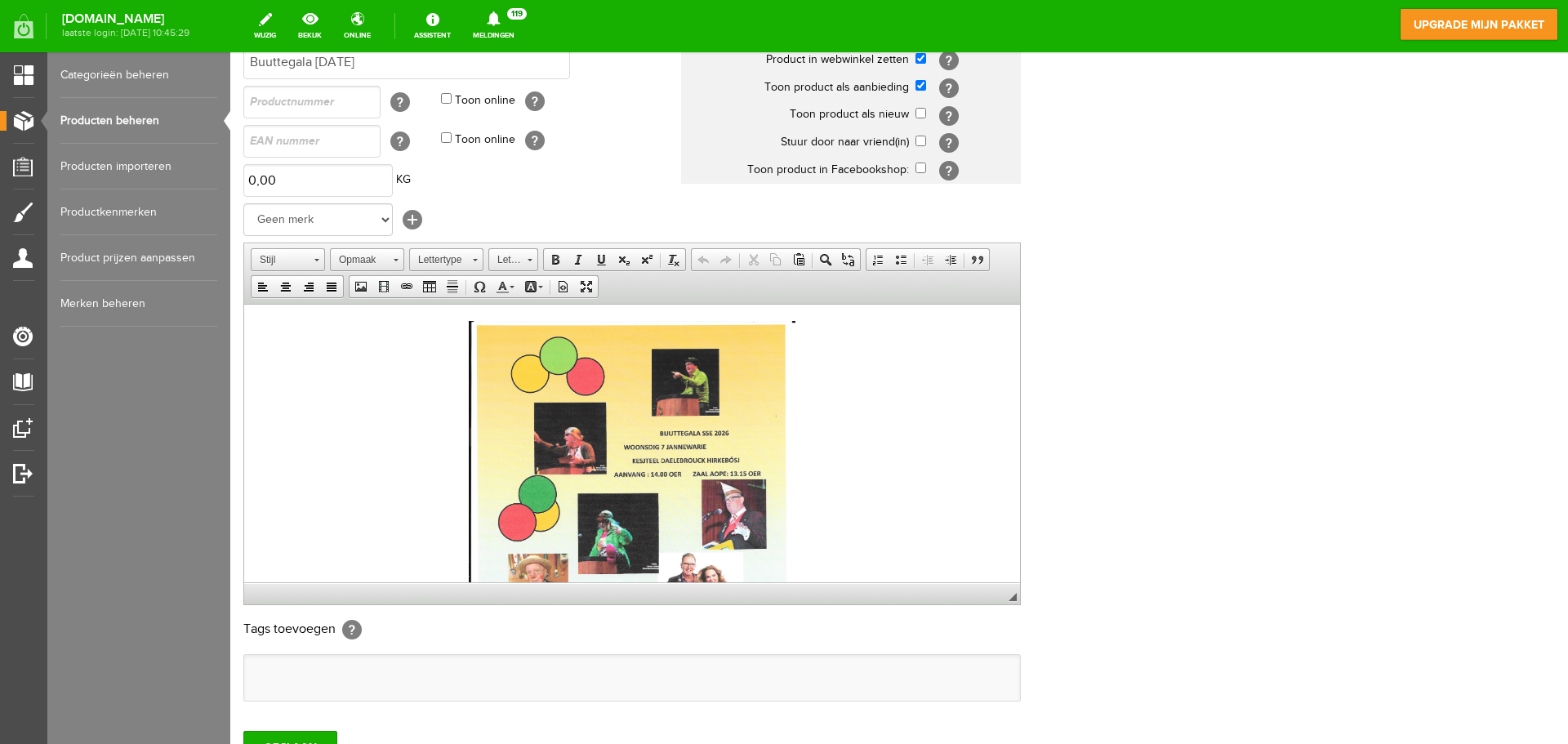
scroll to position [0, 0]
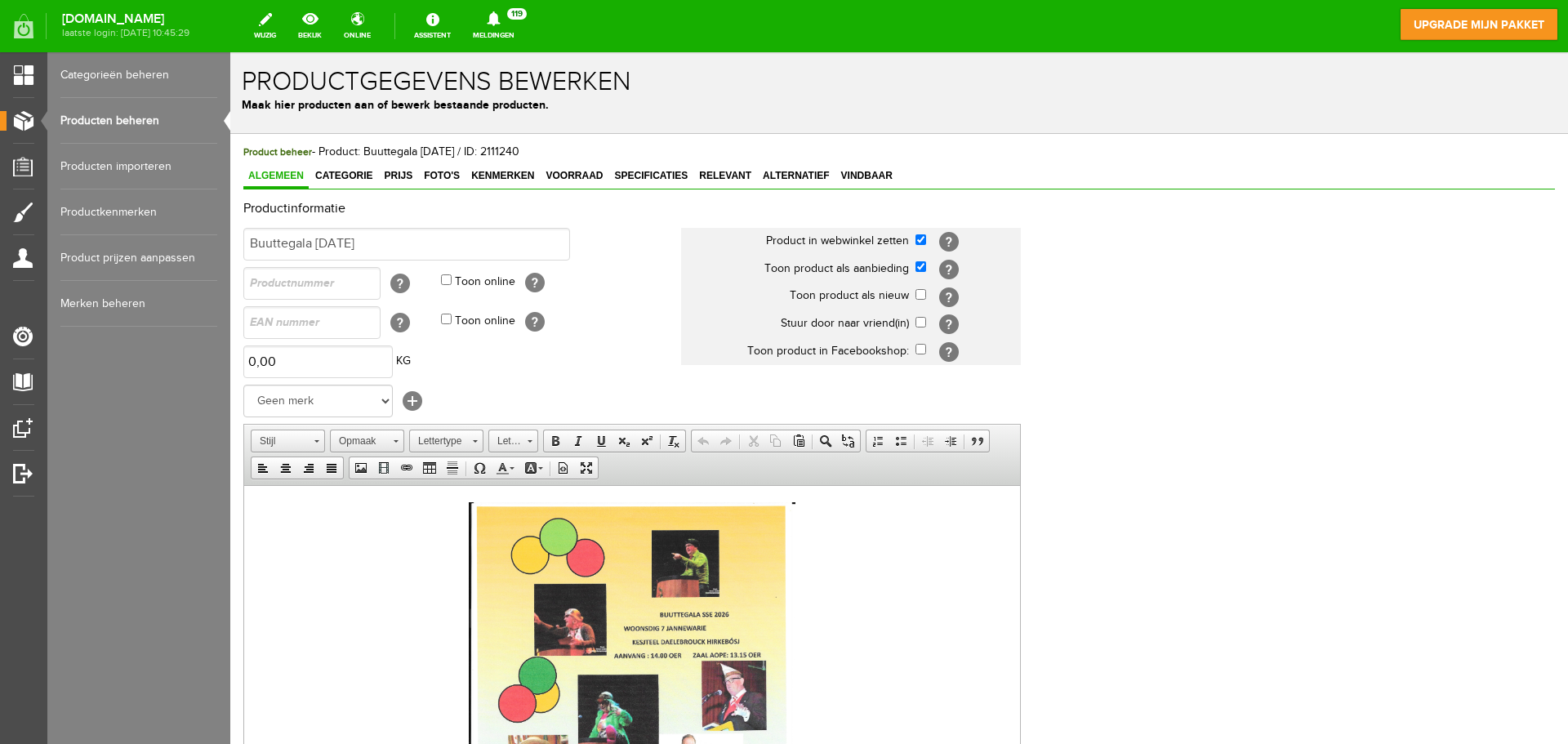
click at [287, 177] on span "Algemeen" at bounding box center [275, 176] width 66 height 12
click at [141, 120] on link "Producten beheren" at bounding box center [139, 120] width 157 height 46
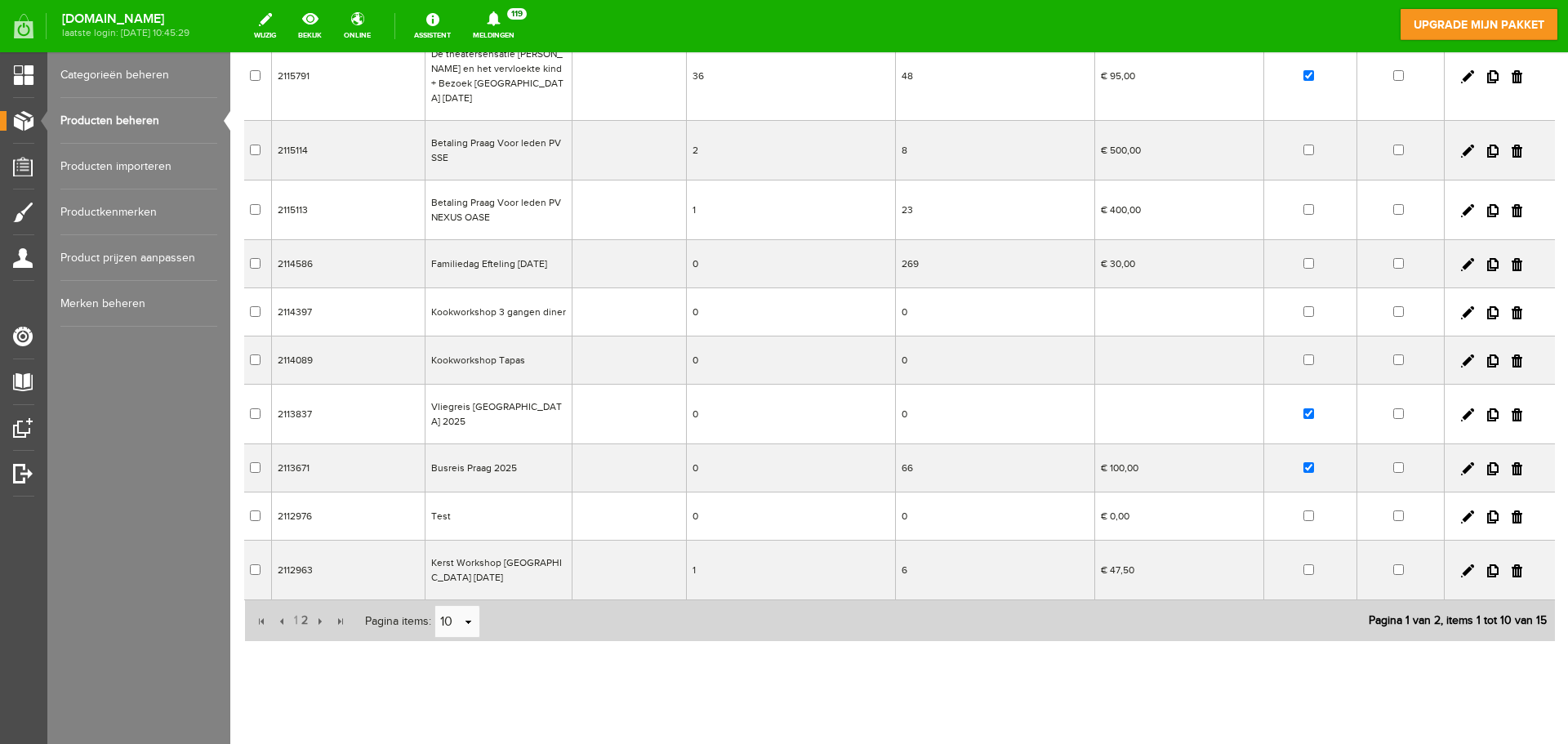
scroll to position [206, 0]
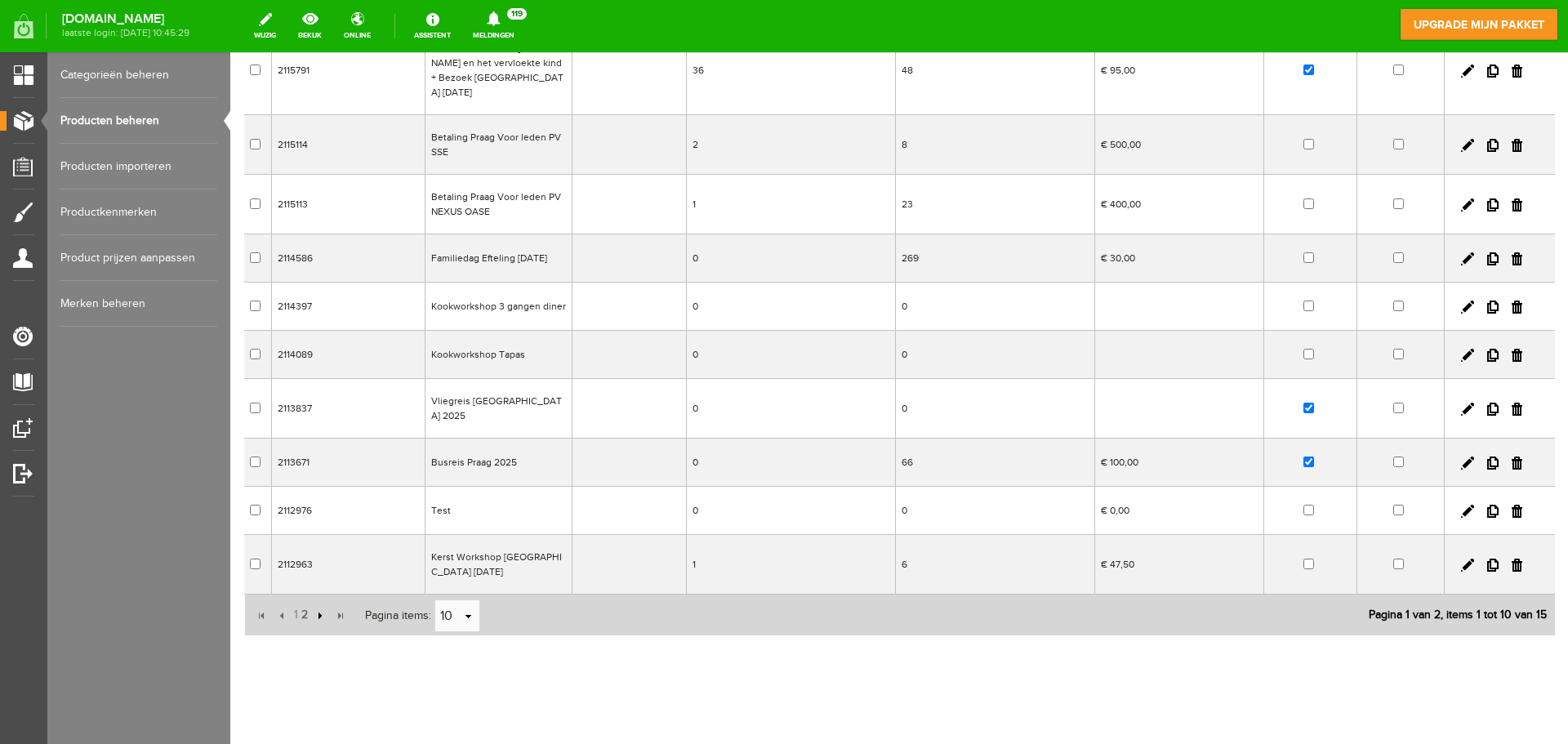
click at [319, 606] on input "button" at bounding box center [319, 615] width 18 height 18
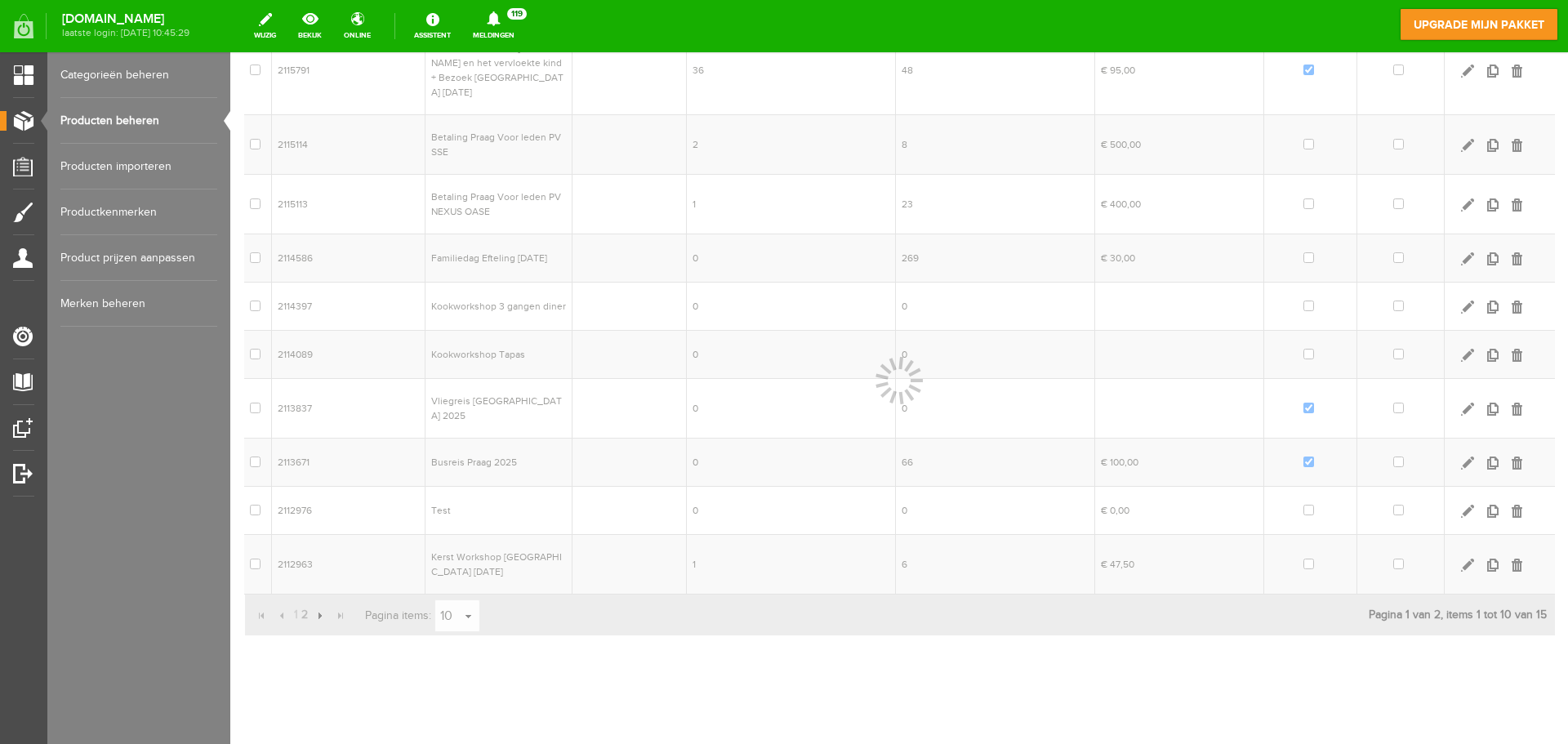
scroll to position [0, 0]
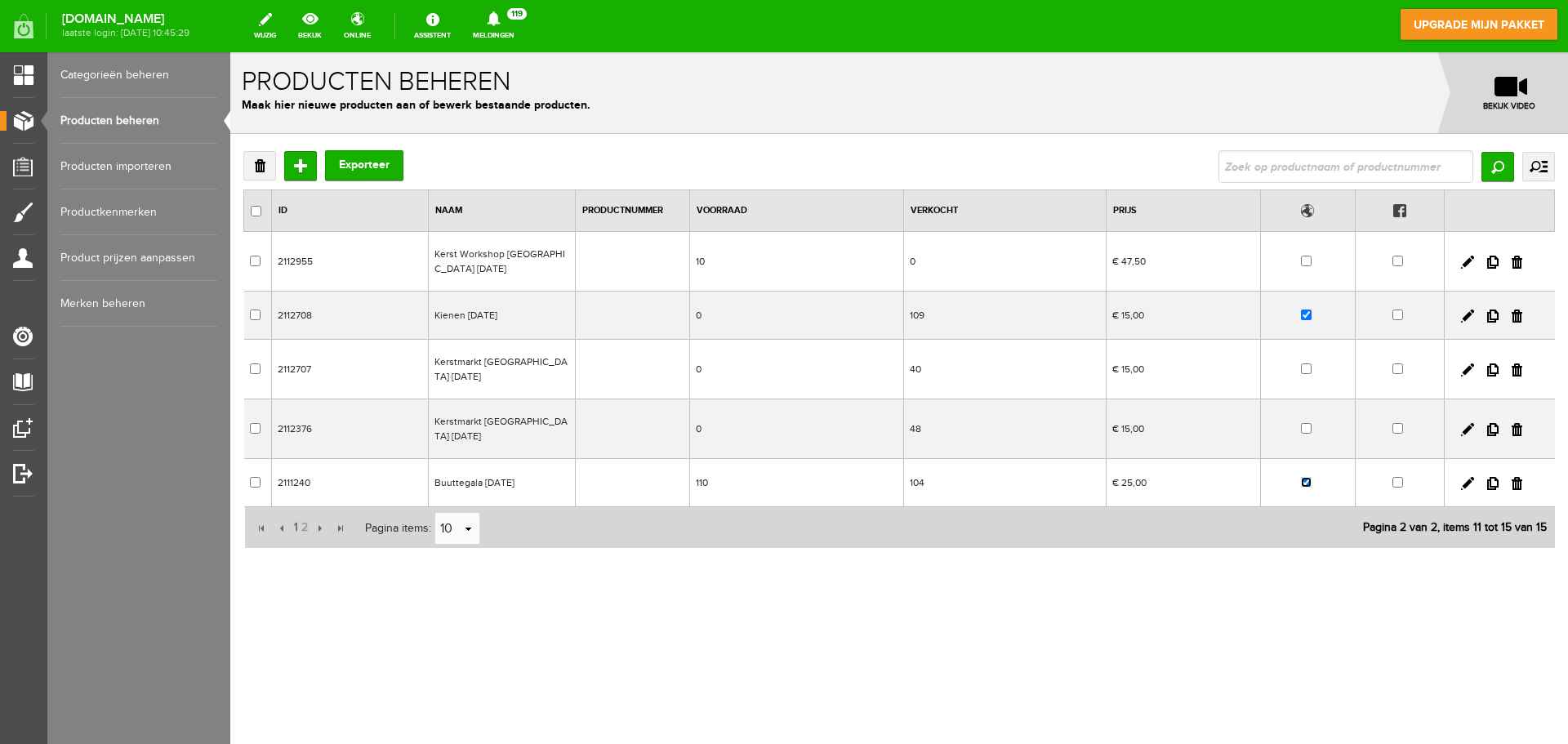
click at [1307, 482] on input "checkbox" at bounding box center [1306, 482] width 11 height 11
click at [1307, 483] on input "checkbox" at bounding box center [1306, 482] width 11 height 11
checkbox input "true"
